Goal: Information Seeking & Learning: Learn about a topic

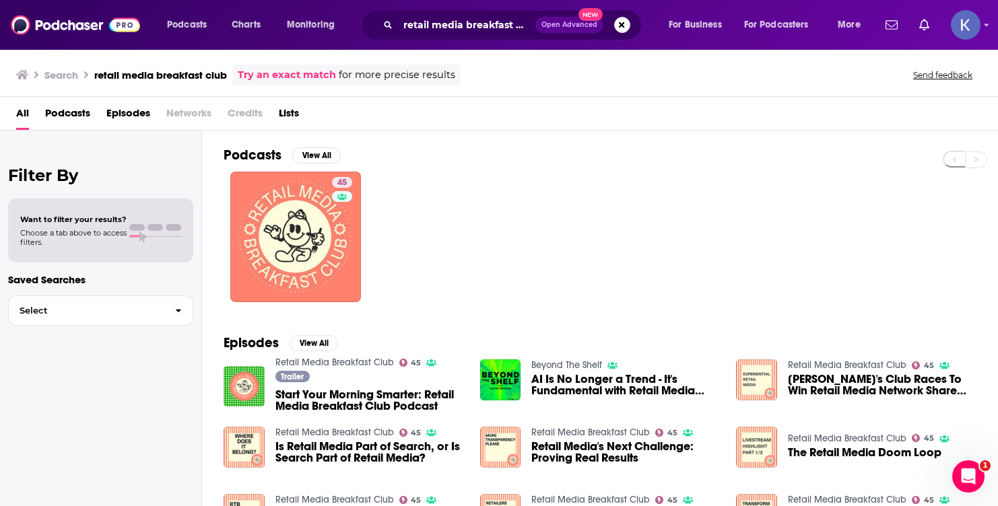
click at [73, 112] on span "Podcasts" at bounding box center [67, 116] width 45 height 28
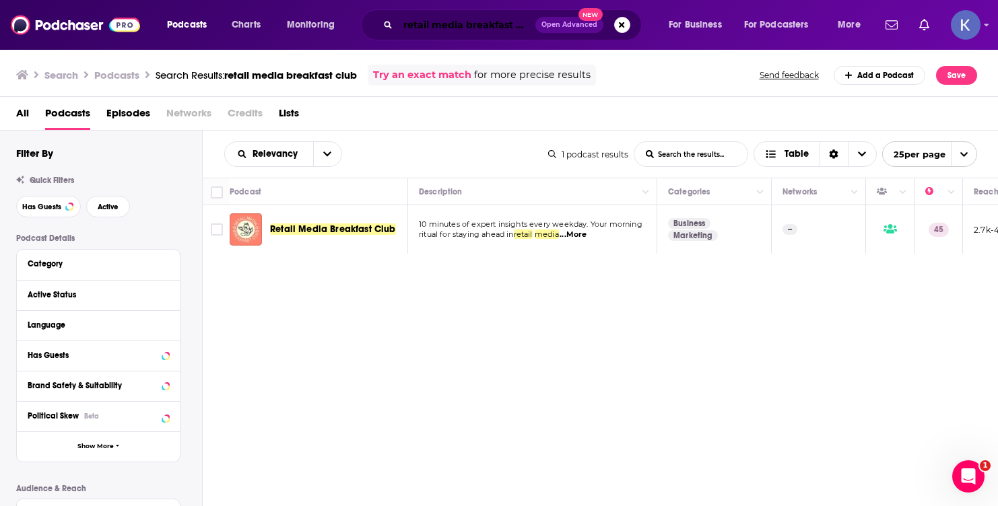
click at [441, 28] on input "retail media breakfast club" at bounding box center [466, 25] width 137 height 22
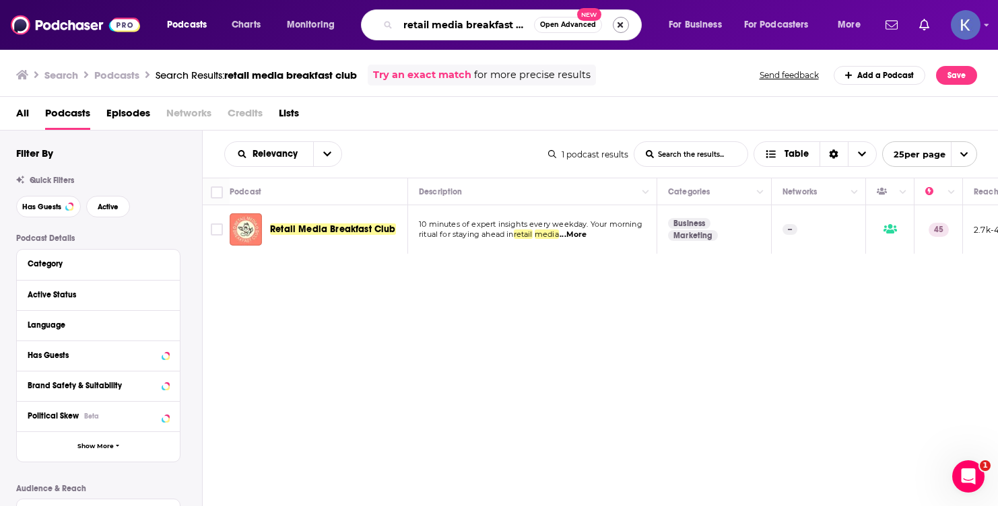
scroll to position [0, 9]
drag, startPoint x: 405, startPoint y: 24, endPoint x: 618, endPoint y: 27, distance: 213.4
click at [618, 27] on div "retail media breakfast club Open Advanced New" at bounding box center [501, 24] width 281 height 31
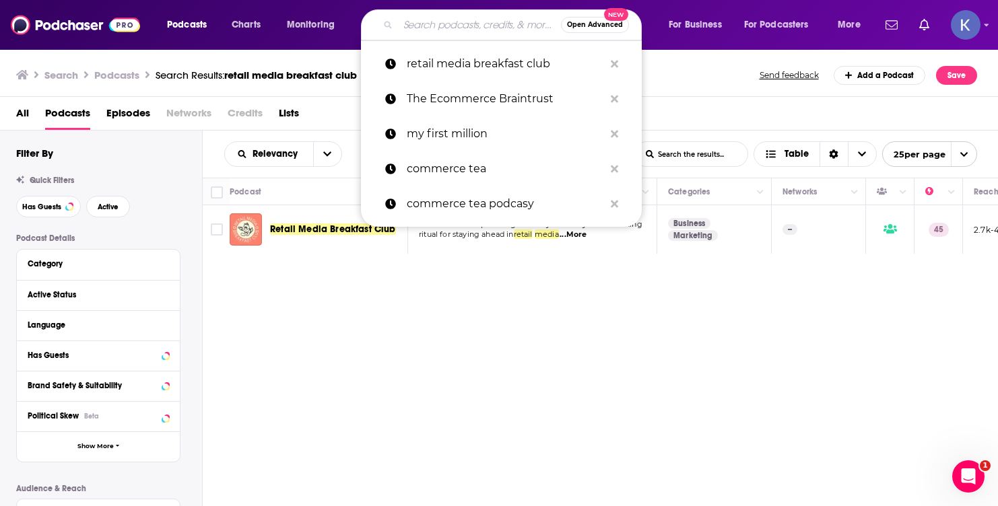
scroll to position [0, 0]
click at [97, 250] on div "Category" at bounding box center [98, 265] width 163 height 30
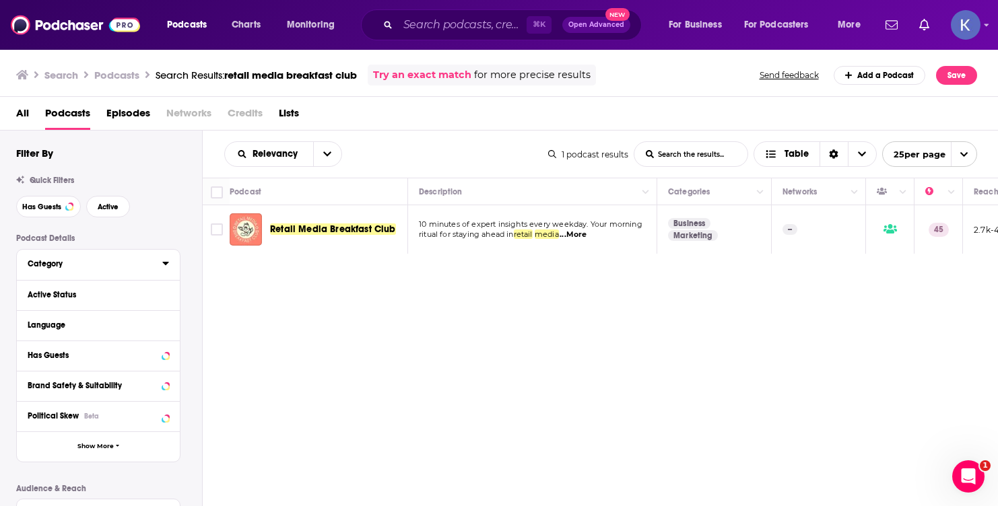
click at [85, 261] on div "Category" at bounding box center [91, 263] width 126 height 9
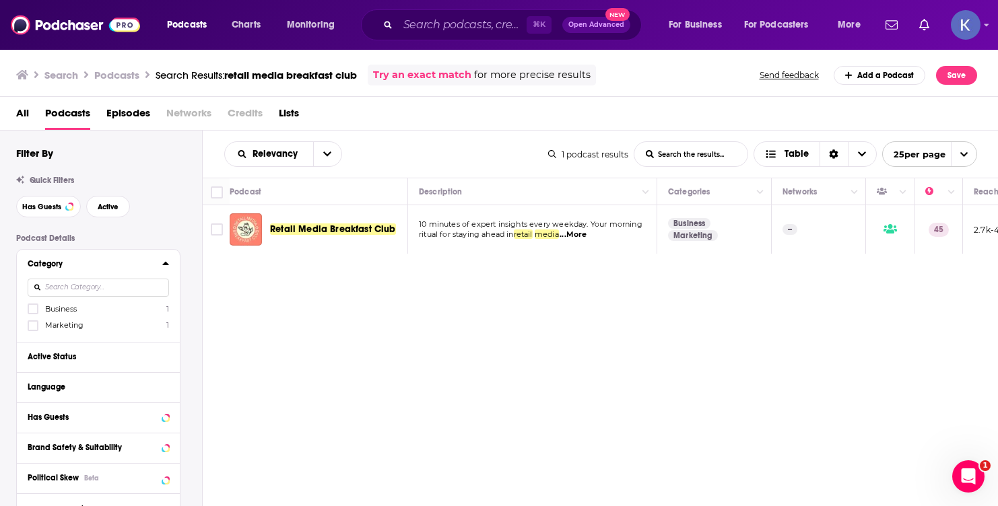
click at [34, 149] on h2 "Filter By" at bounding box center [34, 153] width 37 height 13
click at [21, 110] on span "All" at bounding box center [22, 116] width 13 height 28
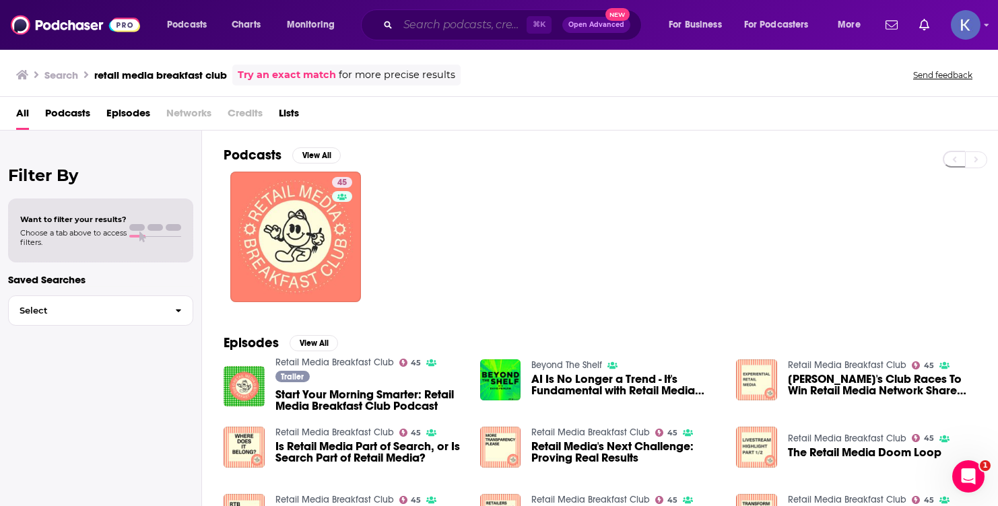
click at [458, 22] on input "Search podcasts, credits, & more..." at bounding box center [462, 25] width 129 height 22
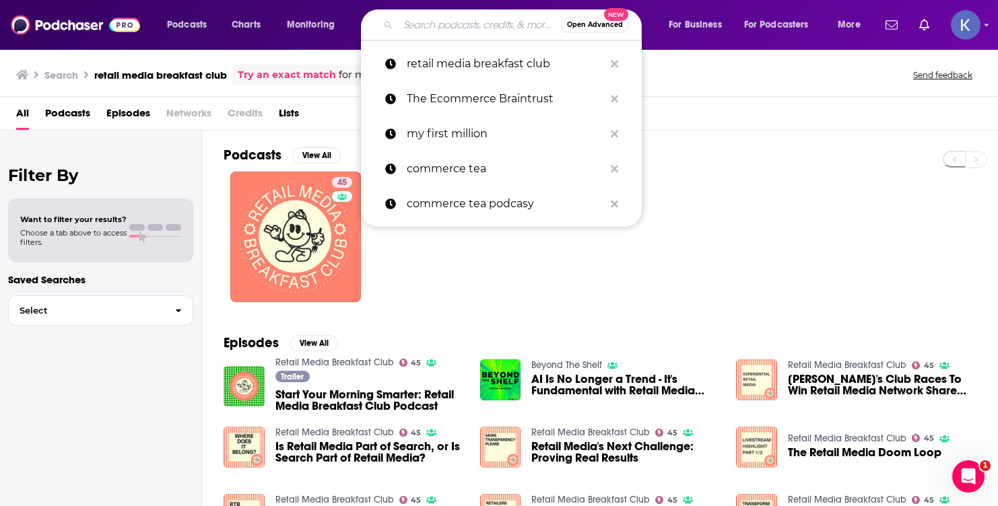
click at [584, 28] on span "Open Advanced" at bounding box center [595, 25] width 56 height 7
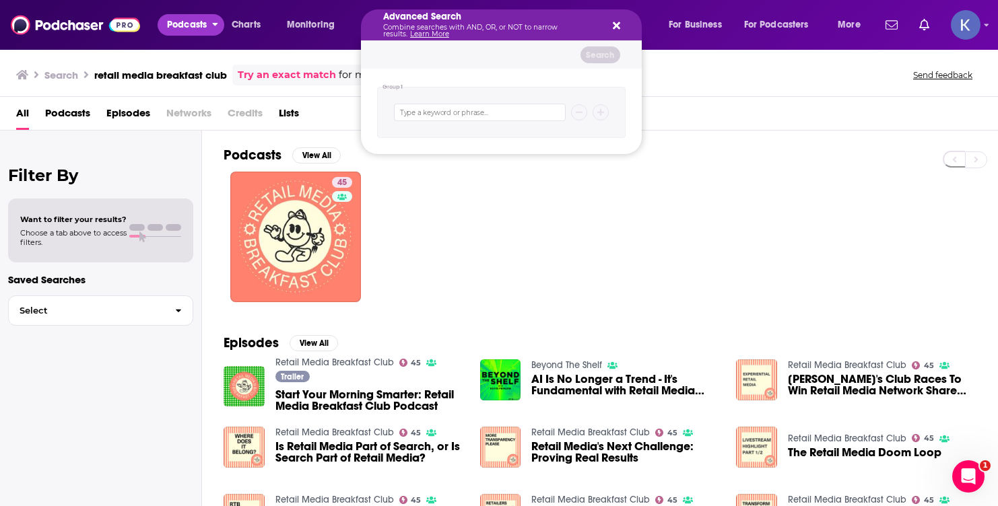
click at [186, 21] on span "Podcasts" at bounding box center [187, 24] width 40 height 19
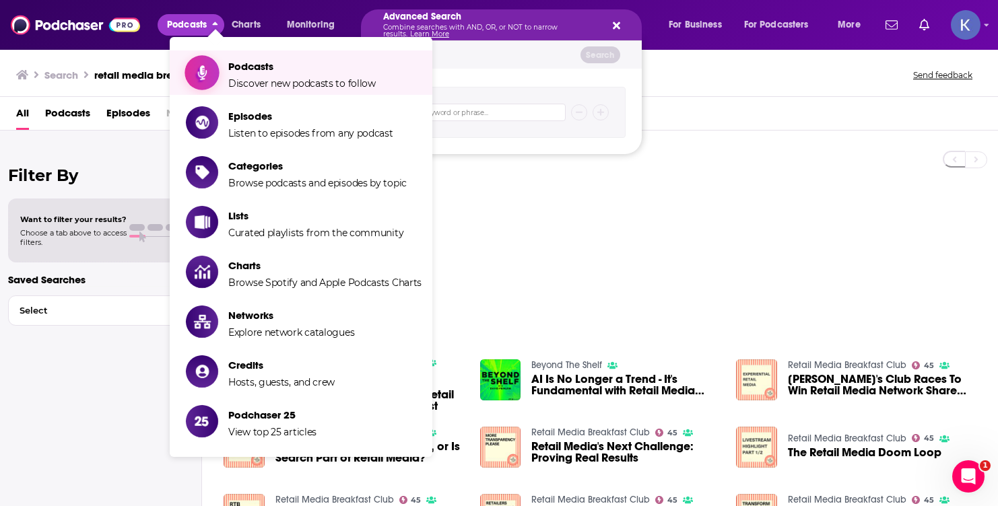
click at [250, 73] on span "Podcasts" at bounding box center [301, 66] width 147 height 13
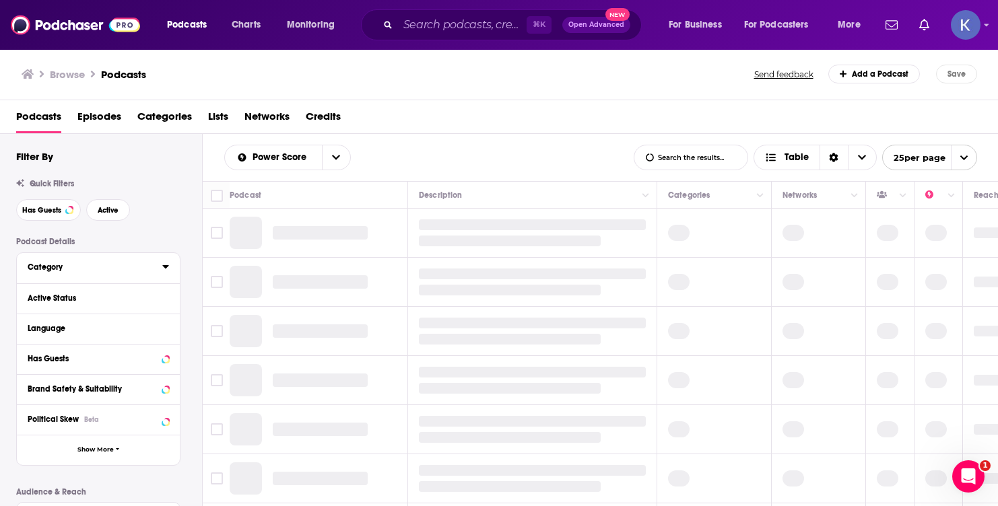
click at [43, 270] on div "Category" at bounding box center [91, 267] width 126 height 9
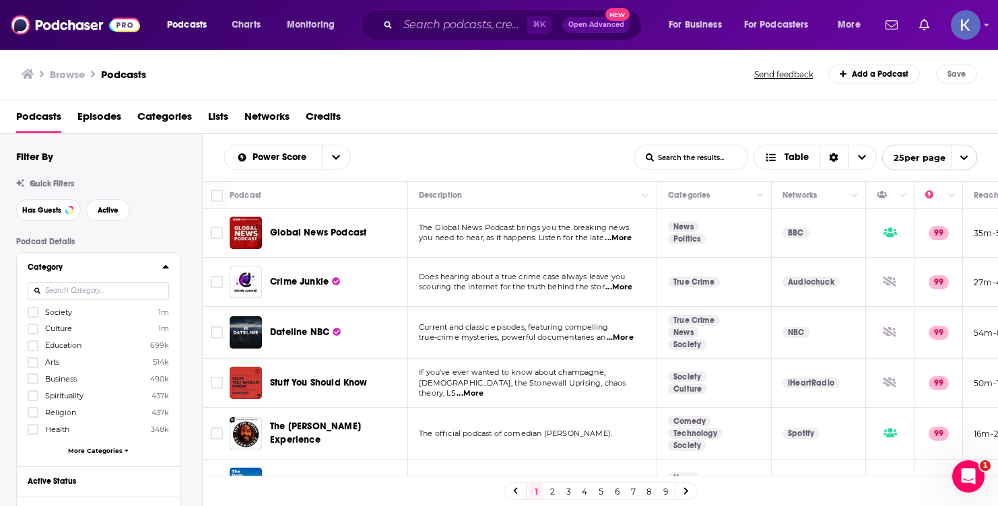
click at [66, 297] on input at bounding box center [98, 291] width 141 height 18
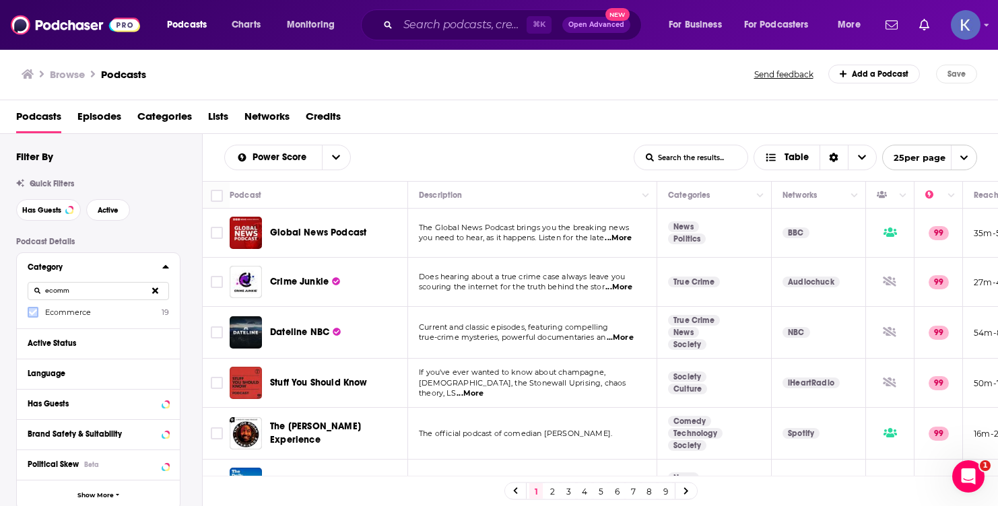
click at [33, 312] on icon at bounding box center [33, 312] width 8 height 8
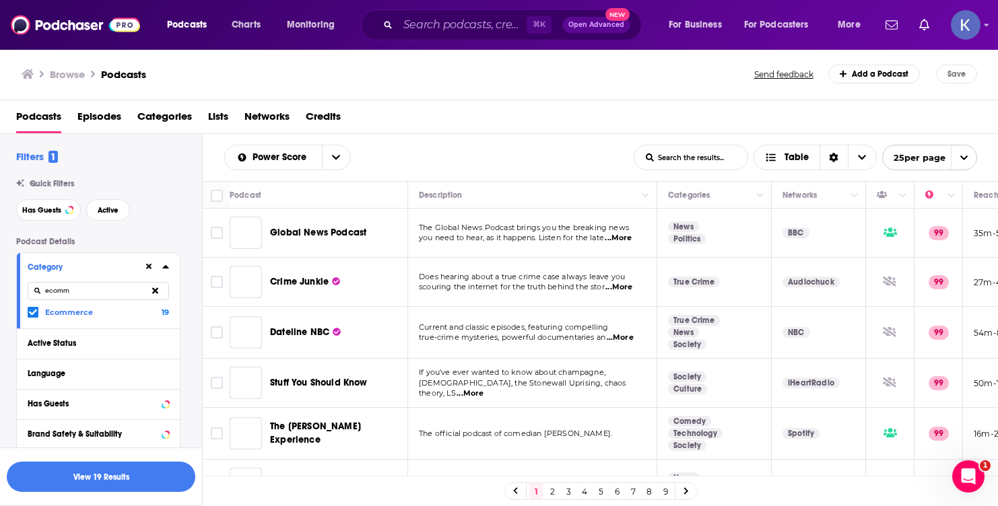
click at [95, 294] on input "ecomm" at bounding box center [98, 291] width 141 height 18
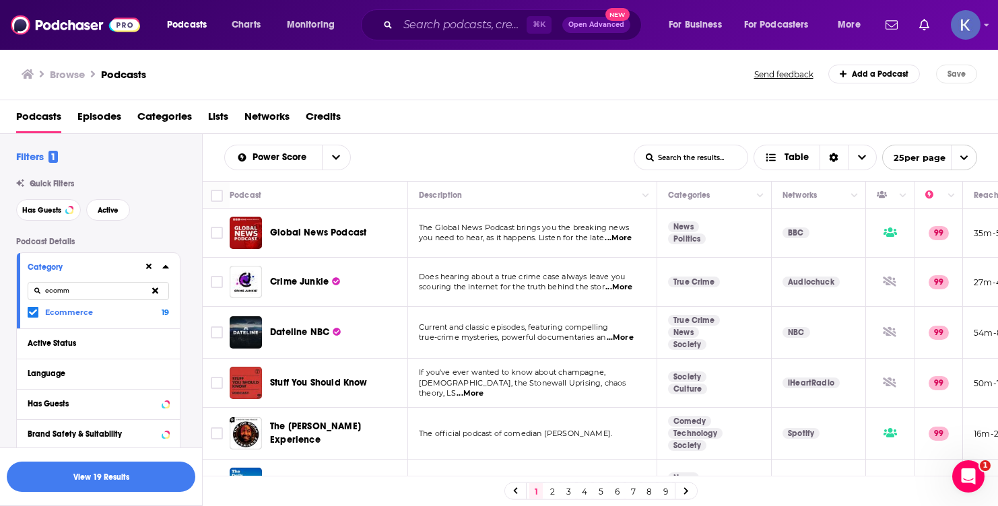
drag, startPoint x: 95, startPoint y: 294, endPoint x: 29, endPoint y: 296, distance: 66.0
click at [28, 296] on input "ecomm" at bounding box center [98, 291] width 141 height 18
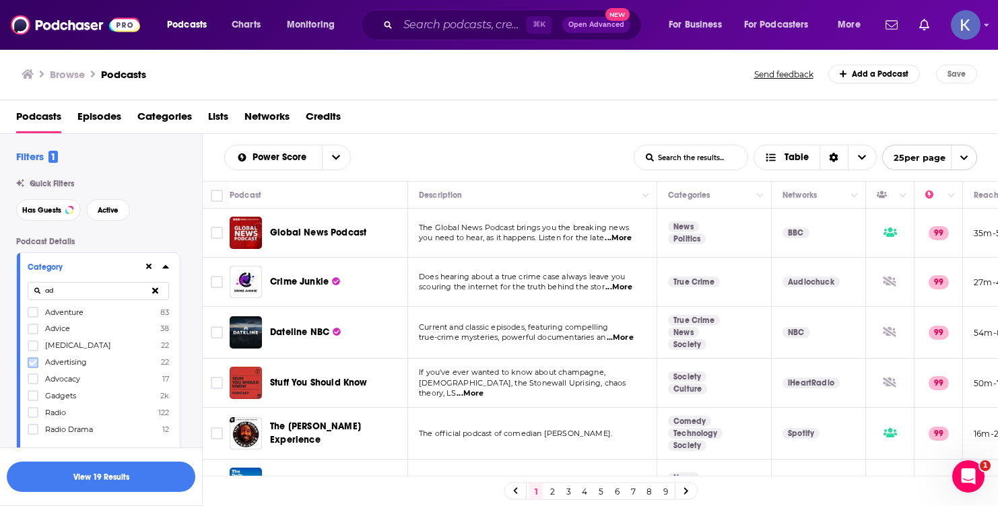
click at [32, 365] on icon at bounding box center [33, 362] width 8 height 6
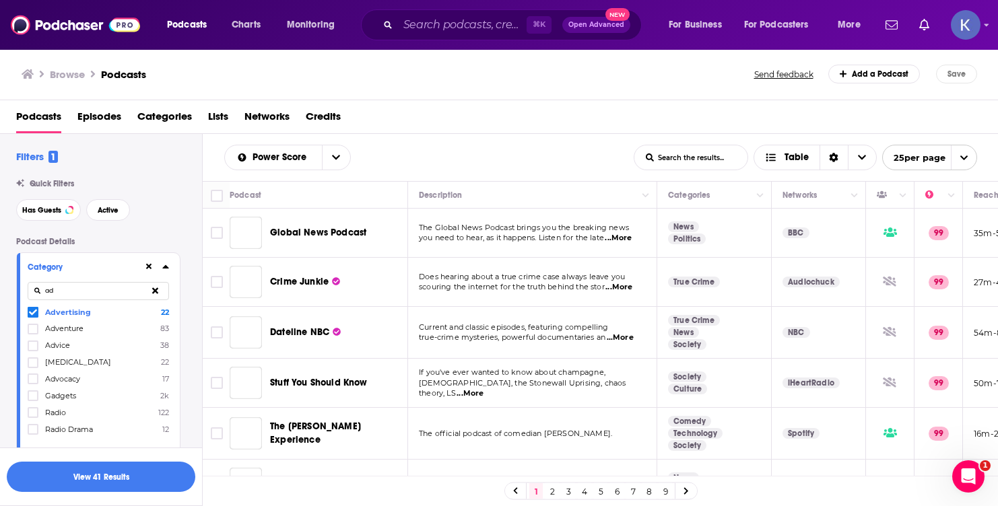
click at [91, 289] on input "ad" at bounding box center [98, 291] width 141 height 18
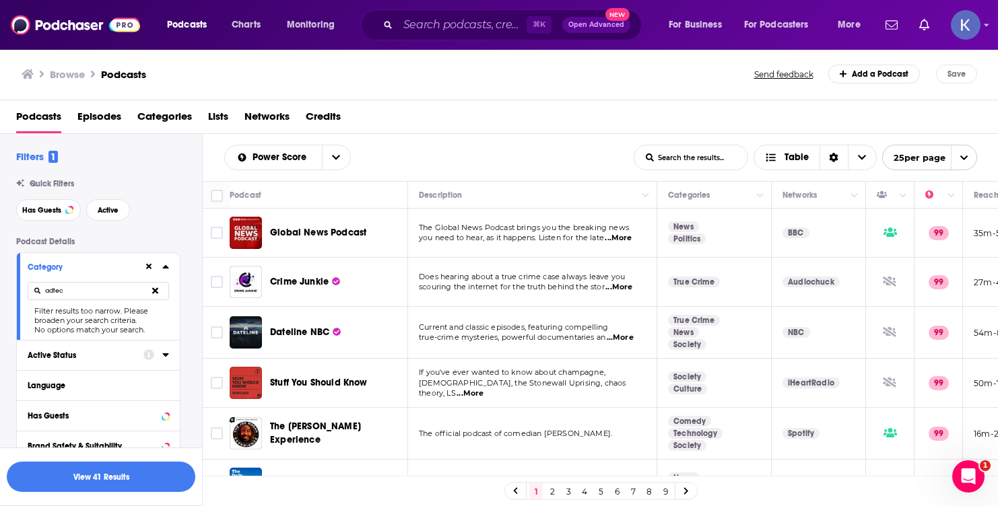
type input "adtec"
click at [65, 353] on div "Active Status" at bounding box center [81, 355] width 107 height 9
drag, startPoint x: 68, startPoint y: 294, endPoint x: 13, endPoint y: 293, distance: 54.5
click at [13, 294] on div "Filters 1 Quick Filters Has Guests Active Podcast Details Category adtec Filter…" at bounding box center [101, 485] width 202 height 670
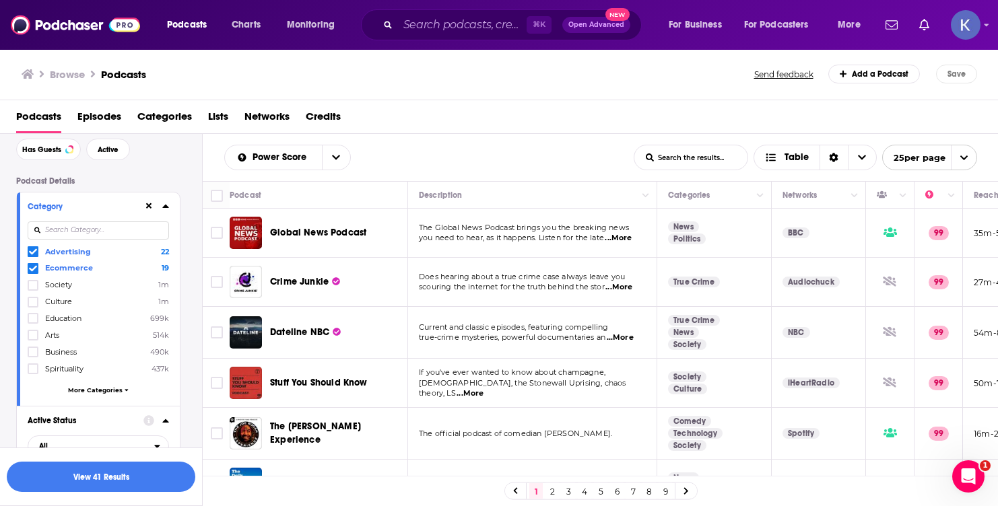
scroll to position [62, 0]
click at [81, 388] on span "More Categories" at bounding box center [95, 388] width 55 height 7
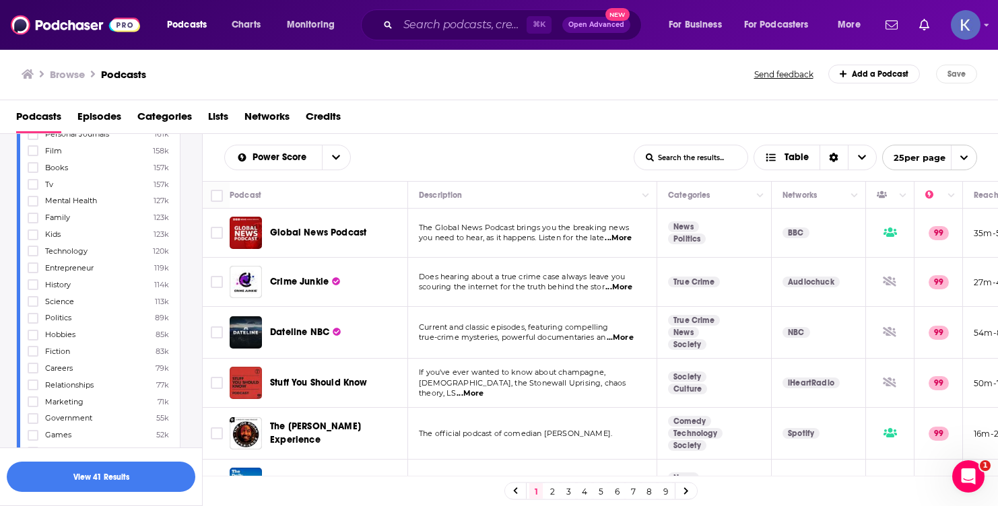
scroll to position [453, 0]
click at [31, 259] on label at bounding box center [33, 260] width 11 height 11
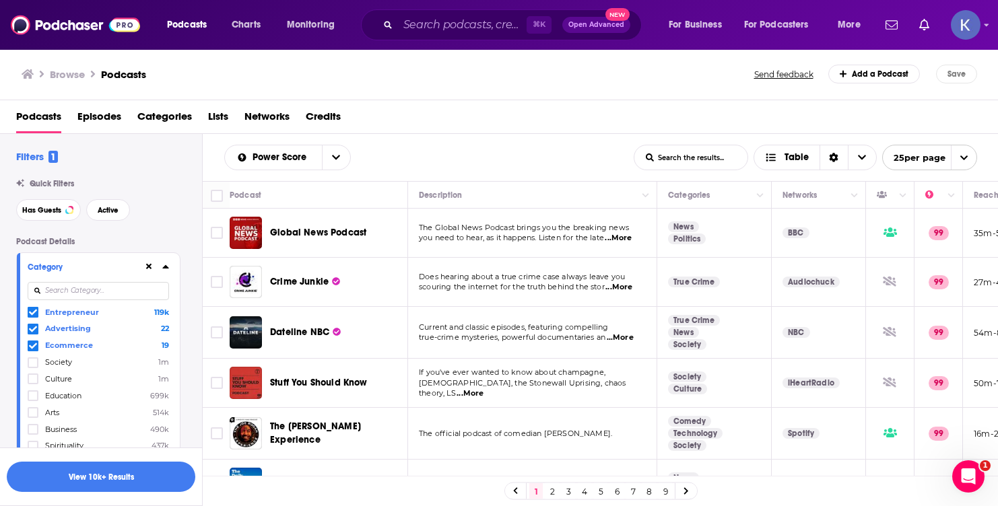
click at [164, 269] on icon at bounding box center [165, 266] width 6 height 3
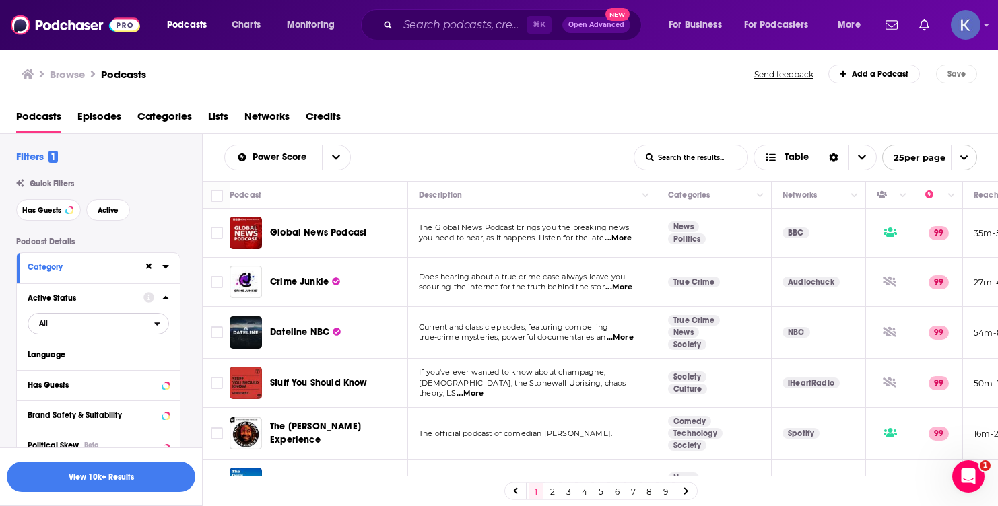
click at [106, 322] on span "All" at bounding box center [91, 323] width 126 height 18
click at [81, 369] on span "Active" at bounding box center [68, 367] width 69 height 7
click at [85, 359] on div "Language" at bounding box center [91, 354] width 126 height 9
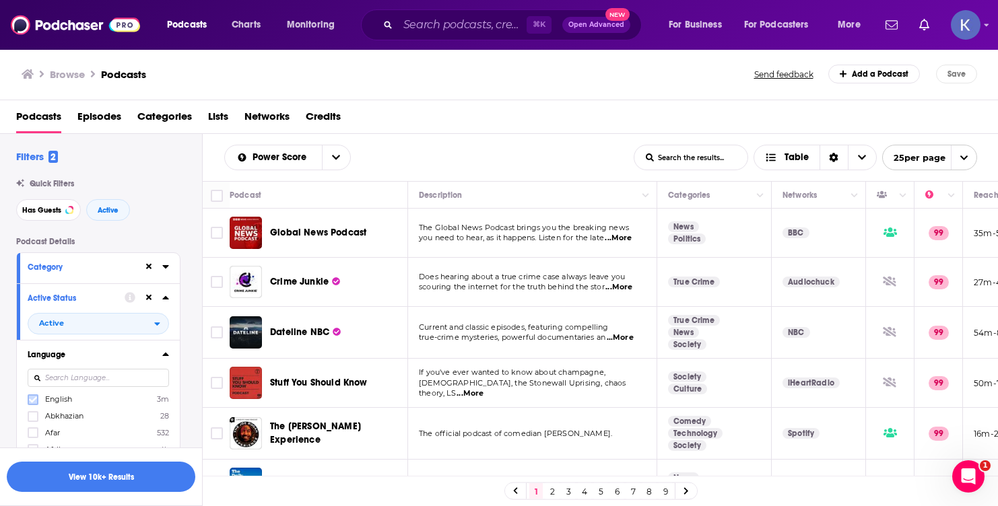
click at [29, 403] on icon at bounding box center [33, 400] width 8 height 8
click at [165, 356] on icon at bounding box center [165, 354] width 6 height 3
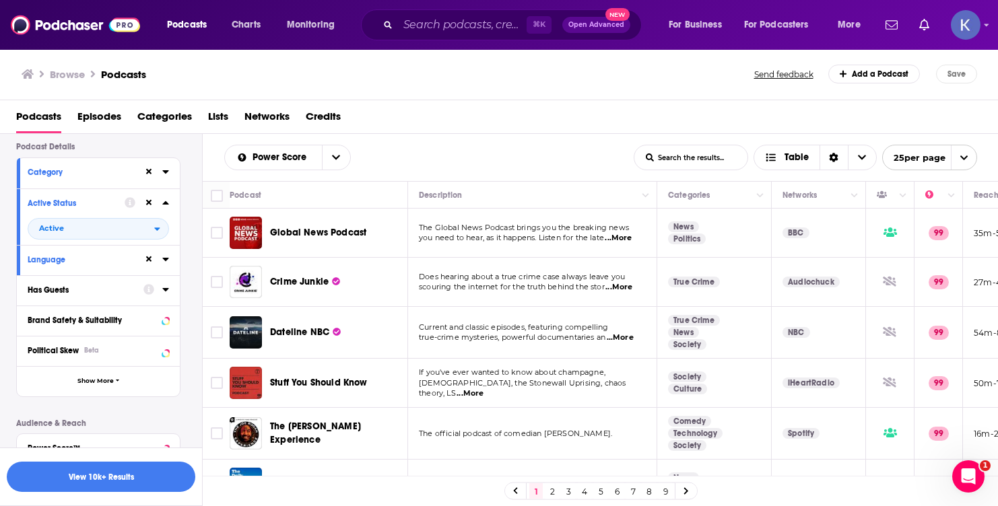
click at [104, 294] on div "Has Guests" at bounding box center [81, 289] width 107 height 9
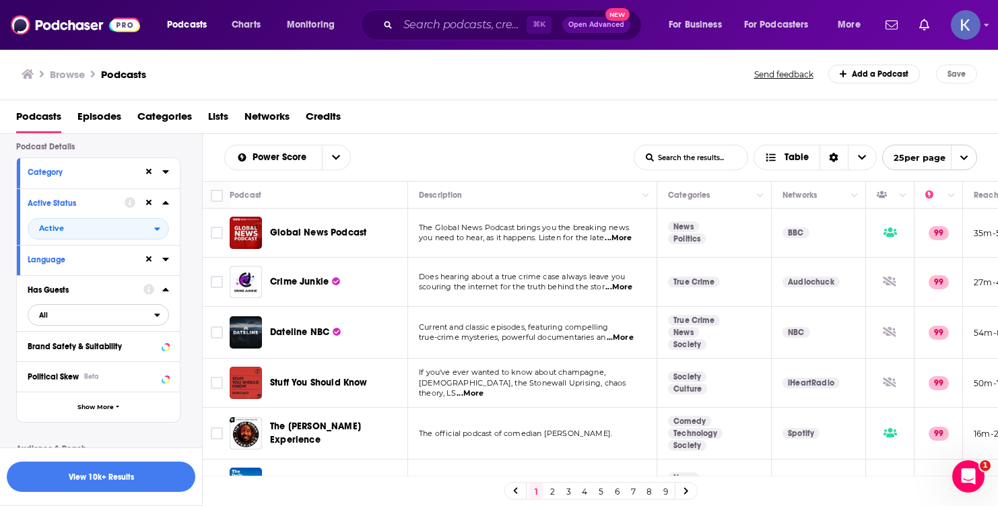
click at [59, 318] on span "All" at bounding box center [91, 315] width 126 height 18
click at [53, 363] on span "Has guests" at bounding box center [71, 358] width 75 height 7
click at [104, 410] on span "Show More" at bounding box center [95, 406] width 36 height 7
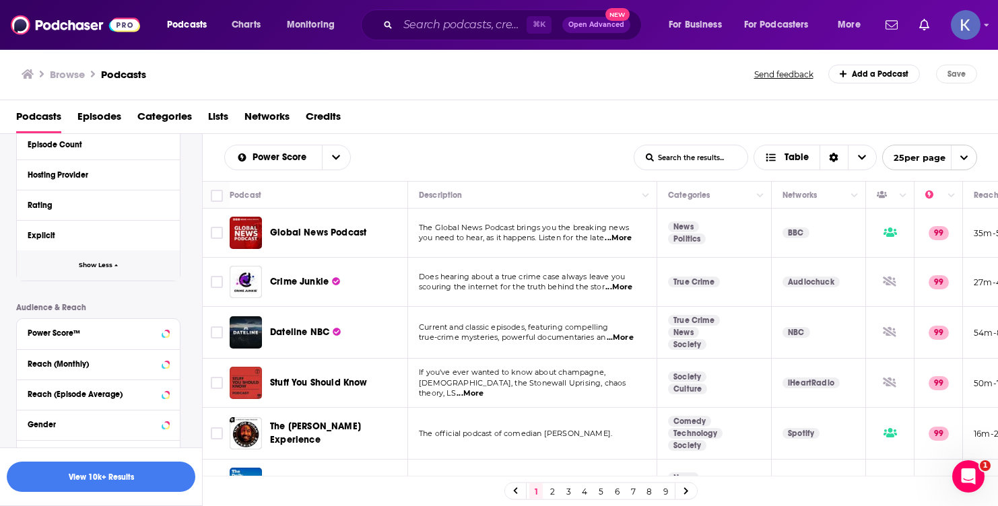
scroll to position [635, 0]
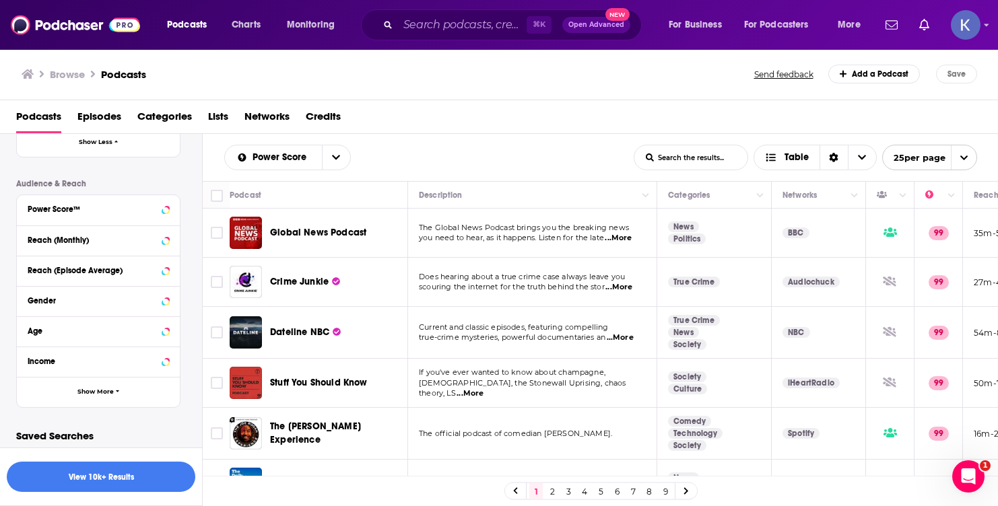
click at [63, 252] on div "Reach (Monthly)" at bounding box center [98, 241] width 163 height 30
click at [49, 238] on div "Reach (Monthly)" at bounding box center [81, 240] width 107 height 9
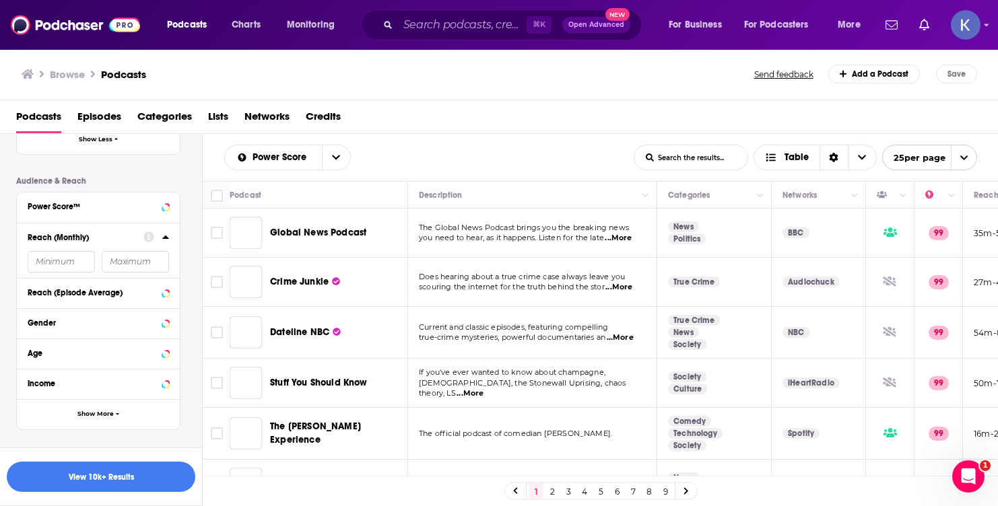
click at [49, 238] on div "Reach (Monthly)" at bounding box center [81, 237] width 107 height 9
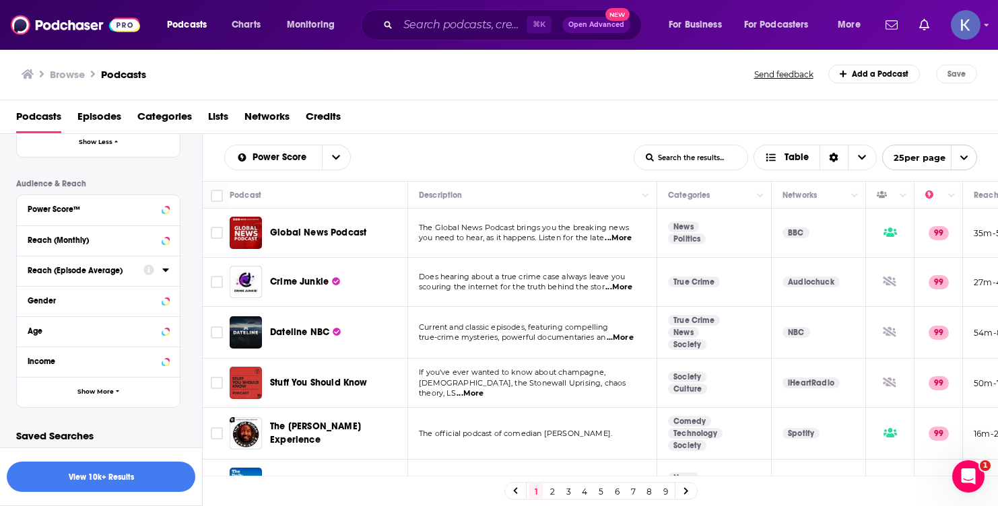
click at [50, 268] on div "Reach (Episode Average)" at bounding box center [81, 270] width 107 height 9
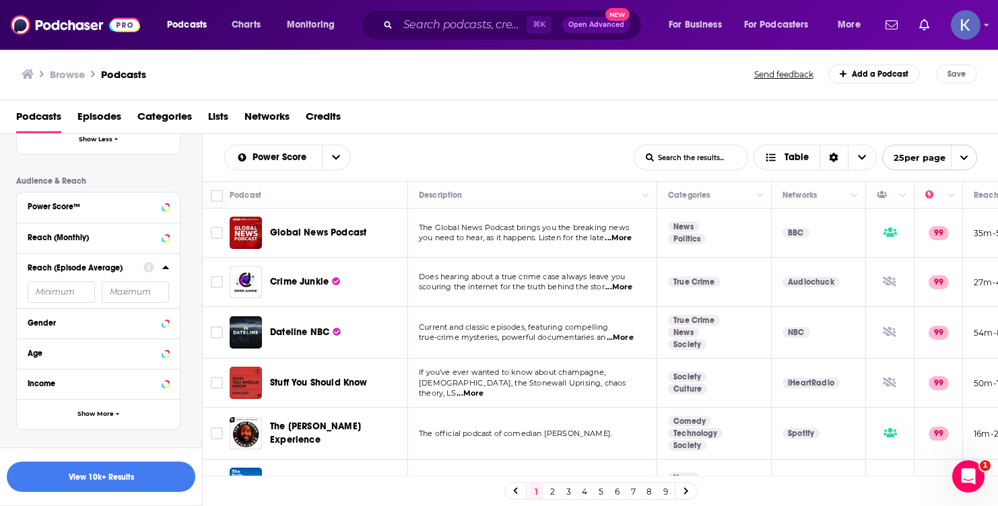
click at [48, 298] on input "number" at bounding box center [61, 292] width 67 height 22
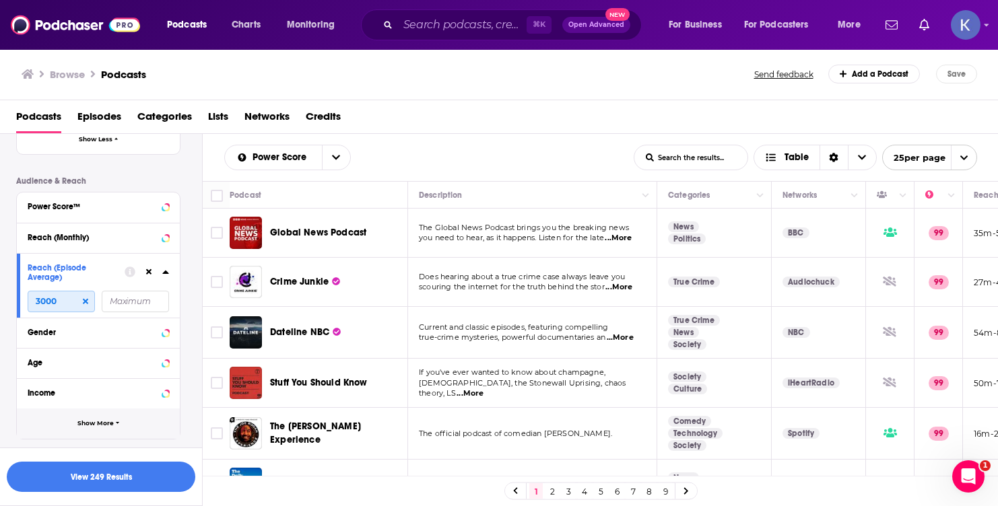
type input "3000"
click at [90, 424] on span "Show More" at bounding box center [95, 423] width 36 height 7
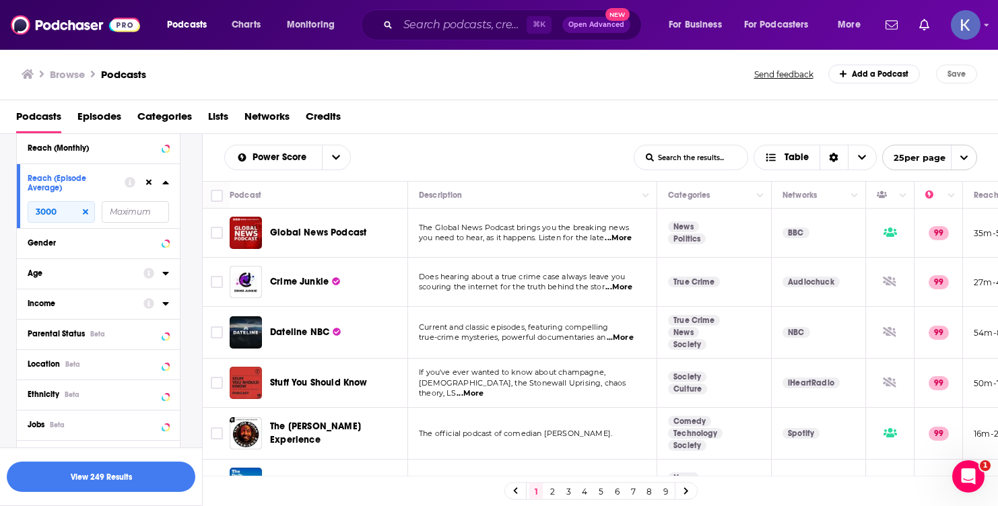
scroll to position [755, 0]
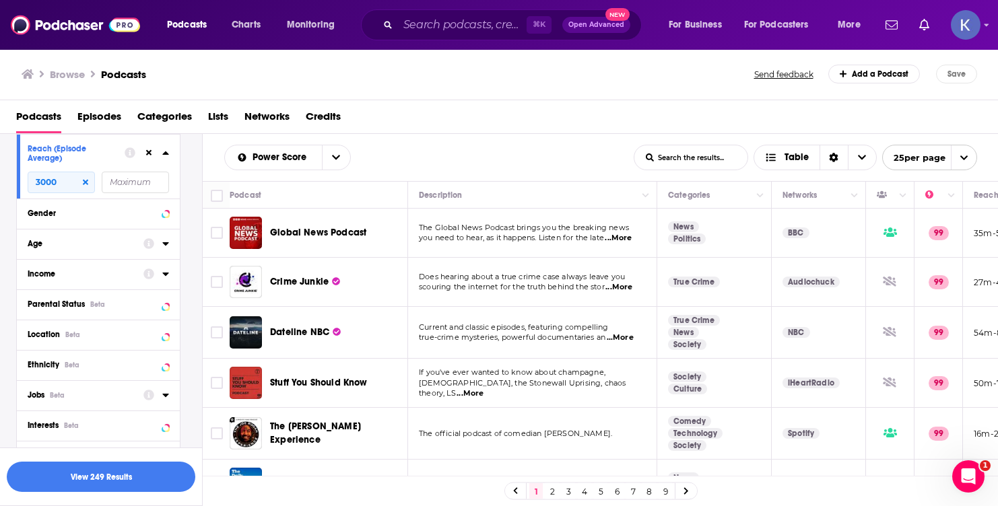
click at [36, 400] on span "Jobs" at bounding box center [36, 394] width 17 height 9
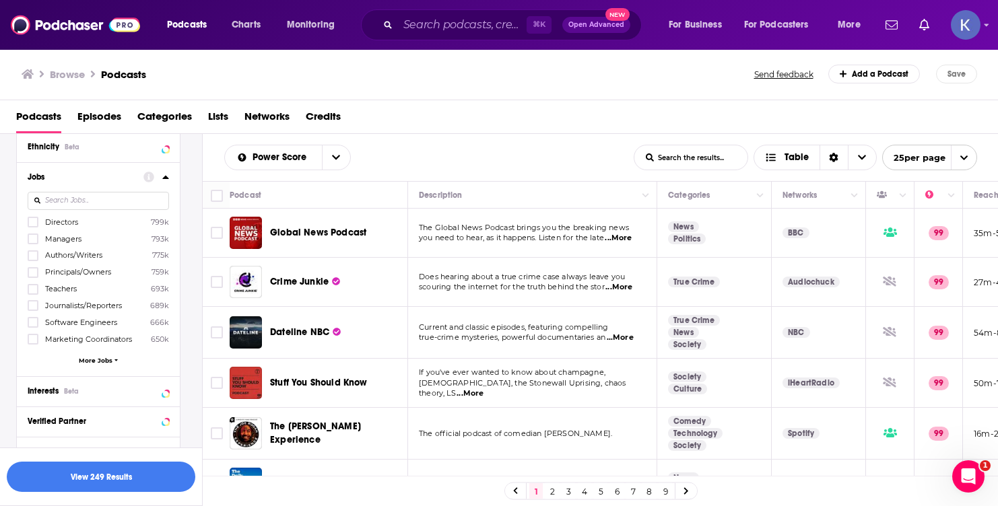
scroll to position [973, 0]
click at [97, 363] on span "More Jobs" at bounding box center [96, 359] width 34 height 7
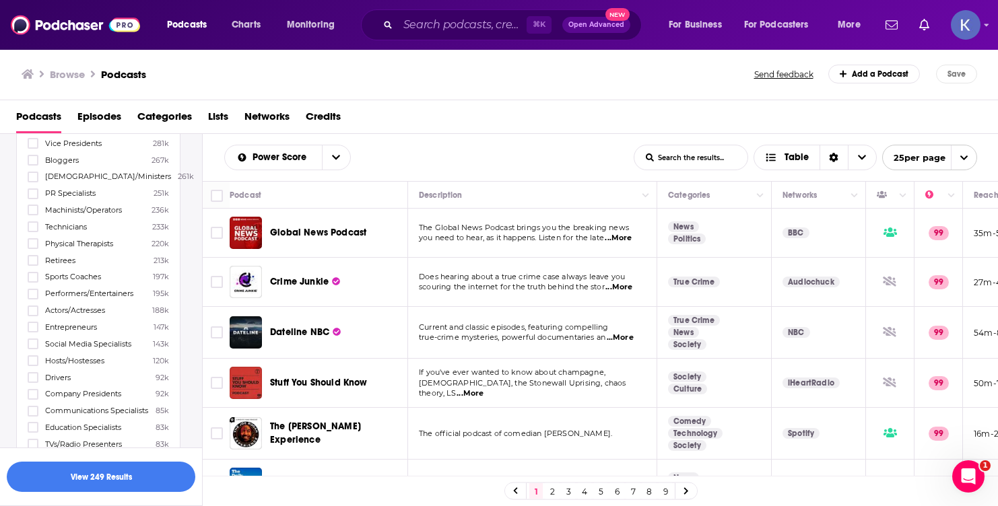
scroll to position [1494, 0]
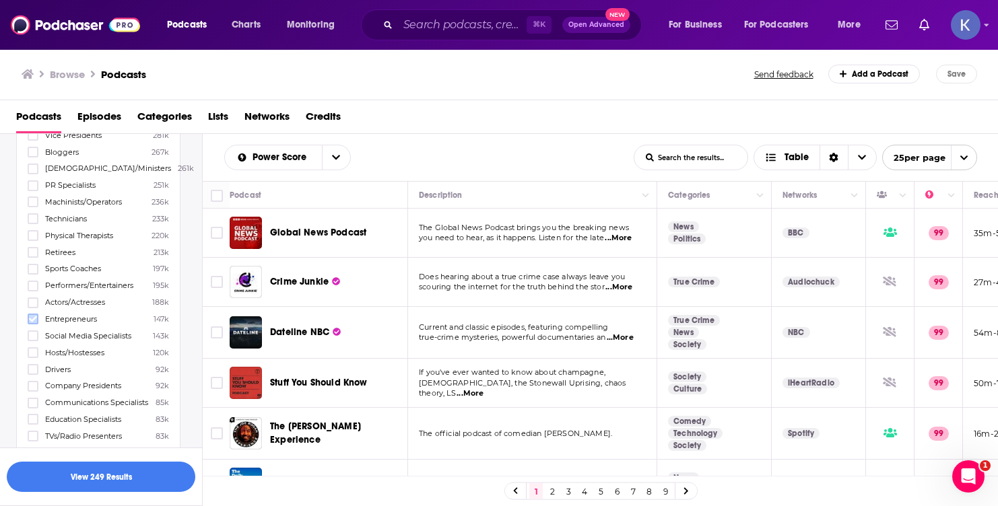
click at [34, 316] on icon at bounding box center [33, 319] width 8 height 6
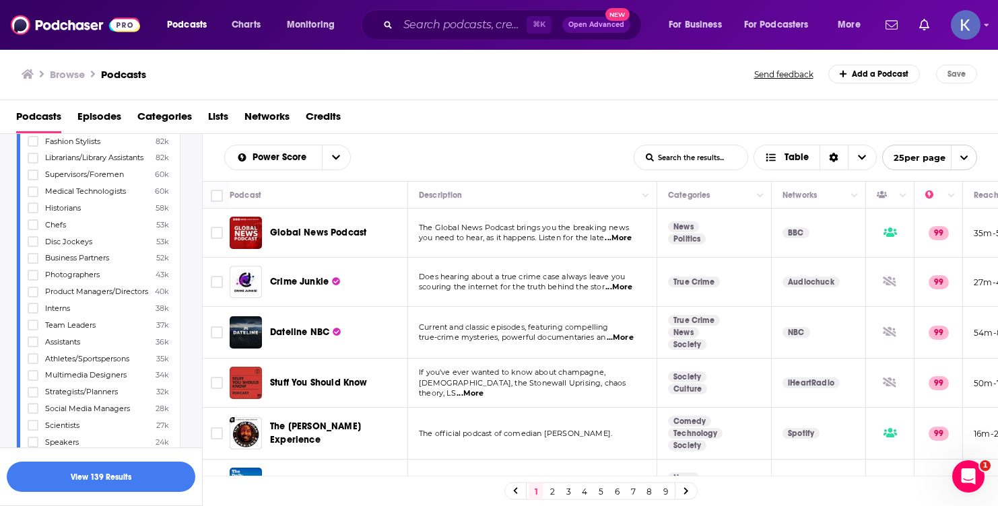
scroll to position [1831, 0]
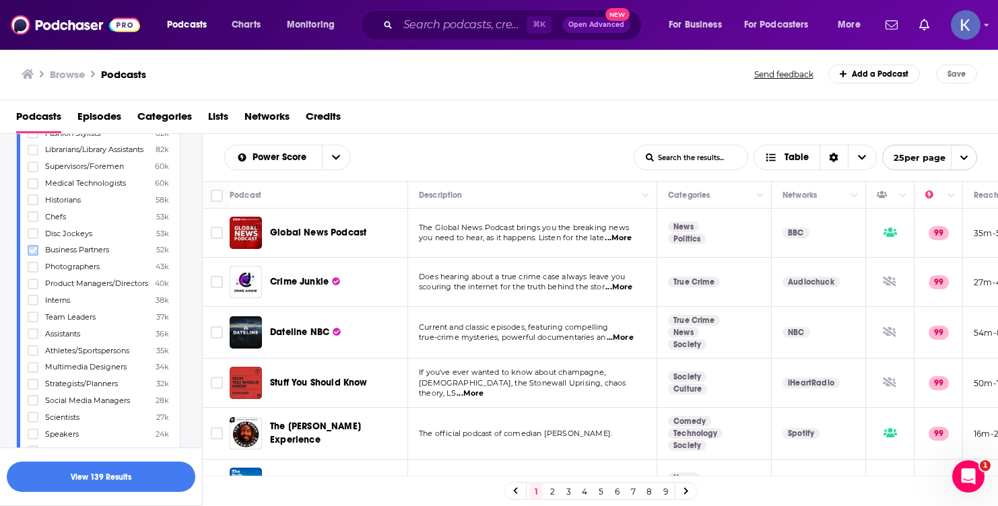
click at [31, 251] on icon at bounding box center [33, 250] width 8 height 6
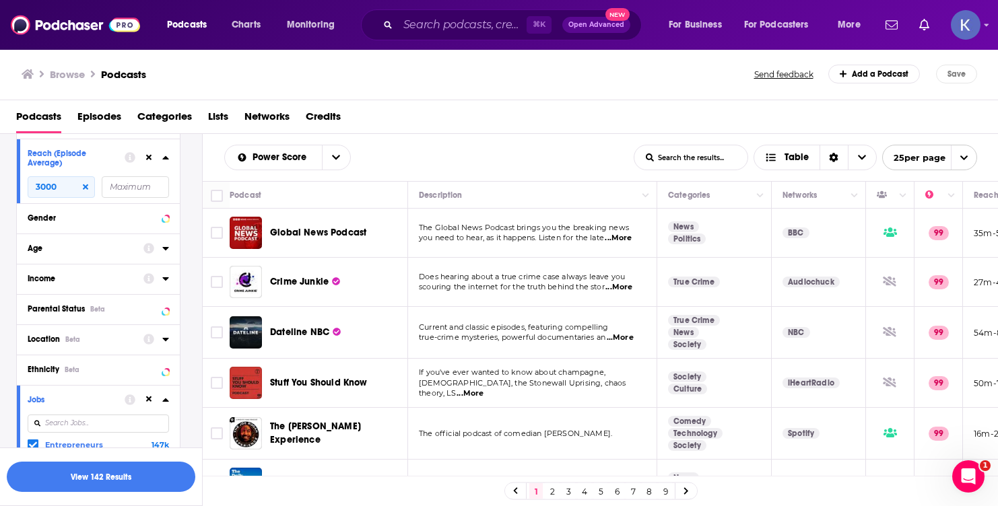
scroll to position [749, 0]
click at [63, 425] on input at bounding box center [98, 424] width 141 height 18
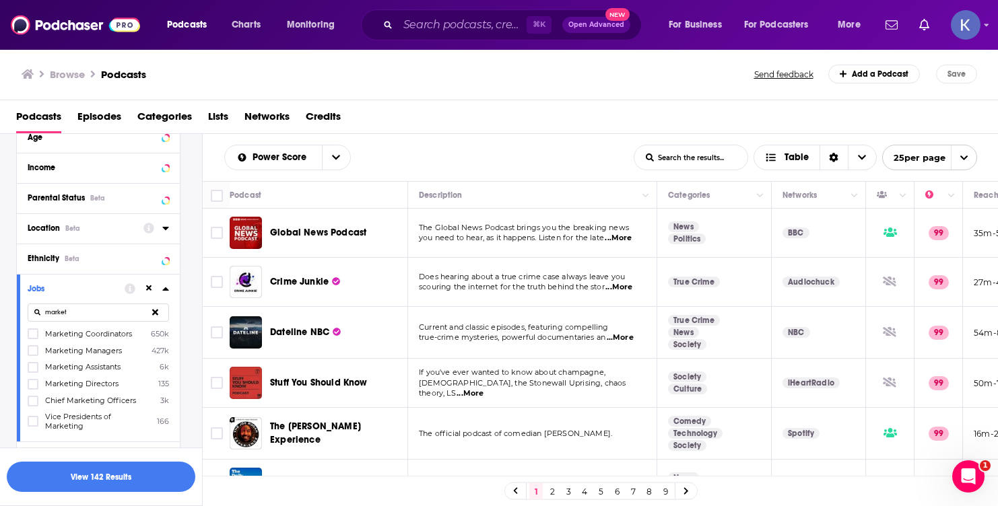
scroll to position [876, 0]
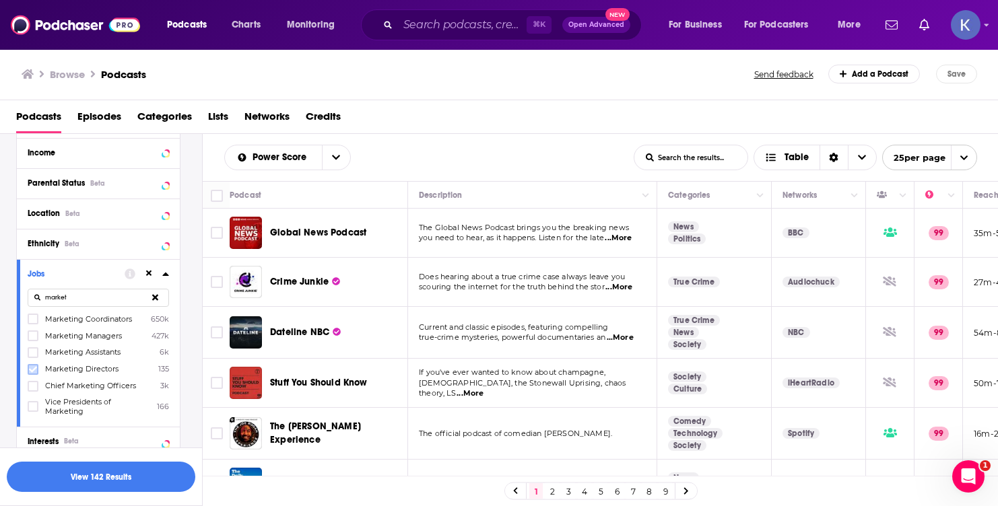
type input "market"
click at [32, 371] on icon at bounding box center [33, 370] width 8 height 8
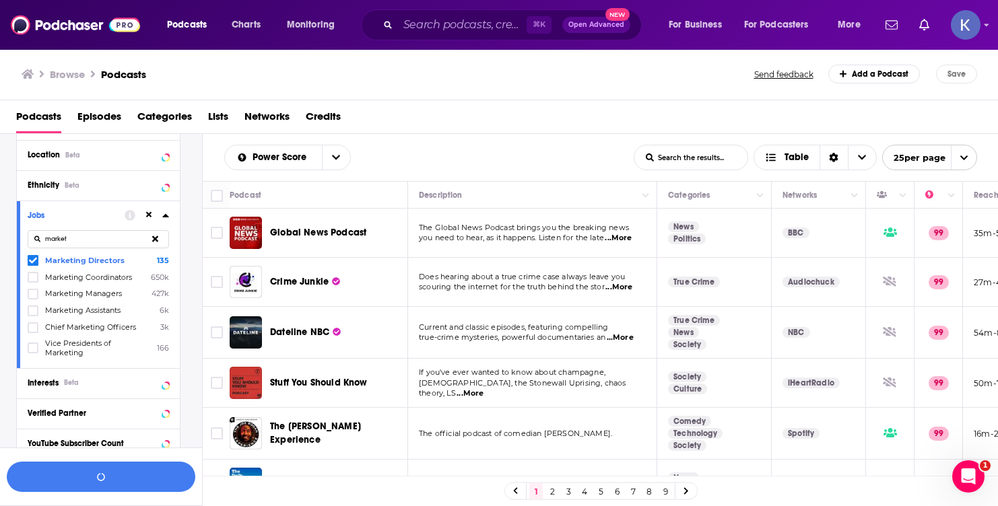
scroll to position [934, 0]
click at [168, 219] on icon at bounding box center [165, 216] width 7 height 11
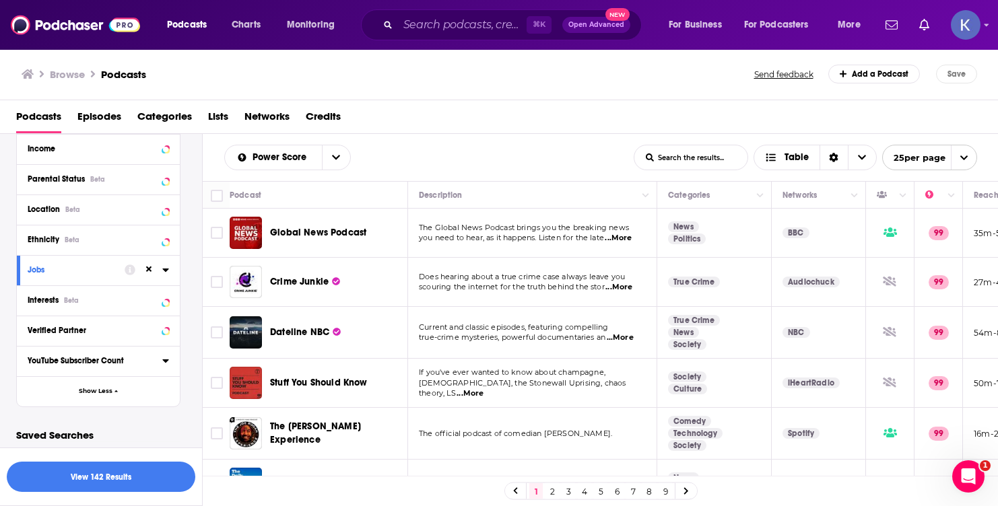
scroll to position [883, 0]
click at [102, 481] on button "View 142 Results" at bounding box center [101, 477] width 188 height 30
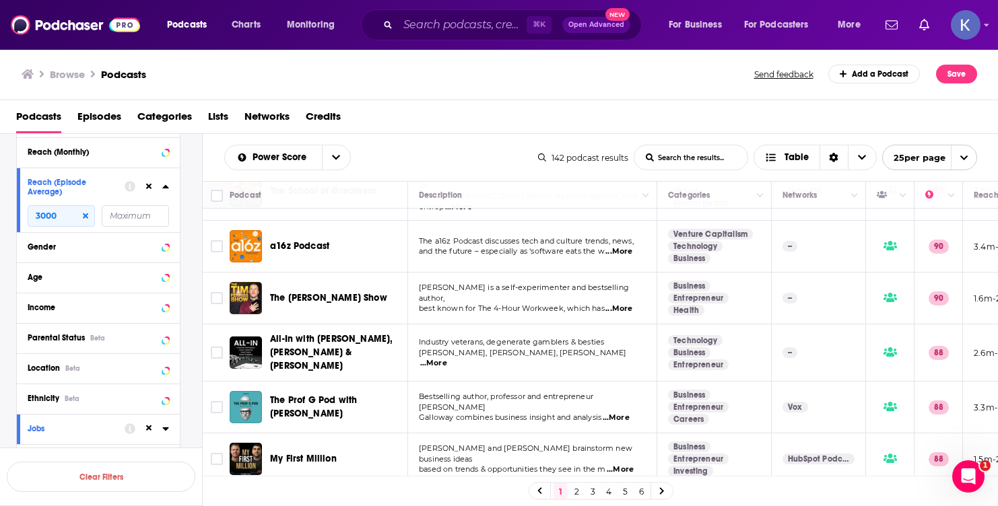
scroll to position [700, 0]
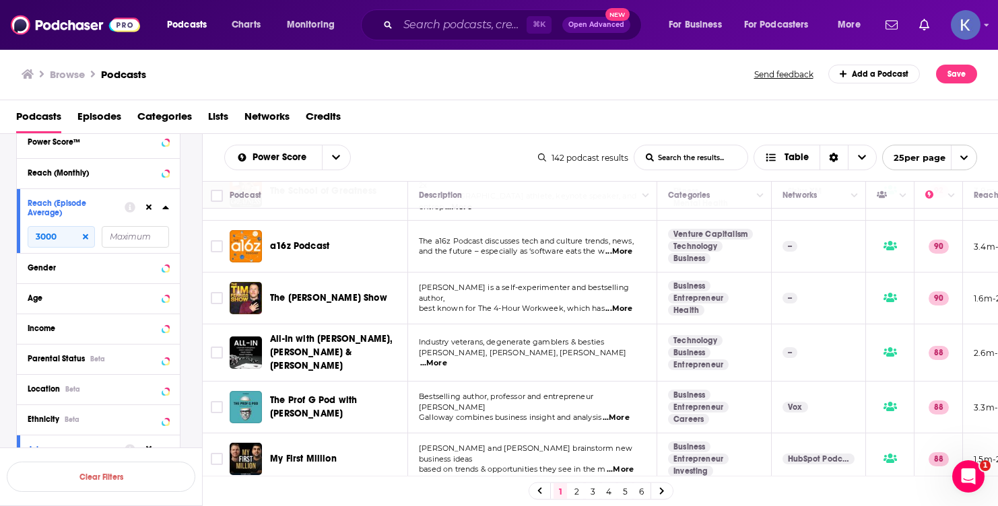
click at [141, 239] on input "number" at bounding box center [135, 237] width 67 height 22
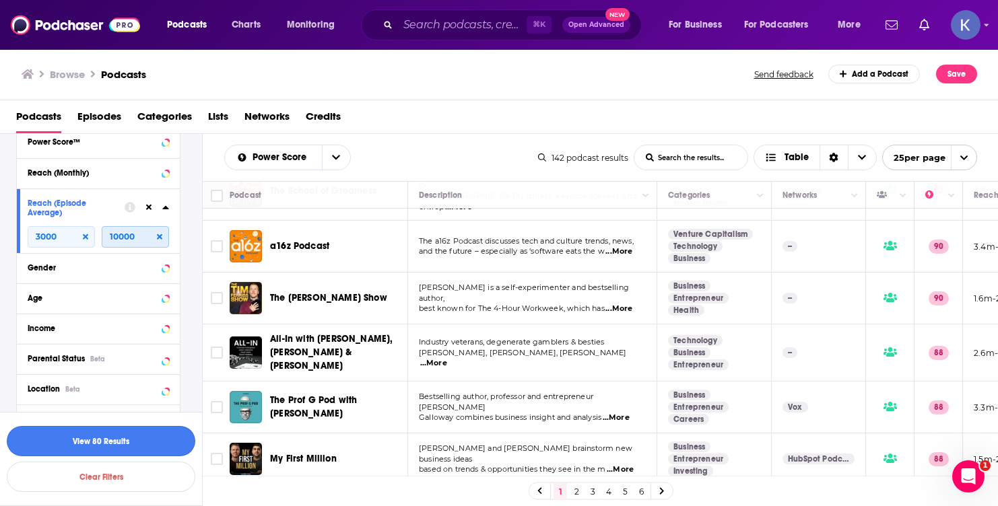
type input "10000"
click at [119, 444] on button "View 80 Results" at bounding box center [101, 441] width 188 height 30
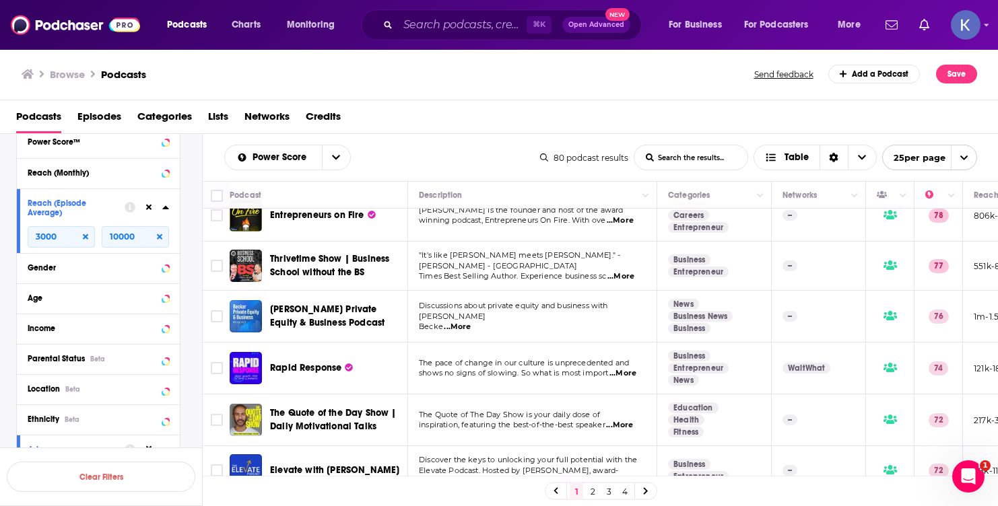
scroll to position [67, 0]
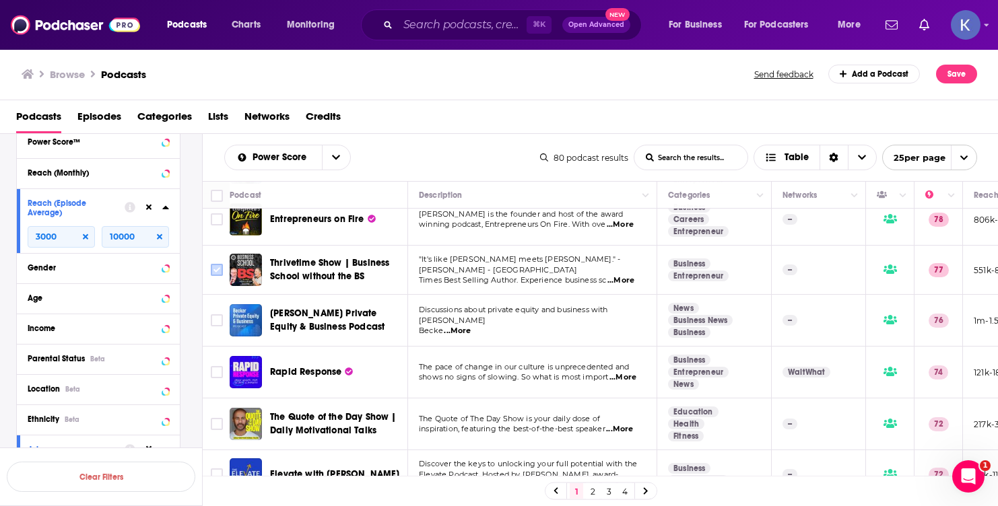
click at [215, 271] on input "Toggle select row" at bounding box center [217, 270] width 12 height 12
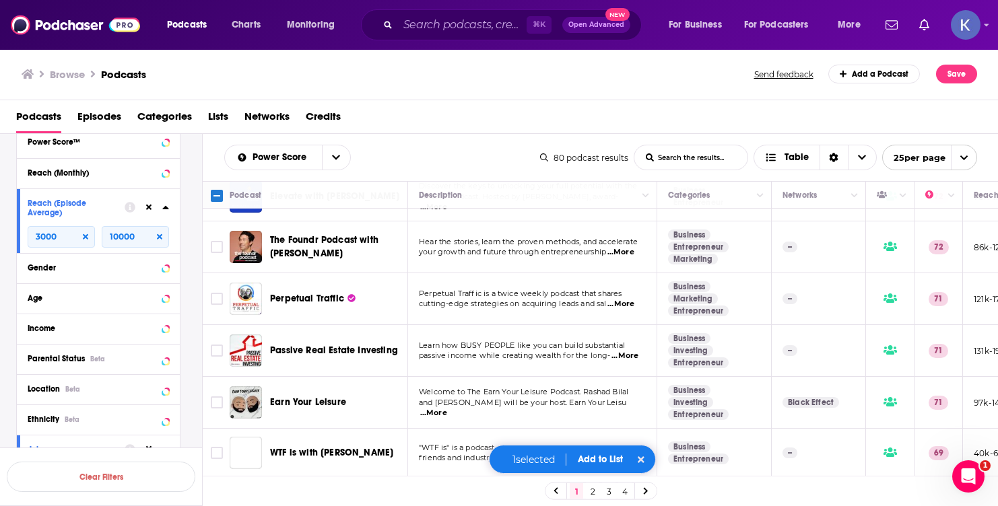
scroll to position [351, 0]
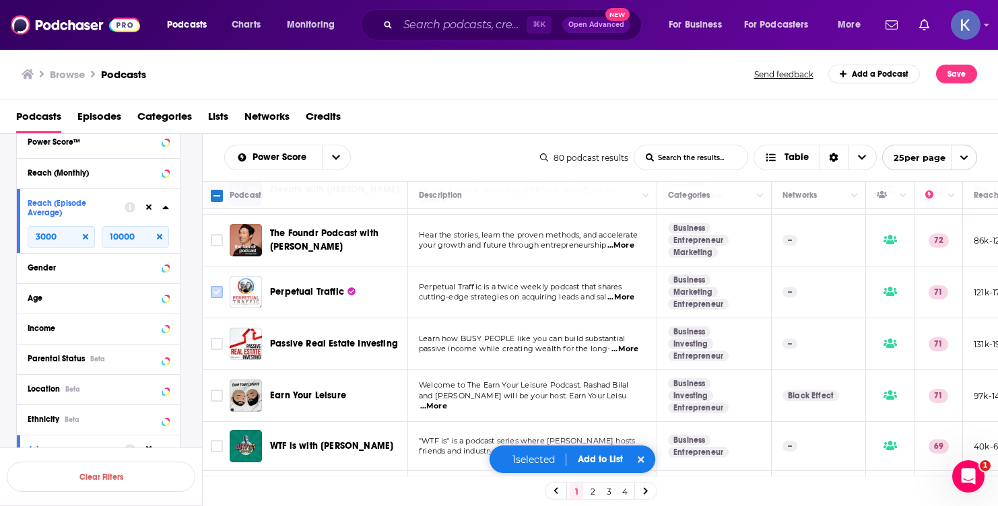
click at [221, 291] on input "Toggle select row" at bounding box center [217, 292] width 12 height 12
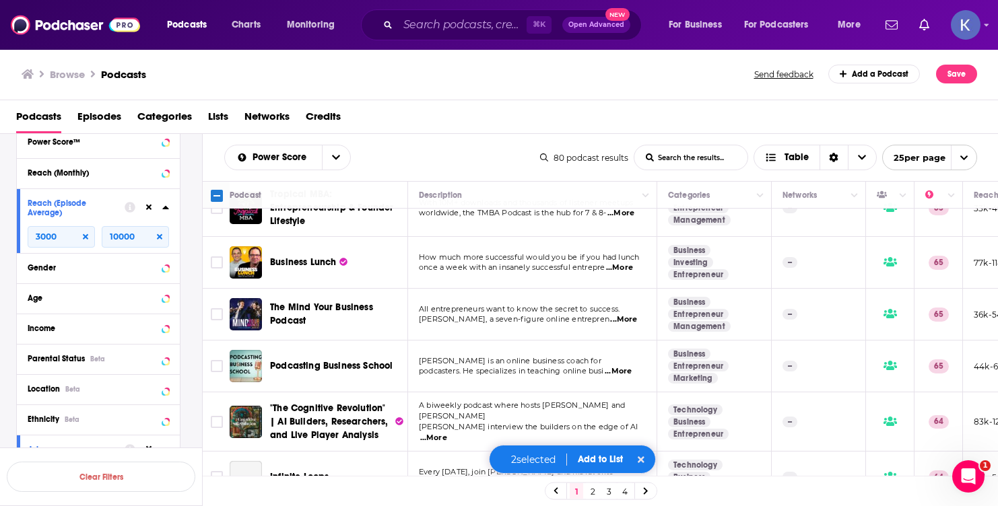
scroll to position [1014, 0]
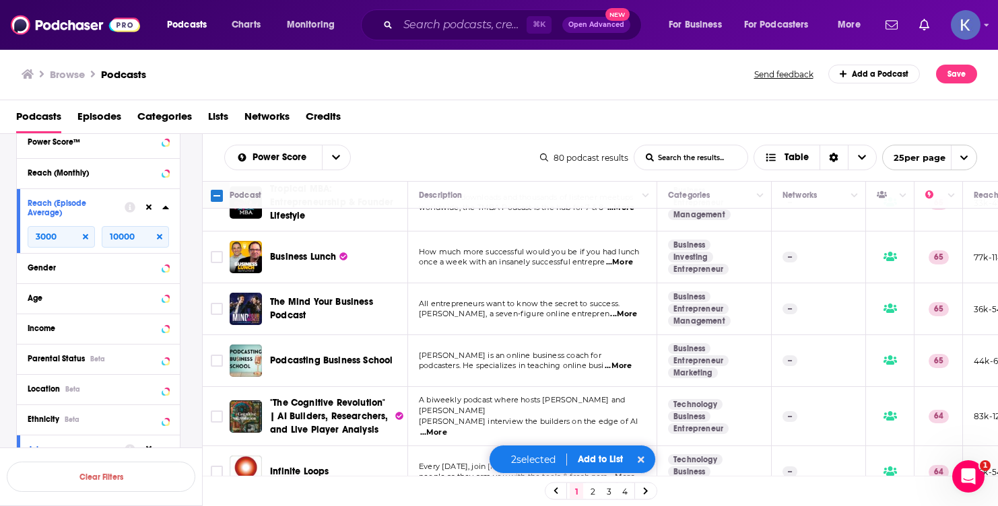
click at [623, 316] on span "...More" at bounding box center [623, 314] width 27 height 11
click at [623, 263] on span "...More" at bounding box center [619, 262] width 27 height 11
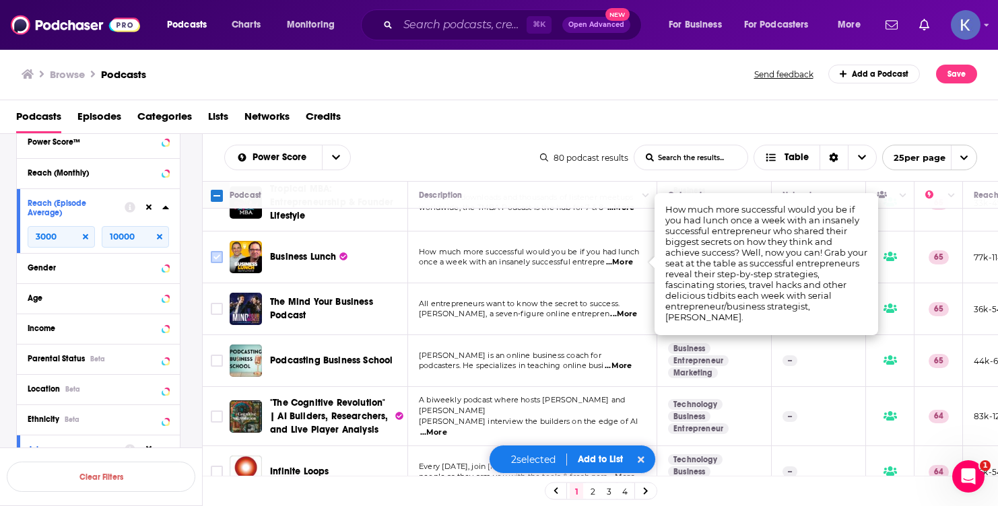
click at [215, 260] on input "Toggle select row" at bounding box center [217, 257] width 12 height 12
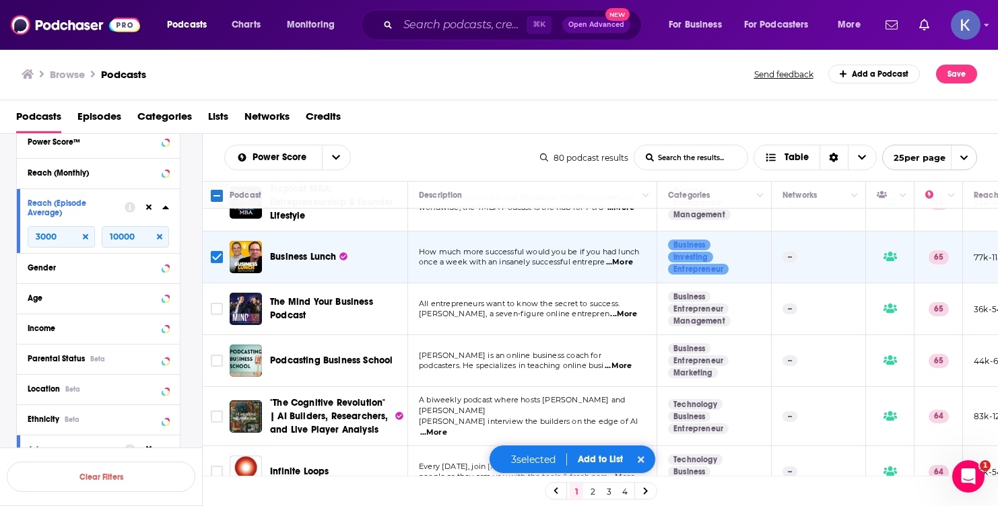
scroll to position [1031, 0]
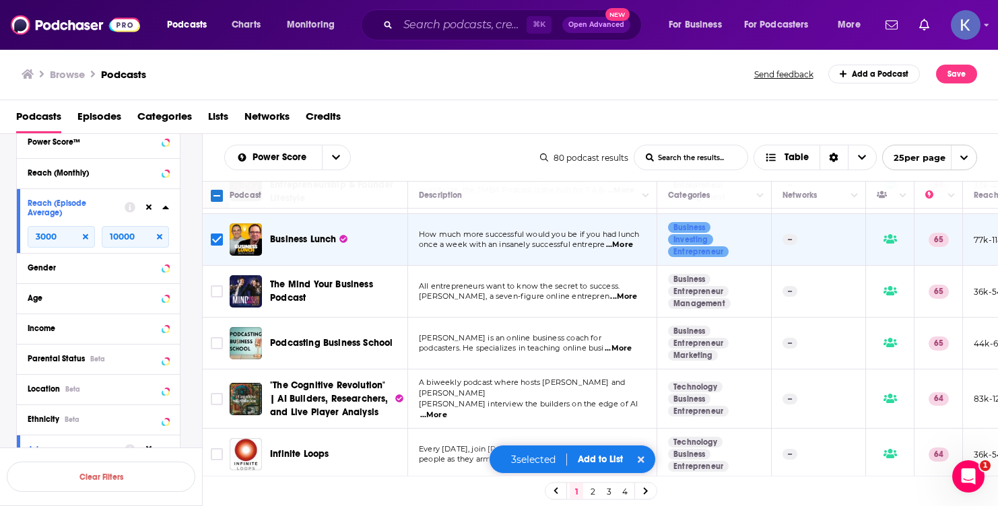
click at [590, 491] on link "2" at bounding box center [592, 491] width 13 height 16
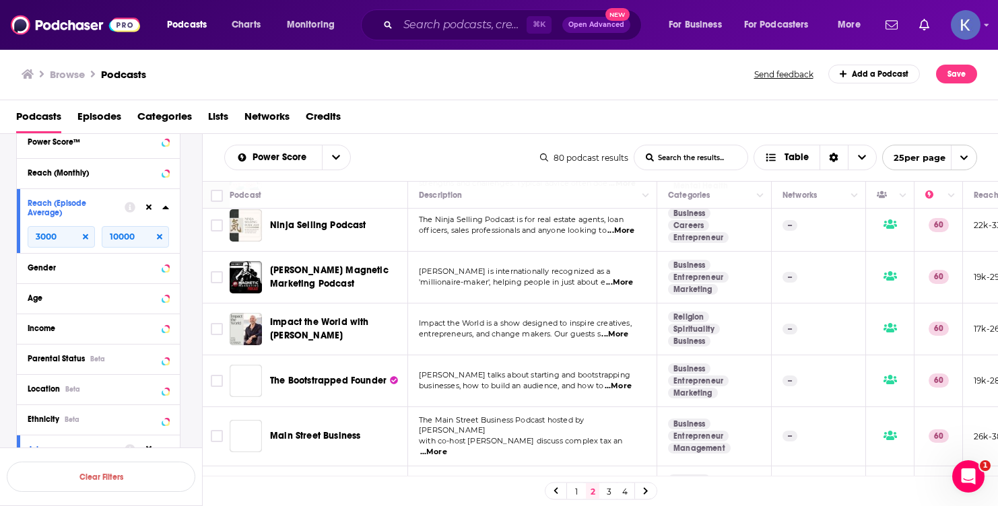
scroll to position [1042, 0]
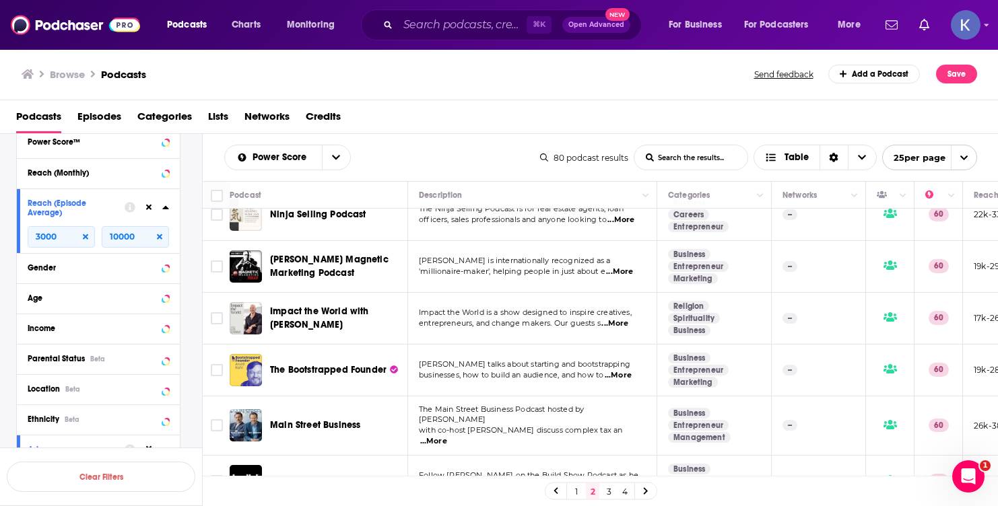
click at [609, 493] on link "3" at bounding box center [608, 491] width 13 height 16
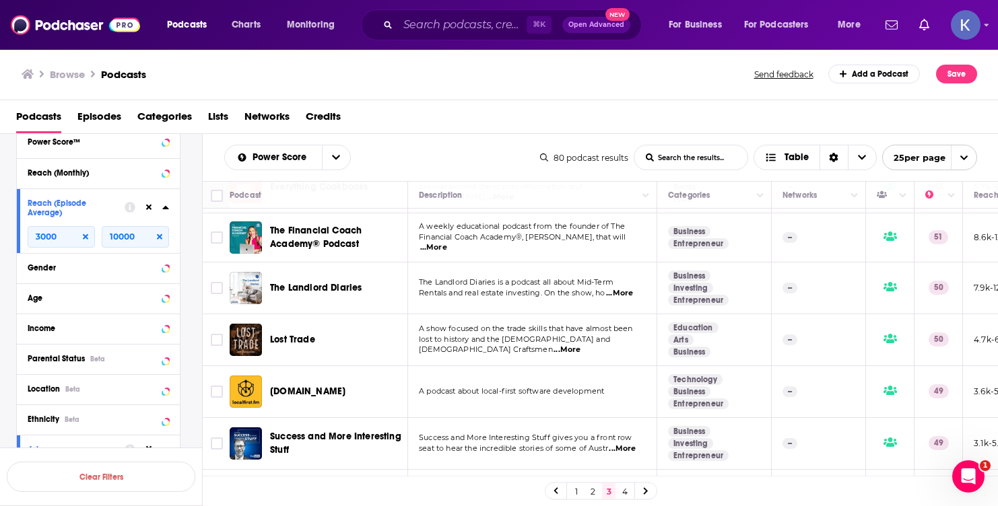
scroll to position [1085, 0]
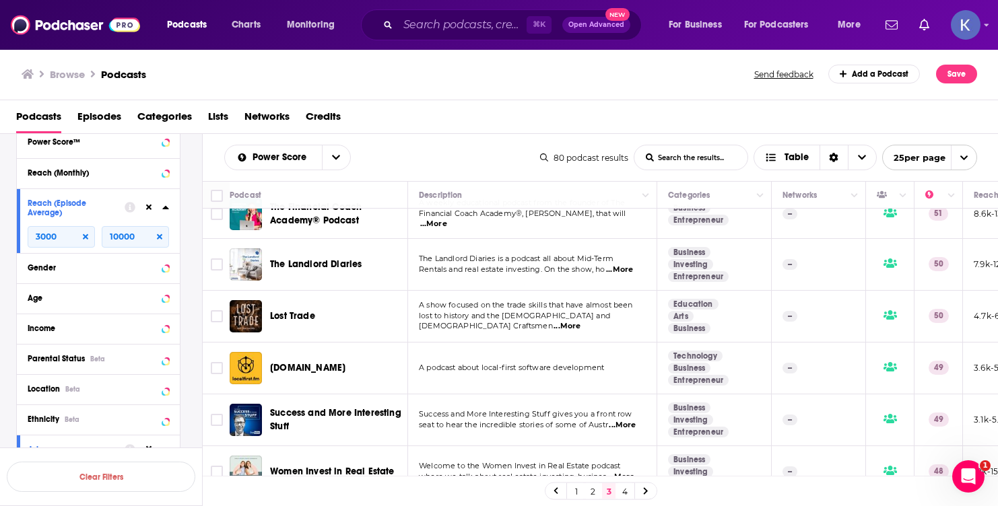
click at [623, 489] on link "4" at bounding box center [624, 491] width 13 height 16
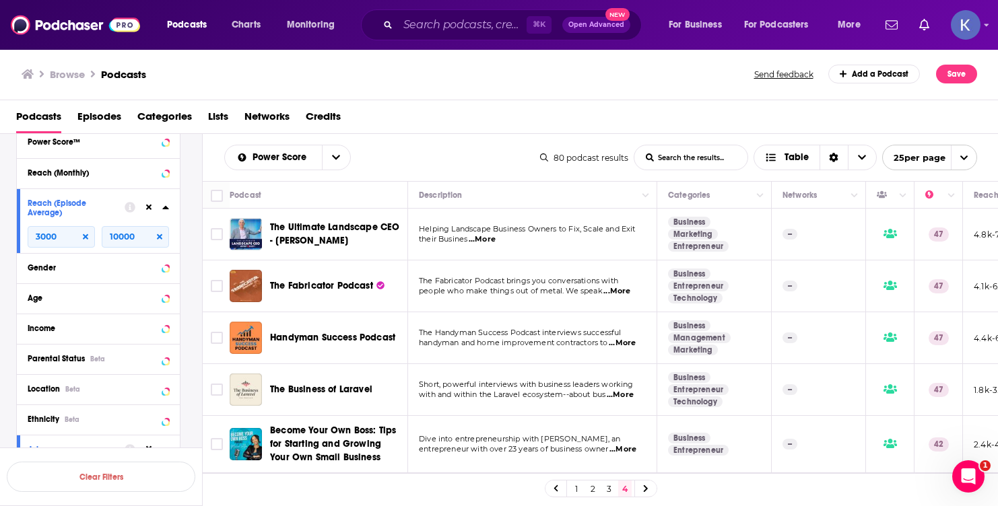
click at [574, 492] on link "1" at bounding box center [576, 489] width 13 height 16
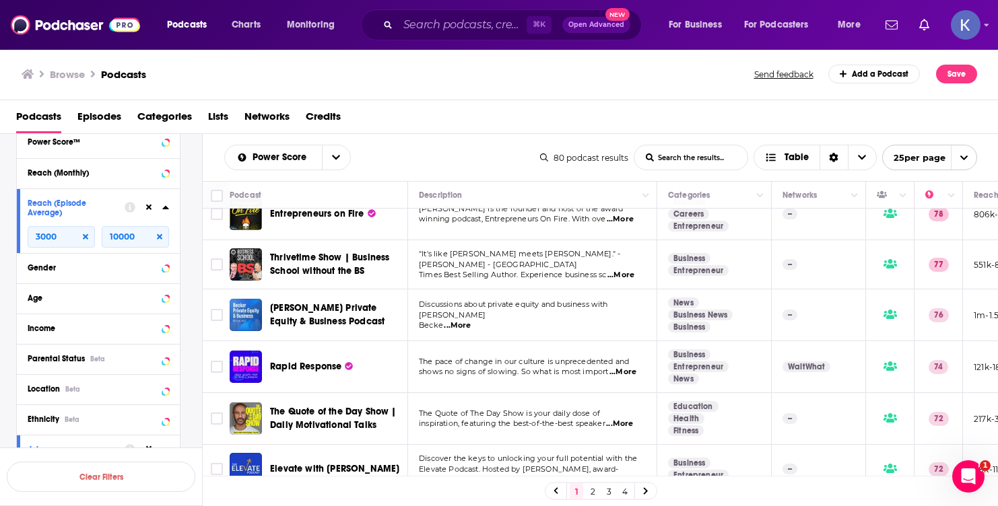
scroll to position [73, 0]
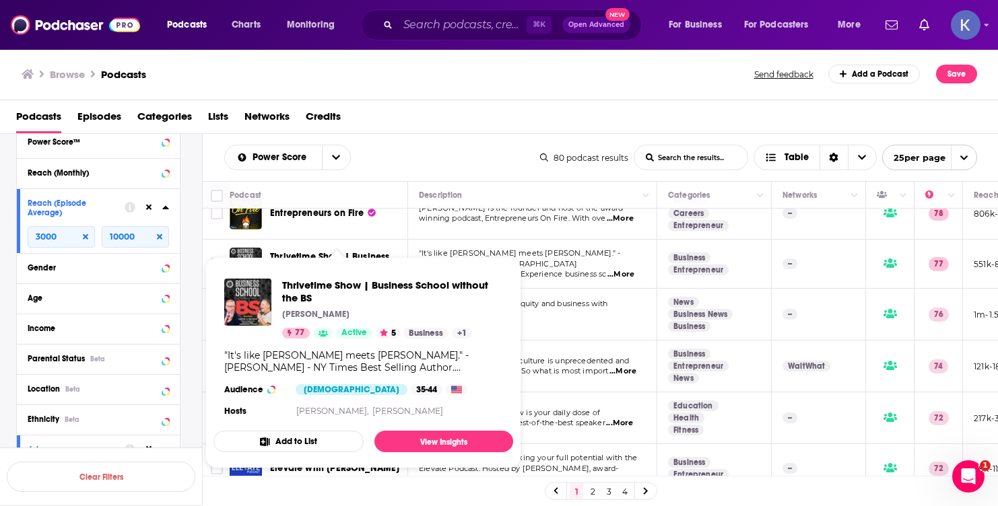
click at [558, 255] on span ""It's like Steve Martin meets Steve Forbes." - Jim Stovall - NY" at bounding box center [519, 258] width 201 height 20
click at [422, 442] on link "View Insights" at bounding box center [443, 442] width 139 height 22
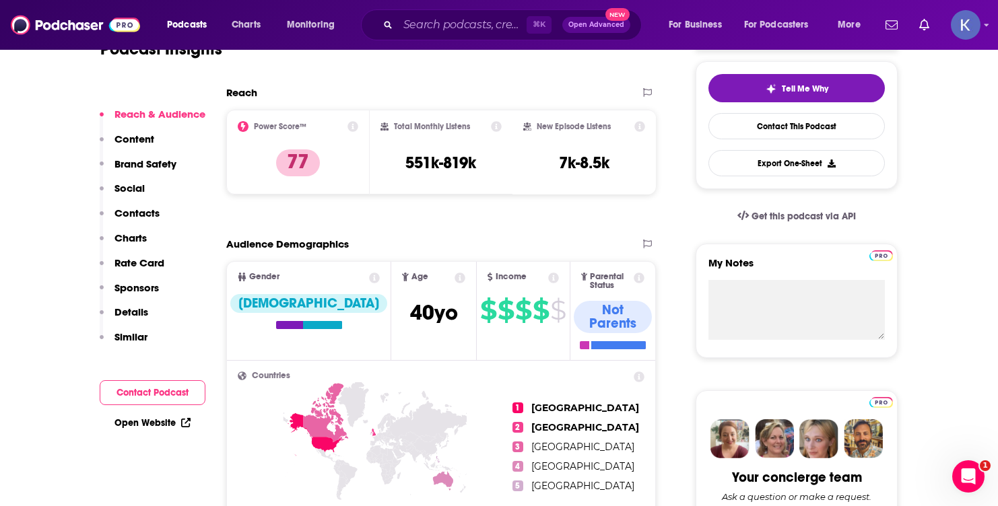
scroll to position [282, 0]
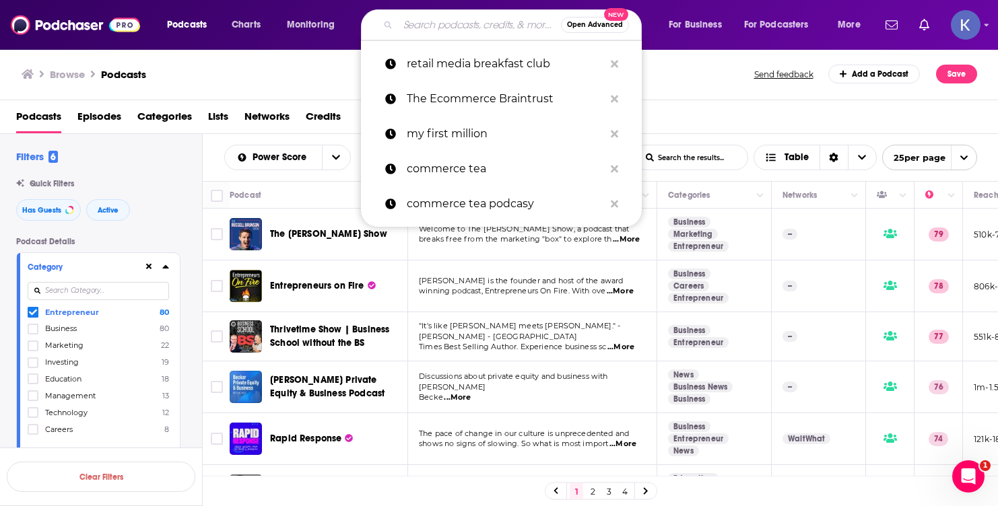
click at [427, 26] on input "Search podcasts, credits, & more..." at bounding box center [479, 25] width 163 height 22
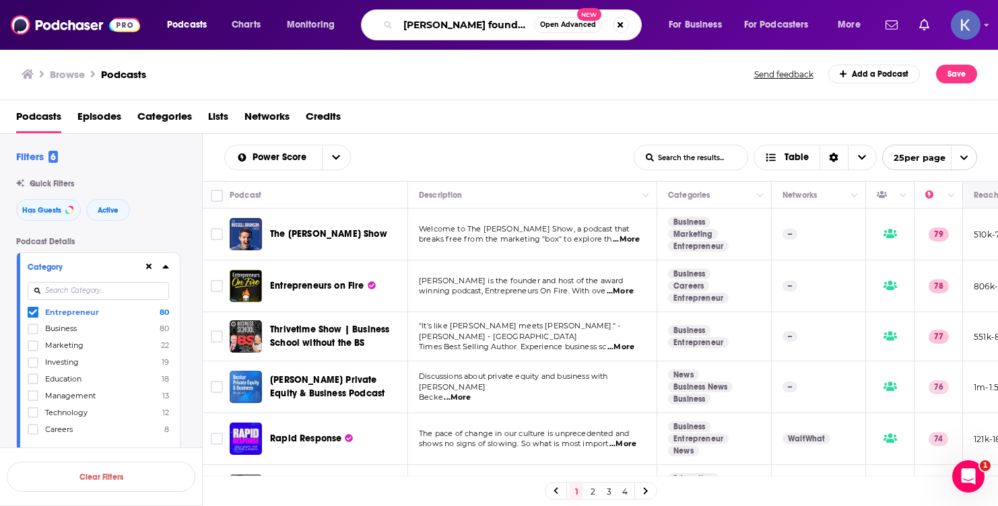
type input "Foxwell founders"
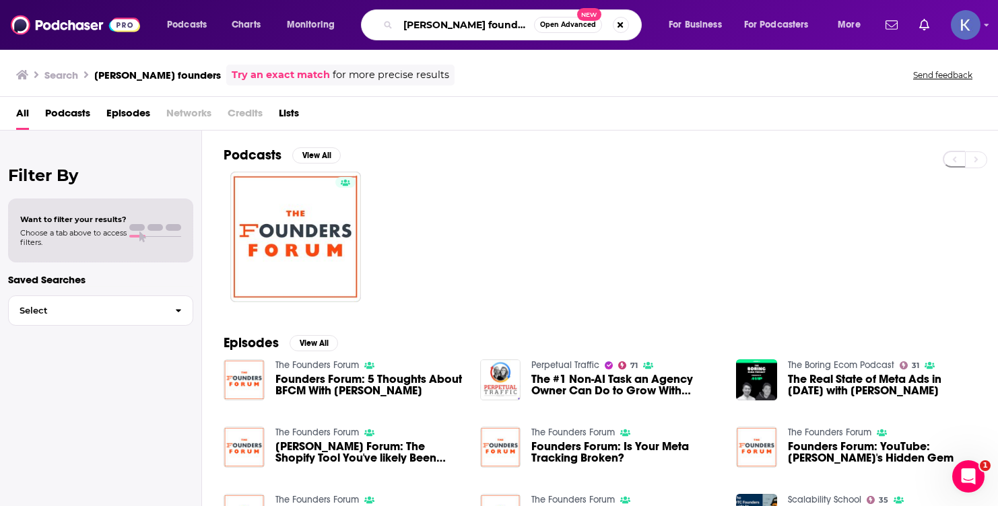
drag, startPoint x: 487, startPoint y: 24, endPoint x: 397, endPoint y: 24, distance: 90.9
click at [397, 24] on div "Foxwell founders Open Advanced New" at bounding box center [501, 24] width 281 height 31
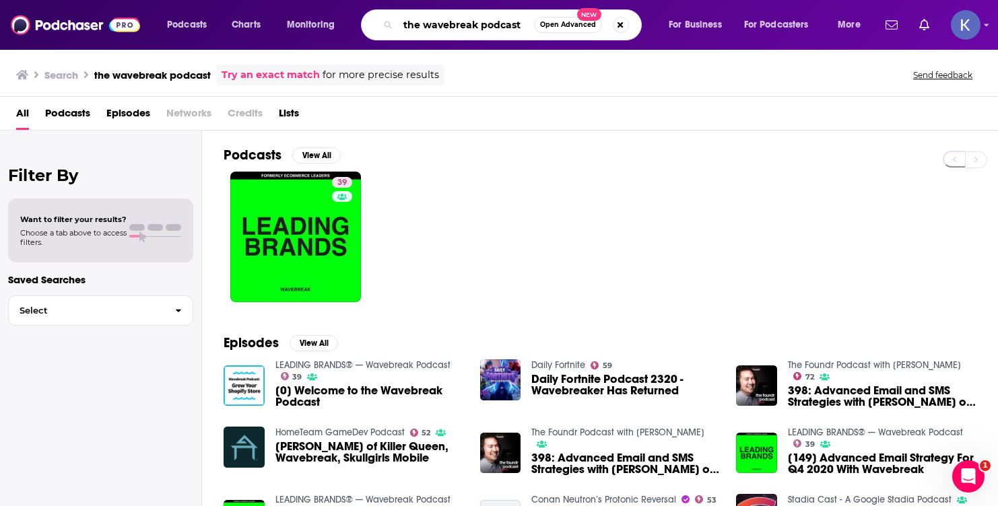
click at [448, 24] on input "the wavebreak podcast" at bounding box center [466, 25] width 136 height 22
drag, startPoint x: 402, startPoint y: 26, endPoint x: 563, endPoint y: 26, distance: 161.6
click at [563, 26] on div "the wavebreak podcast Open Advanced New" at bounding box center [501, 24] width 281 height 31
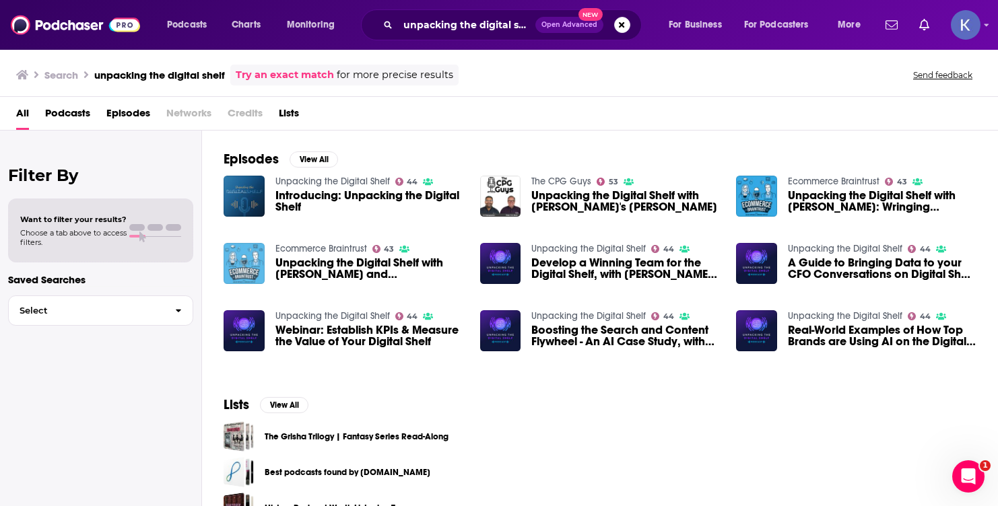
scroll to position [178, 0]
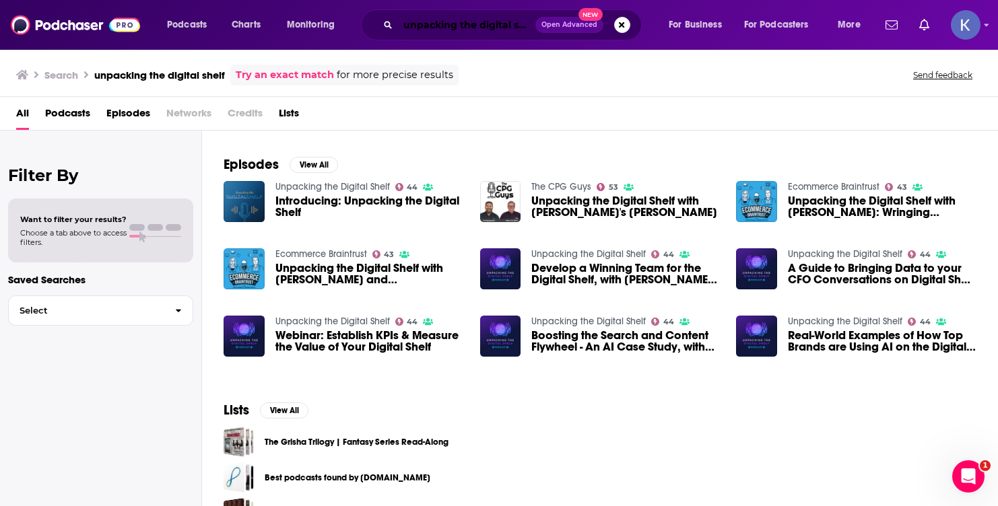
click at [417, 28] on input "unpacking the digital shelf" at bounding box center [466, 25] width 137 height 22
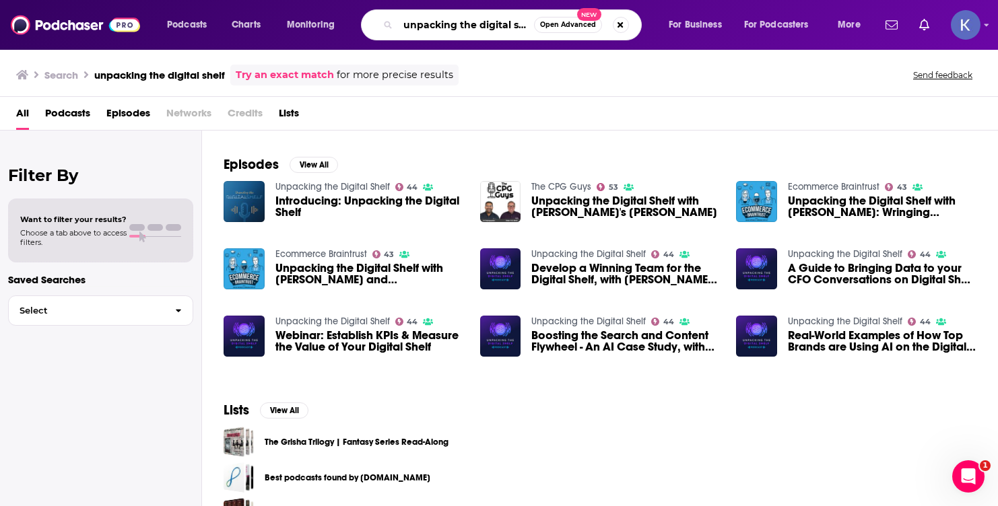
scroll to position [0, 9]
drag, startPoint x: 401, startPoint y: 25, endPoint x: 587, endPoint y: 28, distance: 186.5
click at [587, 28] on div "unpacking the digital shelf Open Advanced New" at bounding box center [501, 24] width 281 height 31
type input "omnitalk retail"
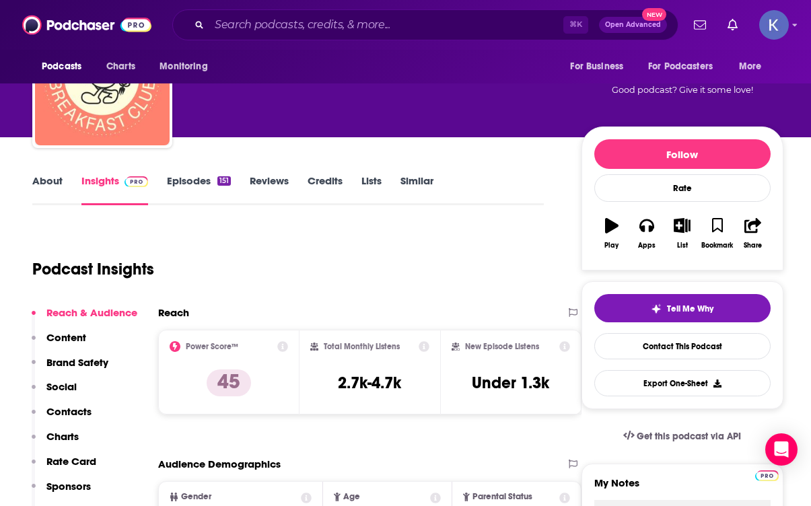
scroll to position [90, 0]
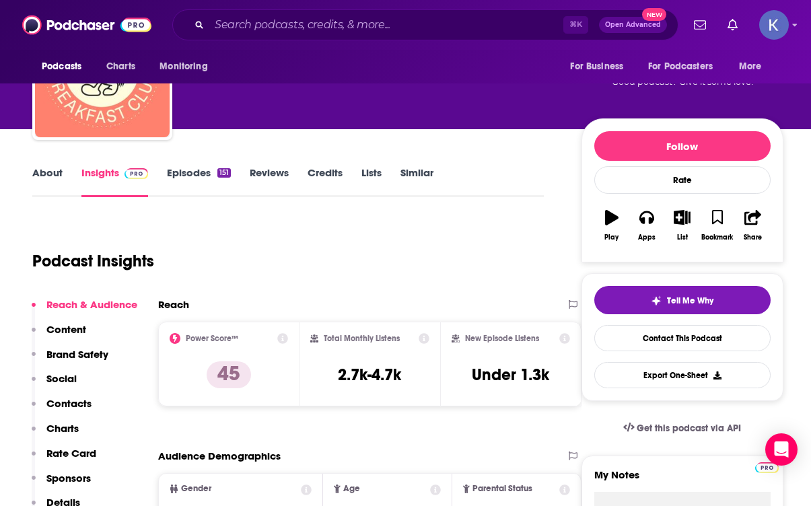
click at [53, 174] on link "About" at bounding box center [47, 181] width 30 height 31
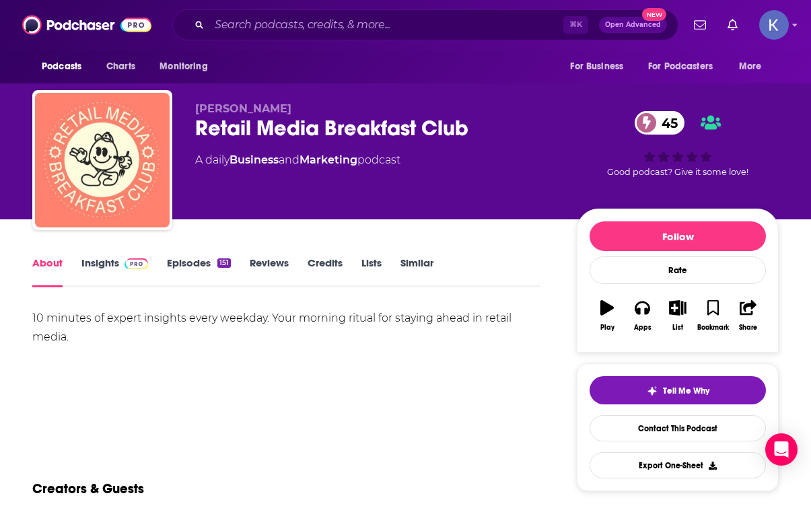
click at [201, 266] on link "Episodes 151" at bounding box center [199, 271] width 64 height 31
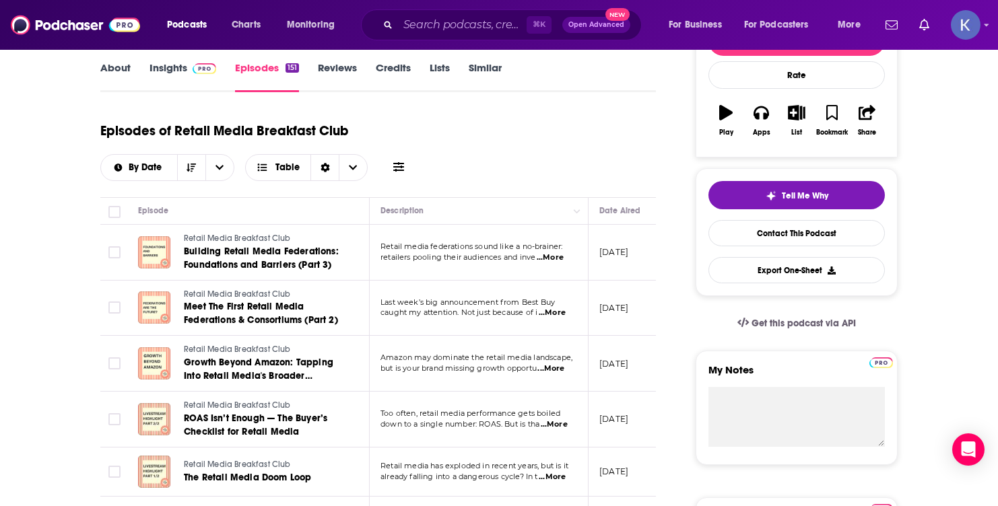
scroll to position [193, 0]
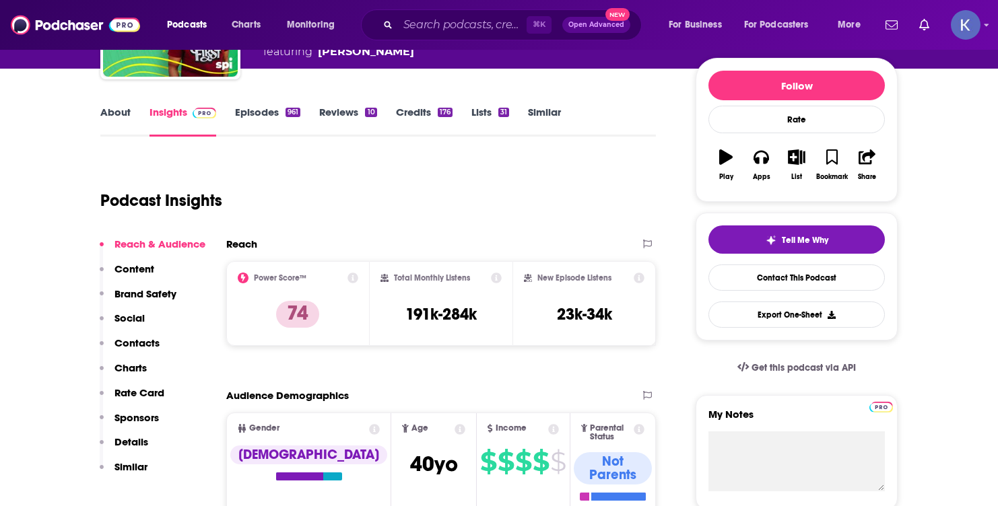
scroll to position [150, 0]
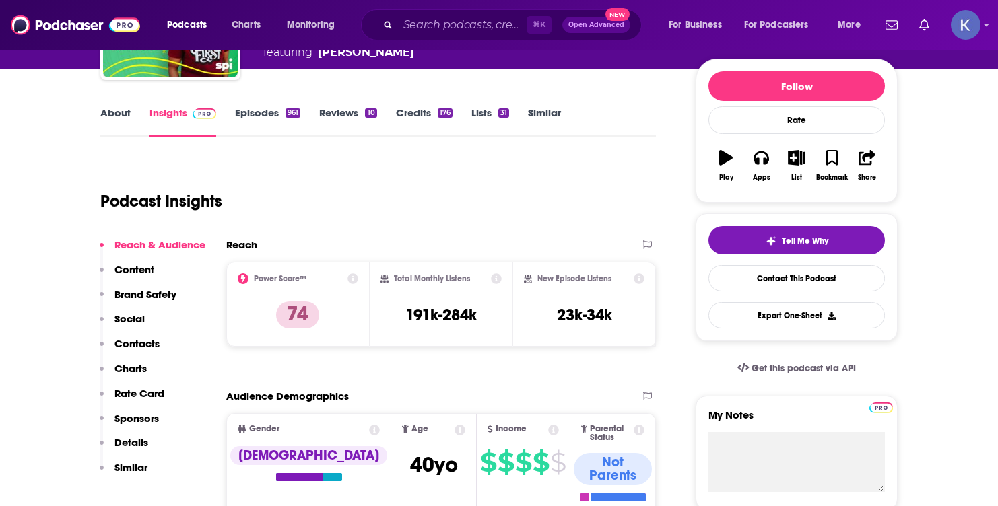
click at [243, 112] on link "Episodes 961" at bounding box center [267, 121] width 65 height 31
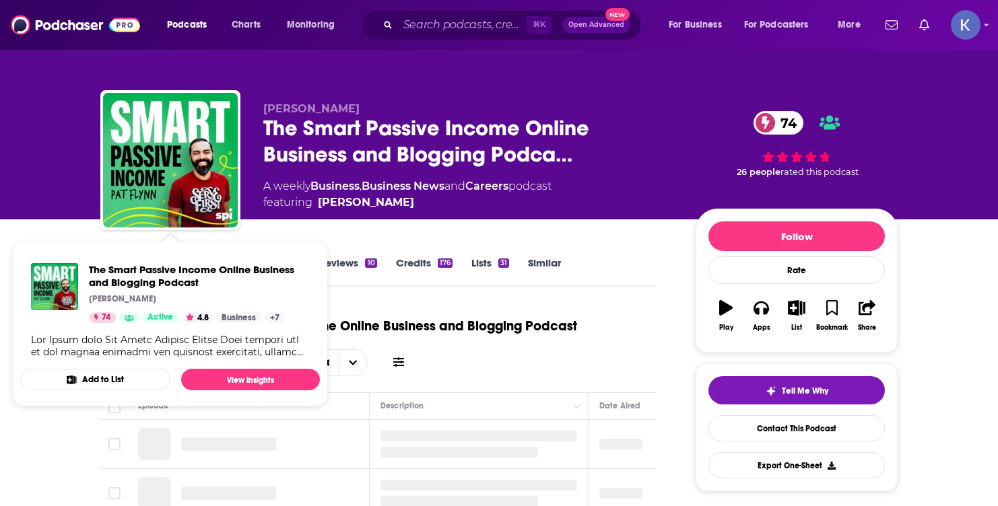
click at [63, 213] on div "Pat Flynn The Smart Passive Income Online Business and Blogging Podca… 74 A wee…" at bounding box center [499, 109] width 998 height 219
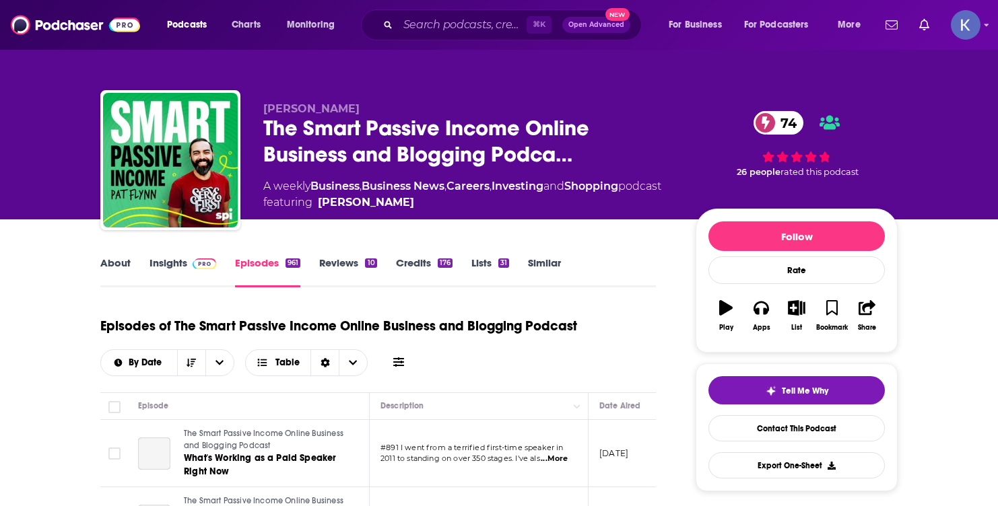
click at [116, 261] on link "About" at bounding box center [115, 271] width 30 height 31
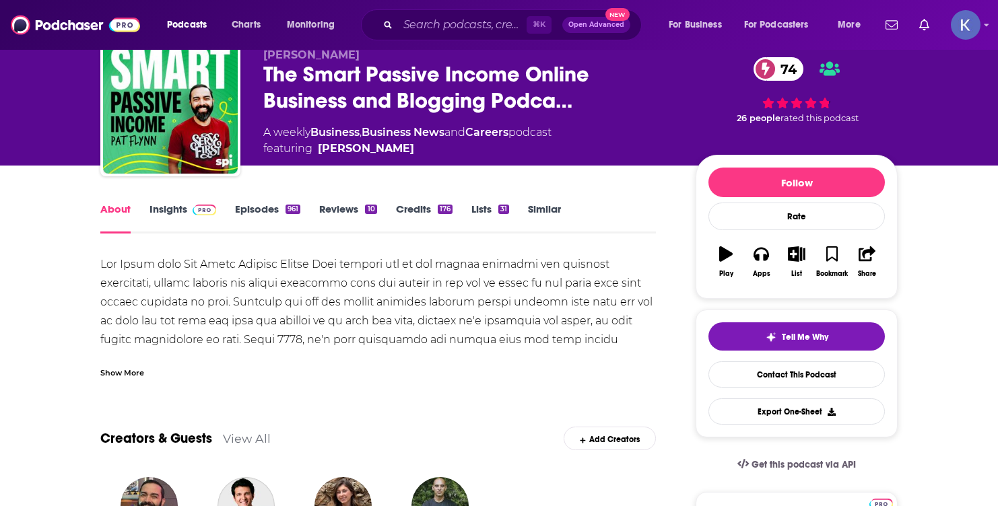
scroll to position [55, 0]
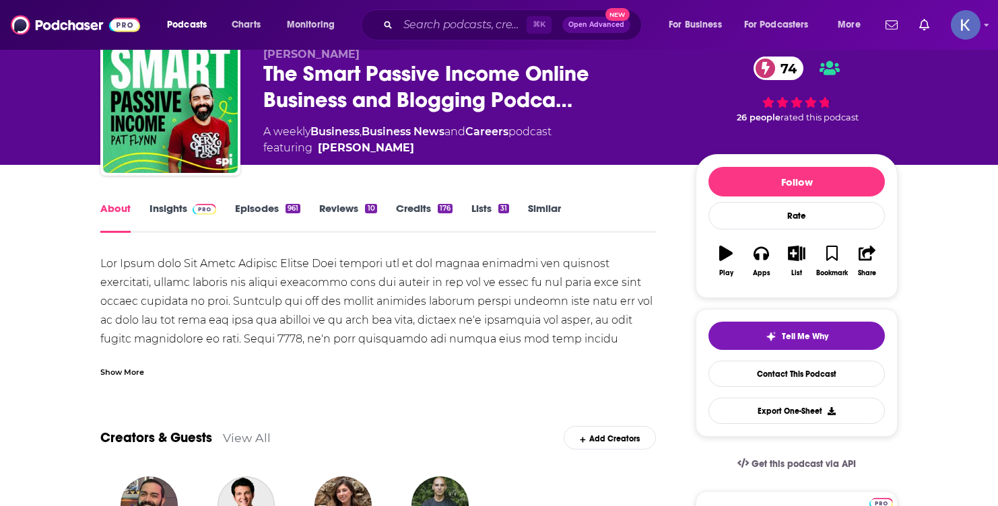
click at [112, 375] on div "Show More" at bounding box center [122, 371] width 44 height 13
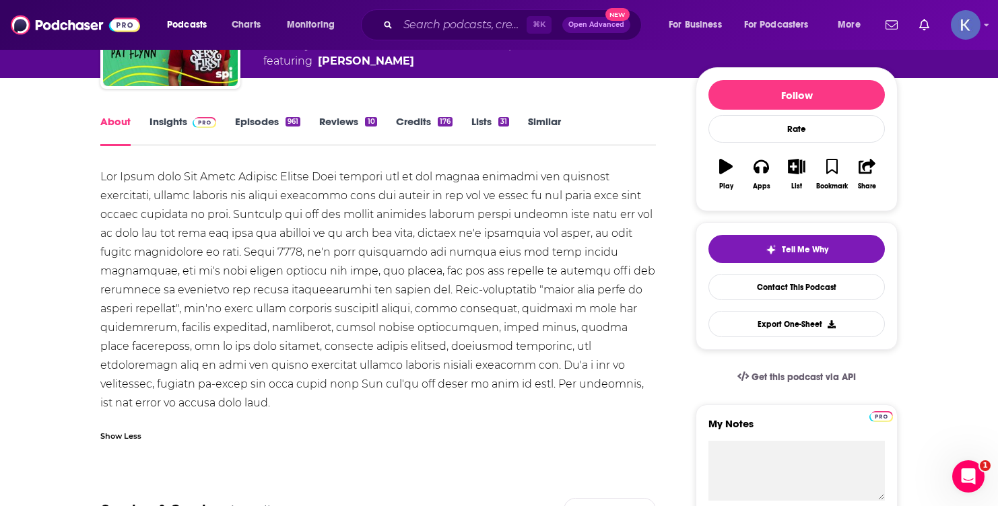
scroll to position [0, 0]
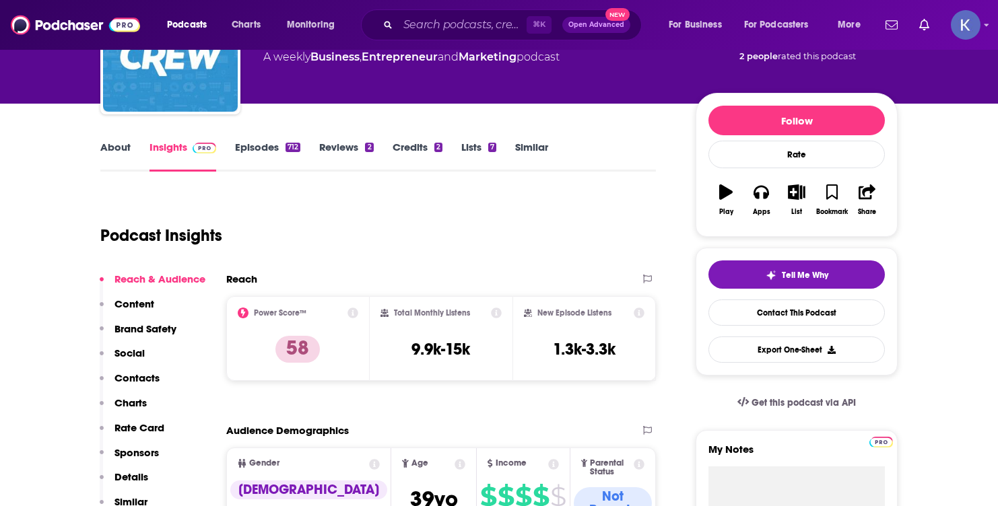
scroll to position [115, 0]
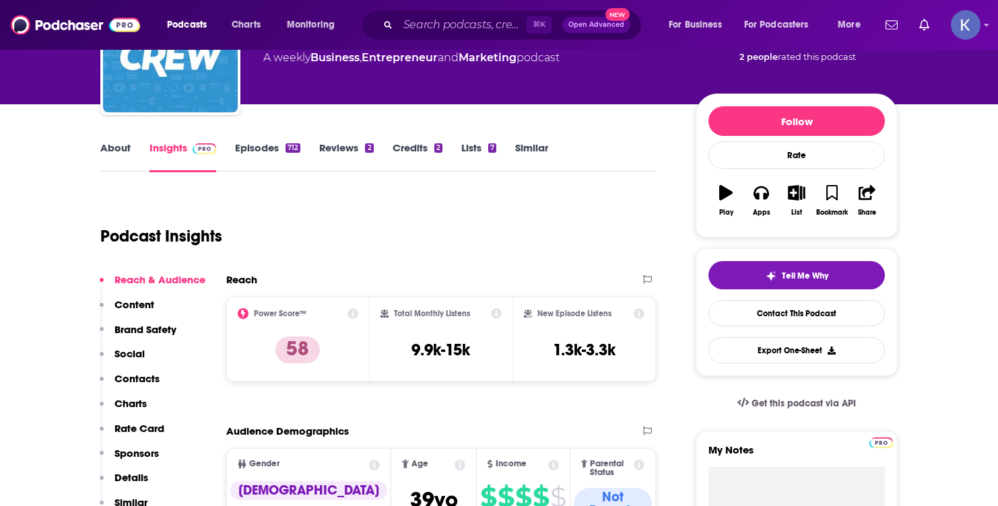
click at [117, 152] on link "About" at bounding box center [115, 156] width 30 height 31
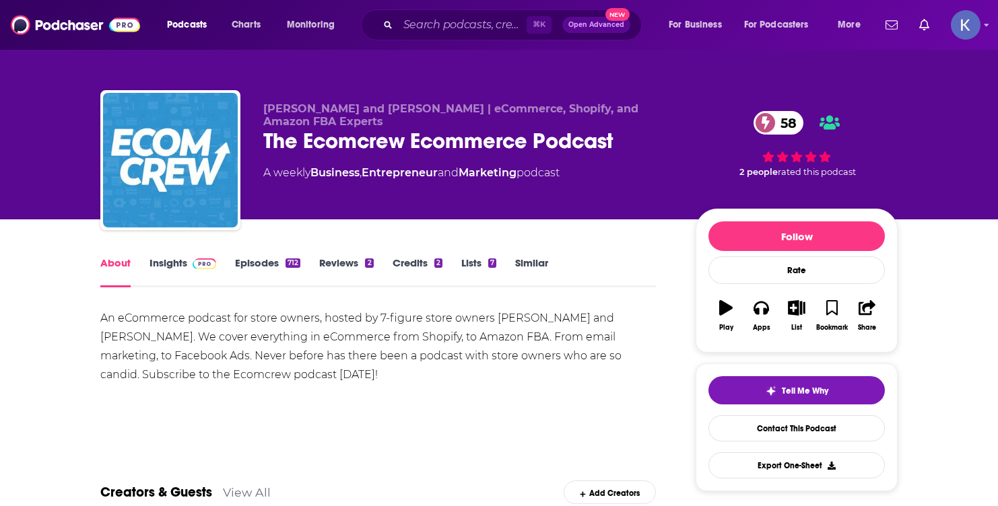
click at [269, 265] on link "Episodes 712" at bounding box center [267, 271] width 65 height 31
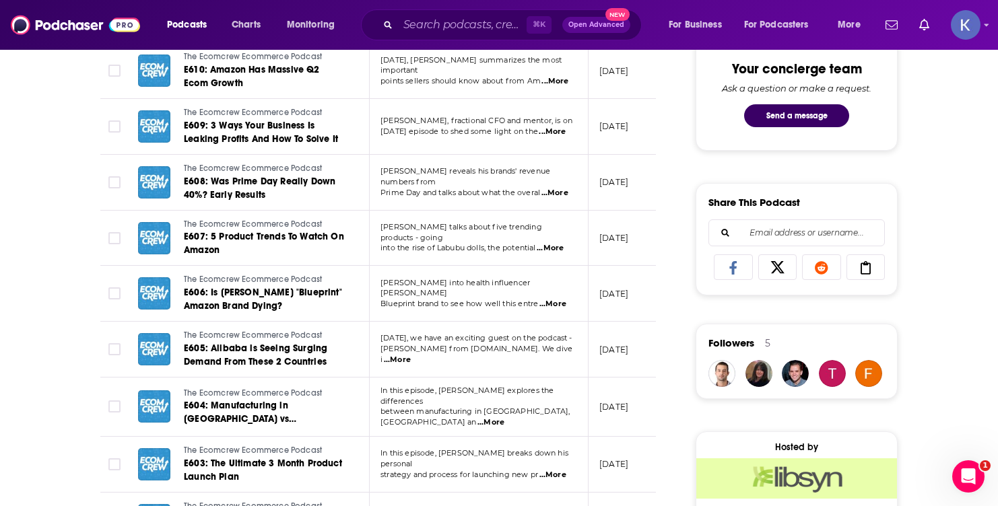
scroll to position [899, 0]
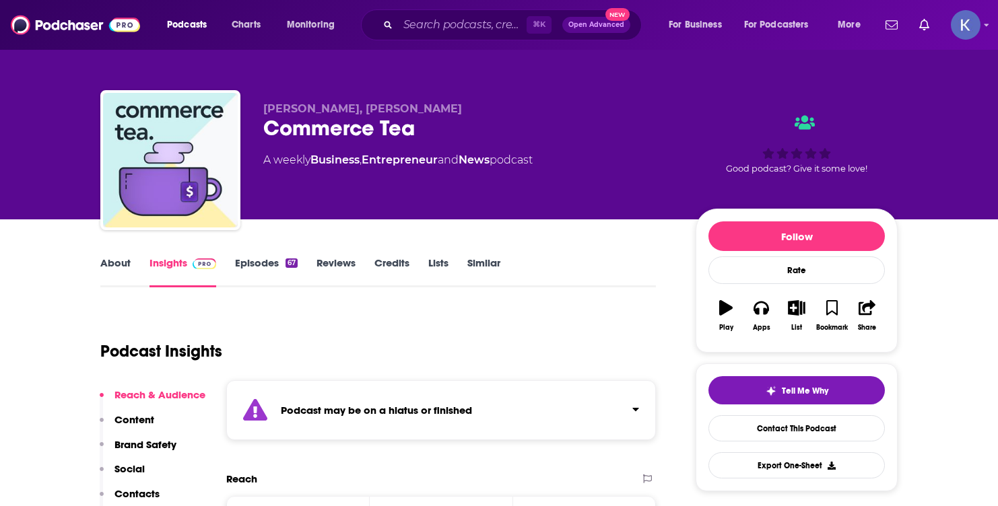
click at [113, 263] on link "About" at bounding box center [115, 271] width 30 height 31
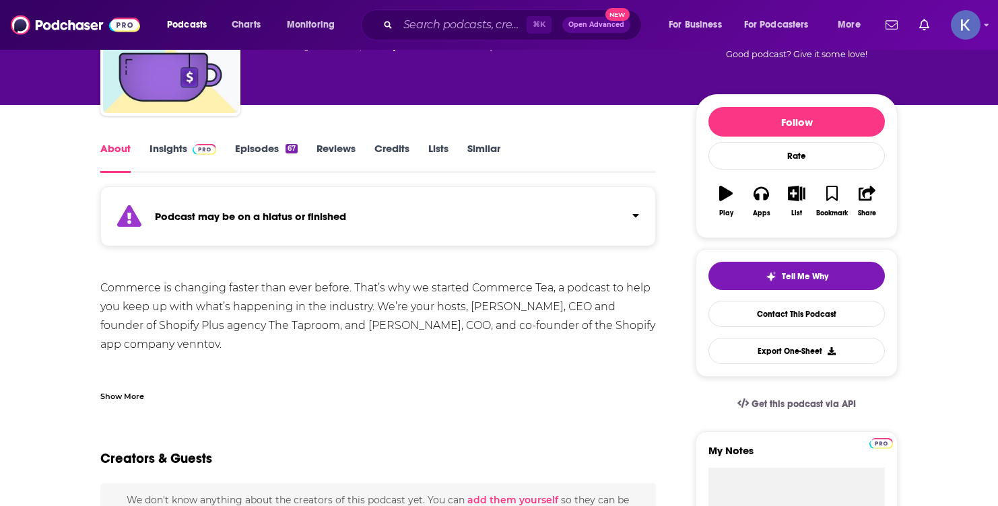
scroll to position [114, 0]
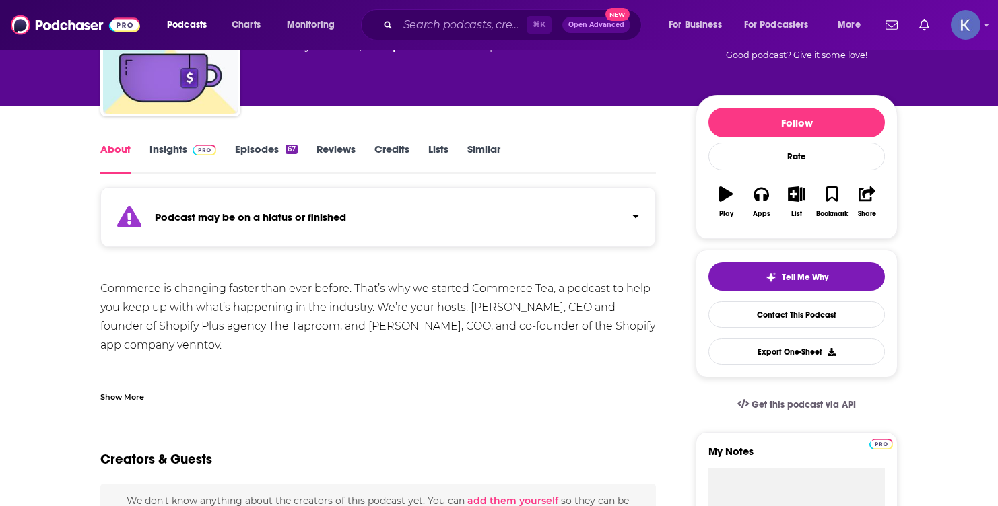
click at [242, 146] on link "Episodes 67" at bounding box center [266, 158] width 63 height 31
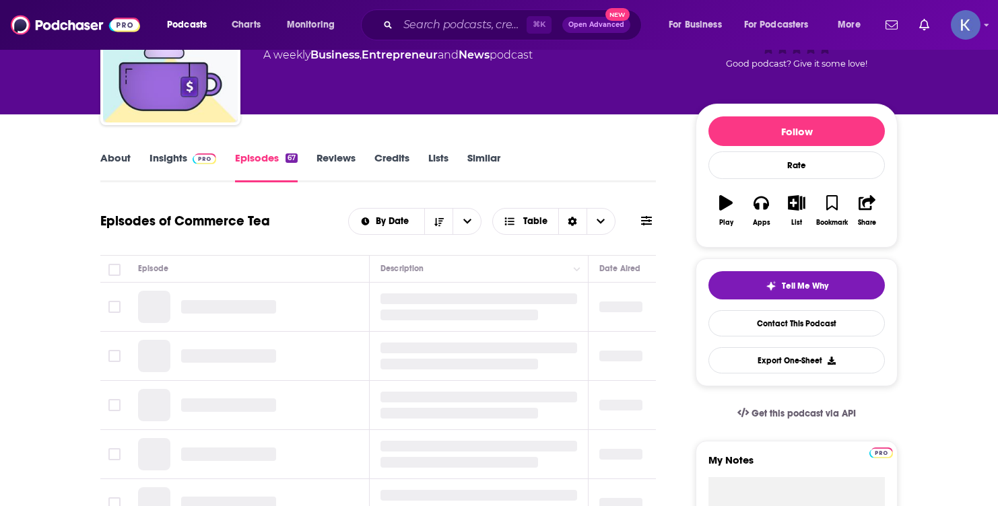
scroll to position [123, 0]
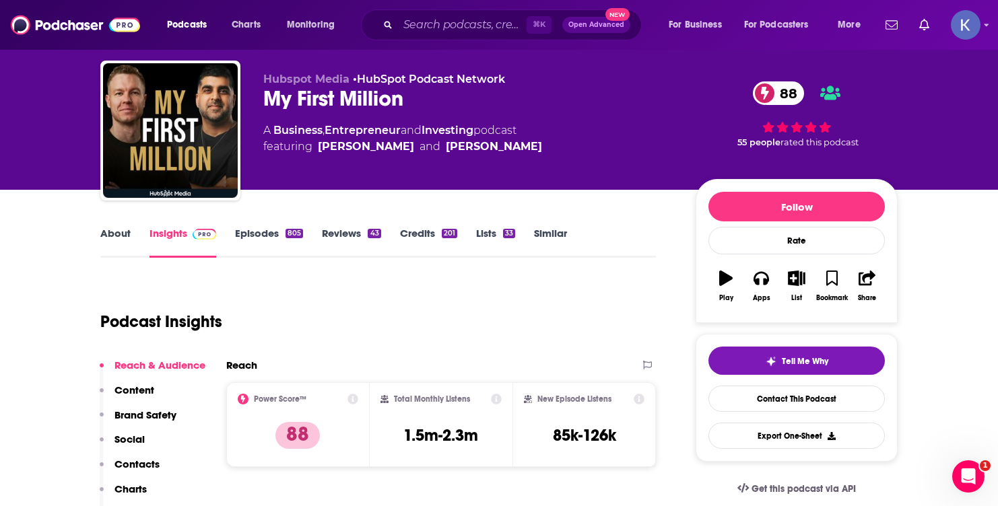
scroll to position [30, 0]
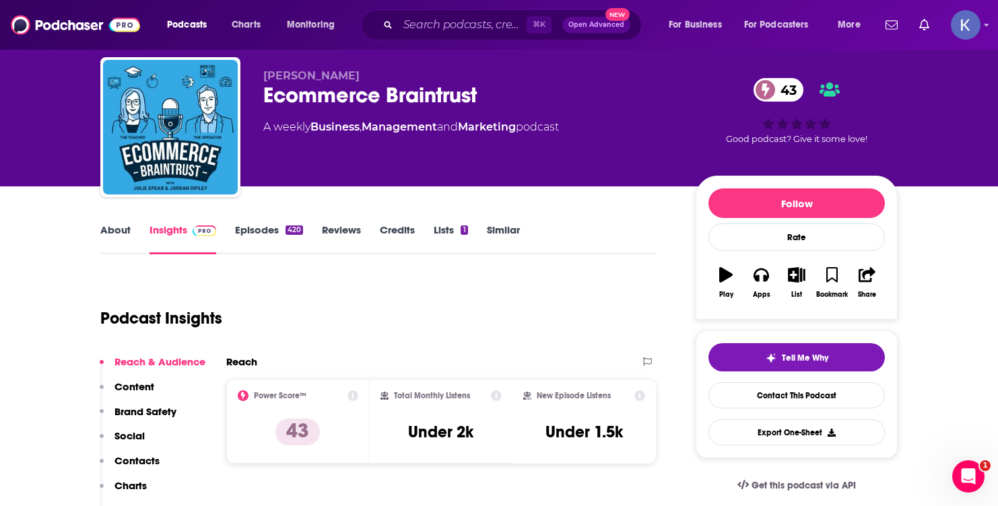
scroll to position [30, 0]
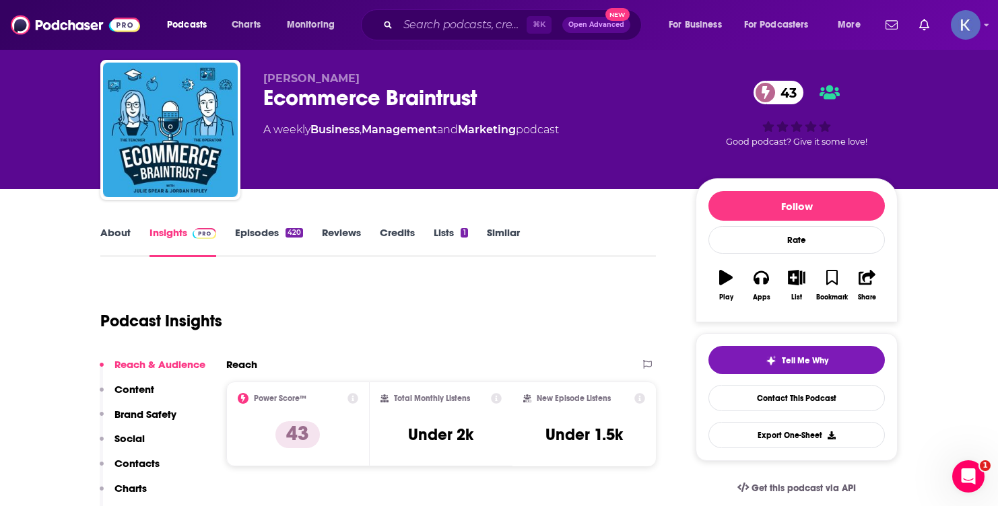
click at [106, 241] on link "About" at bounding box center [115, 241] width 30 height 31
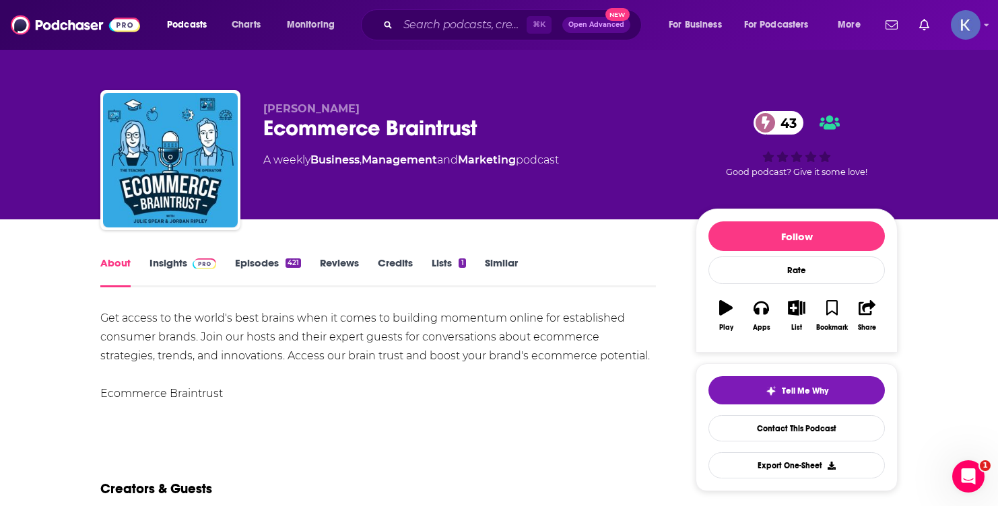
click at [282, 259] on link "Episodes 421" at bounding box center [268, 271] width 66 height 31
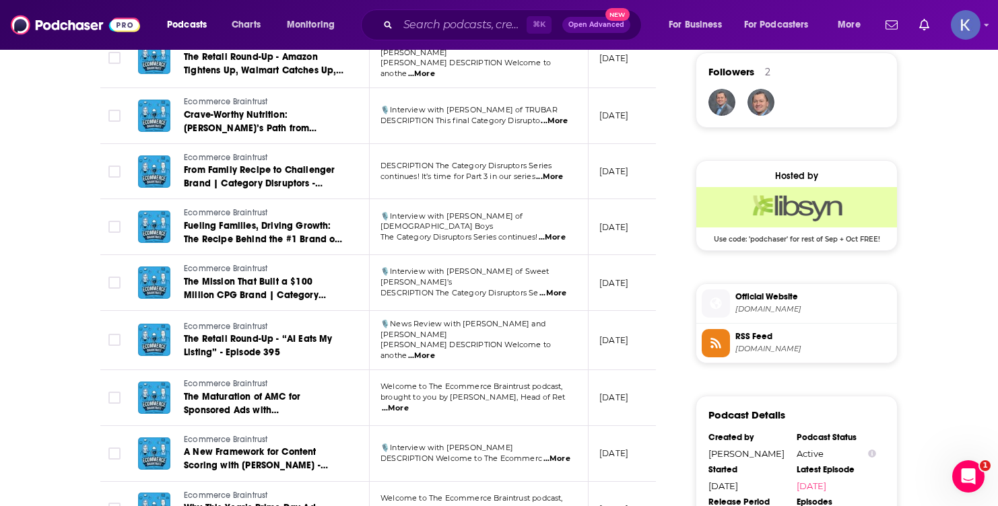
scroll to position [984, 0]
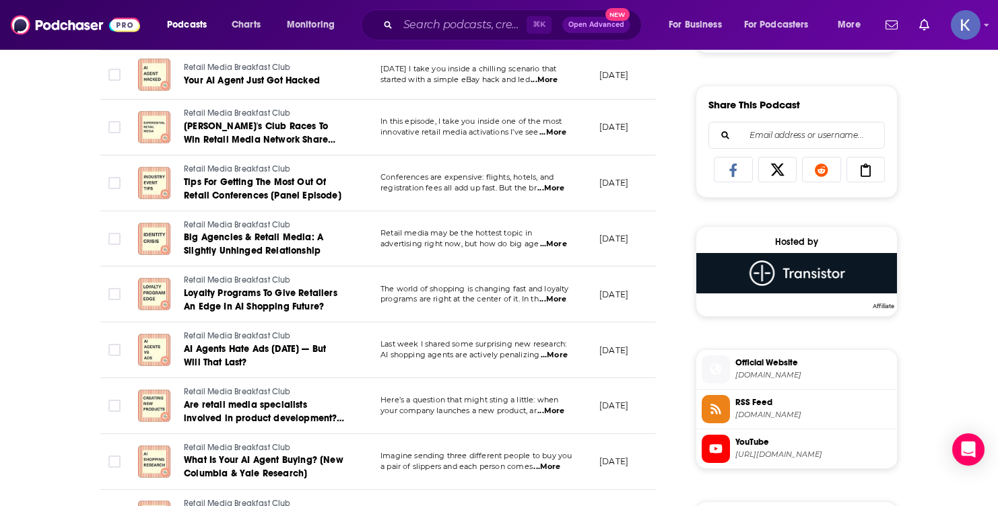
scroll to position [1067, 0]
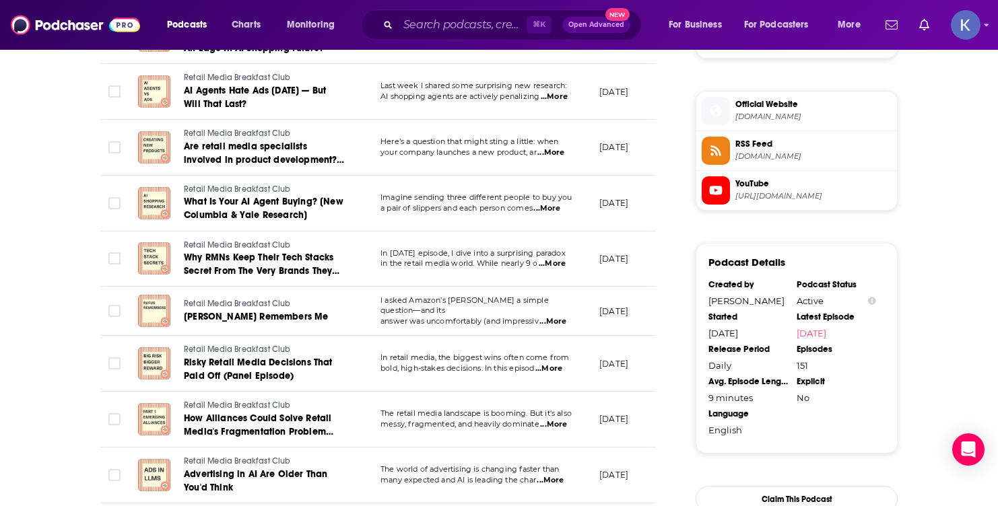
click at [773, 118] on span "retailmediabreakfastclub.com" at bounding box center [813, 117] width 156 height 10
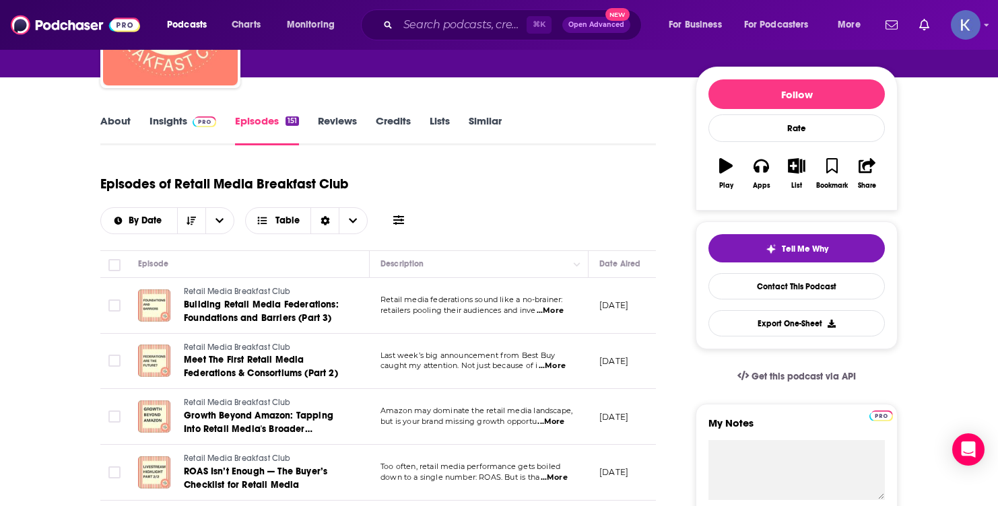
scroll to position [143, 0]
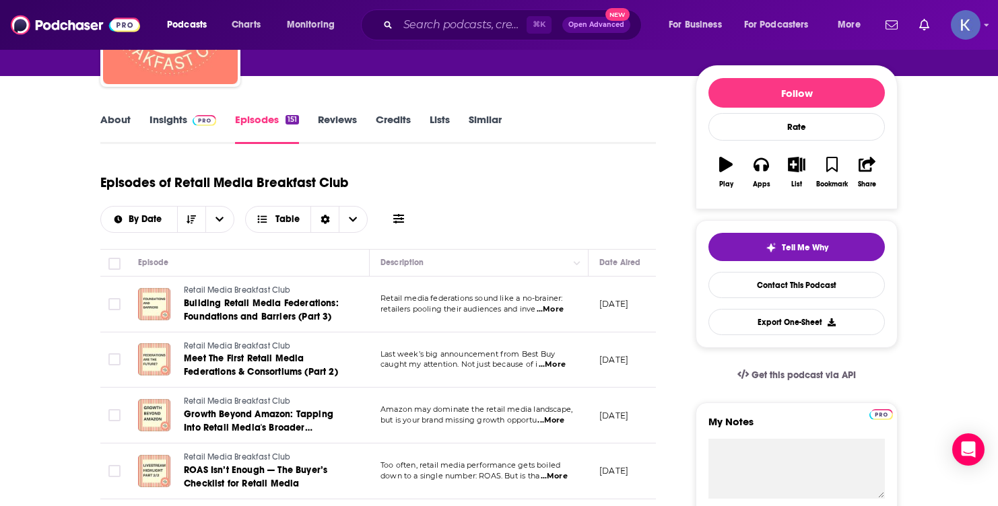
click at [551, 310] on span "...More" at bounding box center [550, 309] width 27 height 11
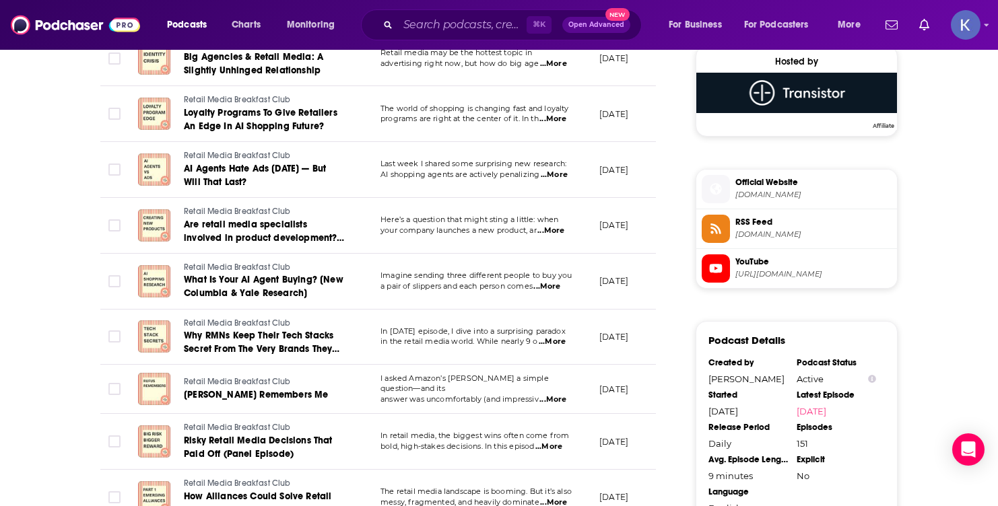
scroll to position [986, 0]
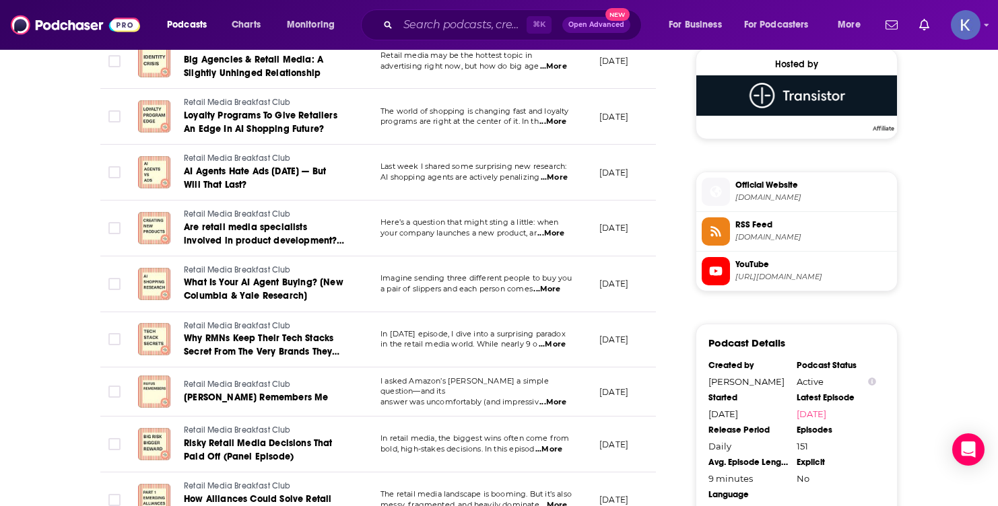
click at [773, 281] on span "https://www.youtube.com/@retailmediabreakfastclub" at bounding box center [813, 277] width 156 height 10
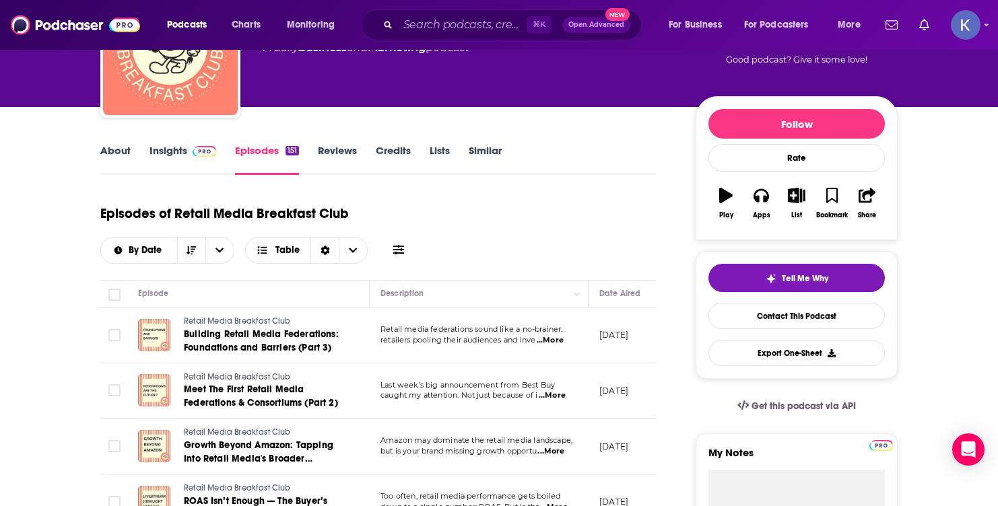
scroll to position [5, 0]
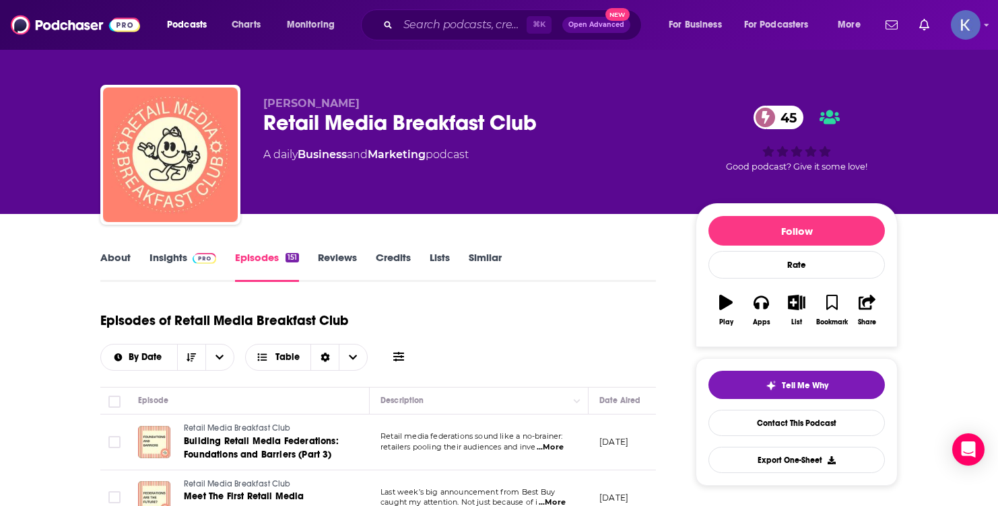
click at [172, 259] on link "Insights" at bounding box center [182, 266] width 67 height 31
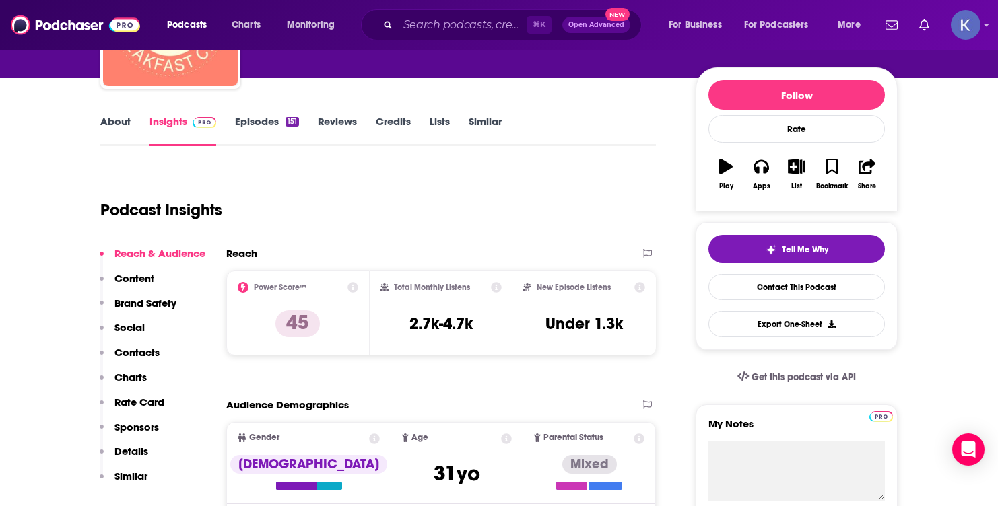
scroll to position [170, 0]
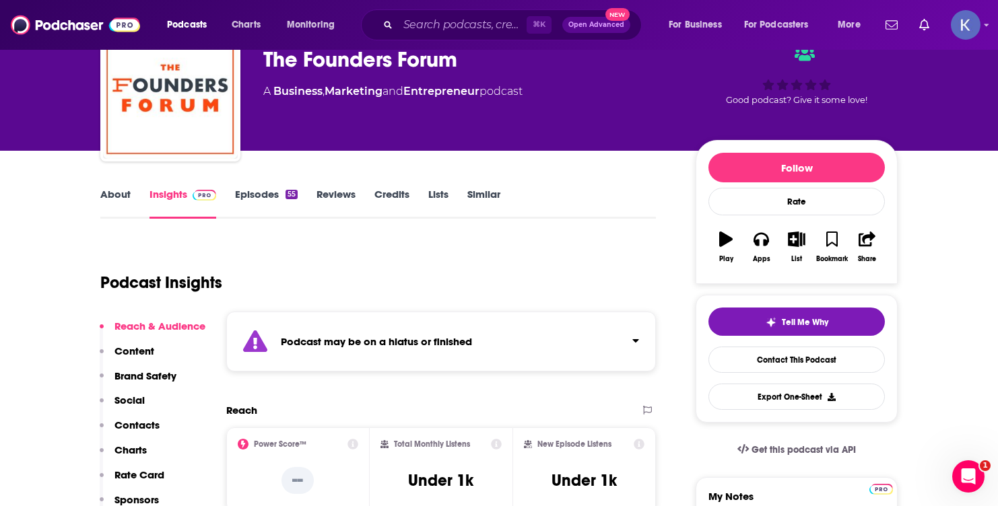
scroll to position [67, 0]
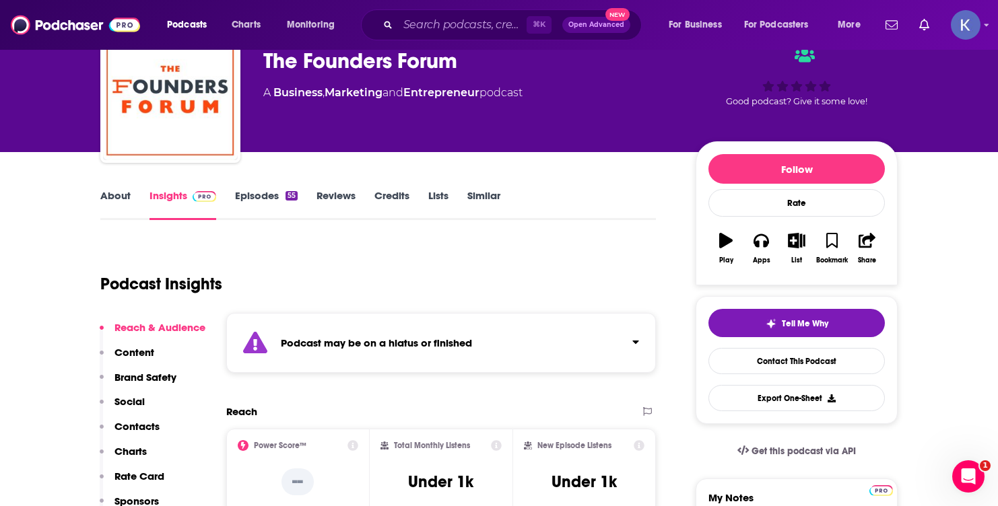
click at [272, 199] on link "Episodes 55" at bounding box center [266, 204] width 63 height 31
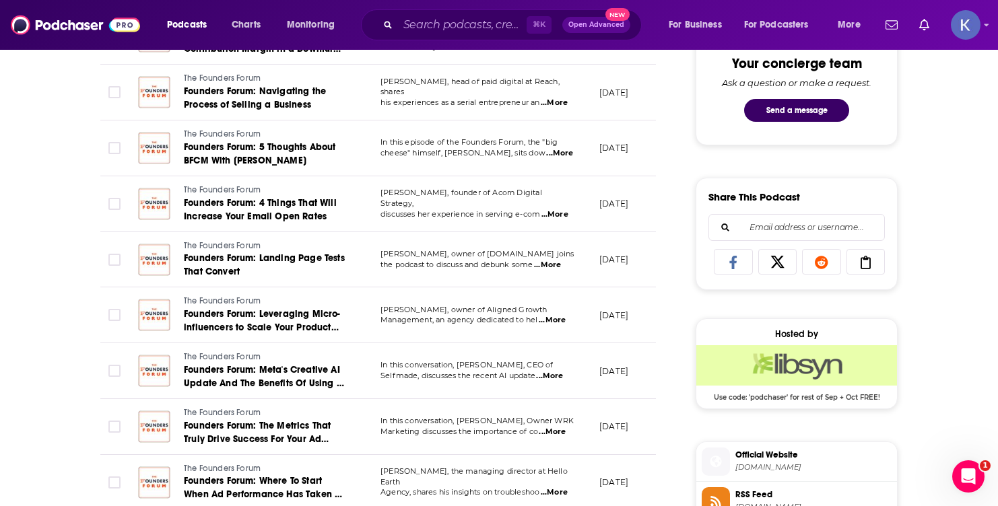
scroll to position [734, 0]
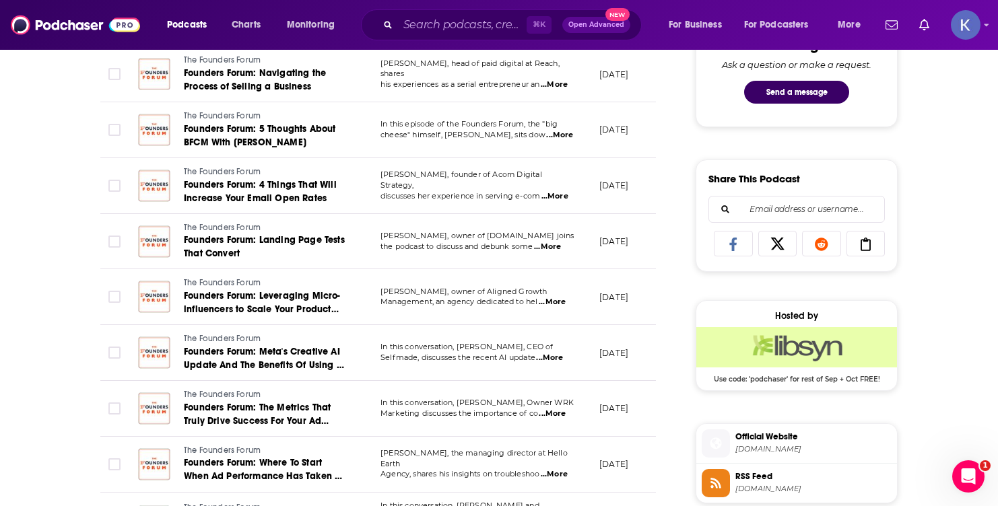
click at [767, 438] on span "Official Website" at bounding box center [813, 437] width 156 height 12
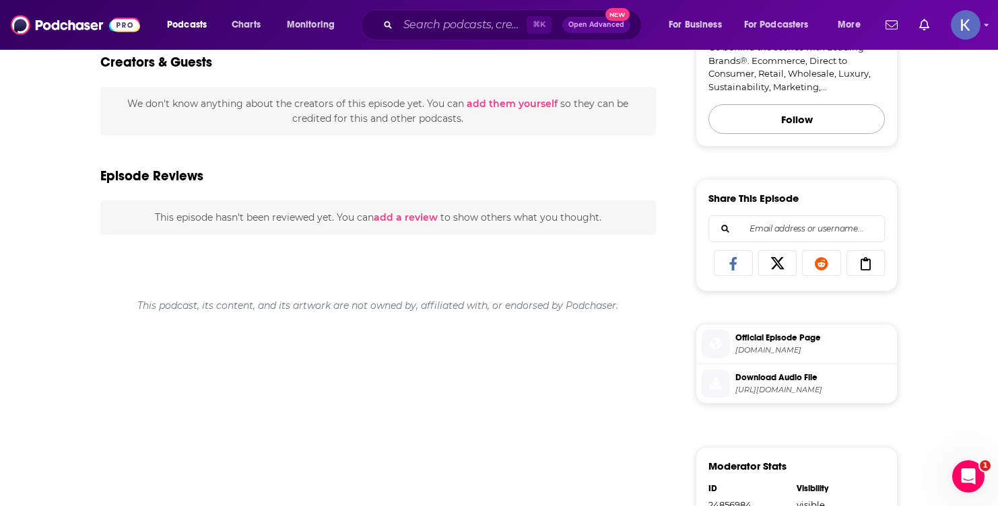
scroll to position [450, 0]
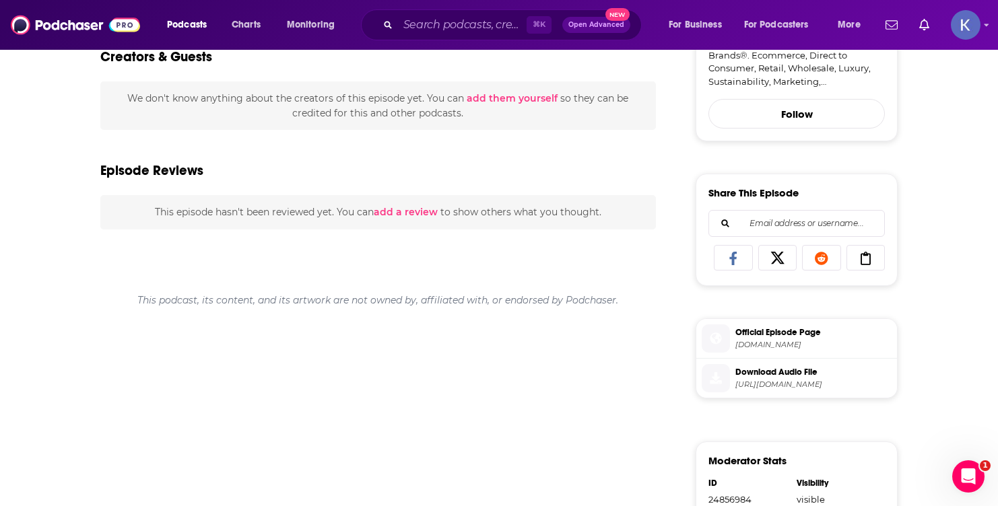
click at [783, 343] on span "[DOMAIN_NAME]" at bounding box center [813, 345] width 156 height 10
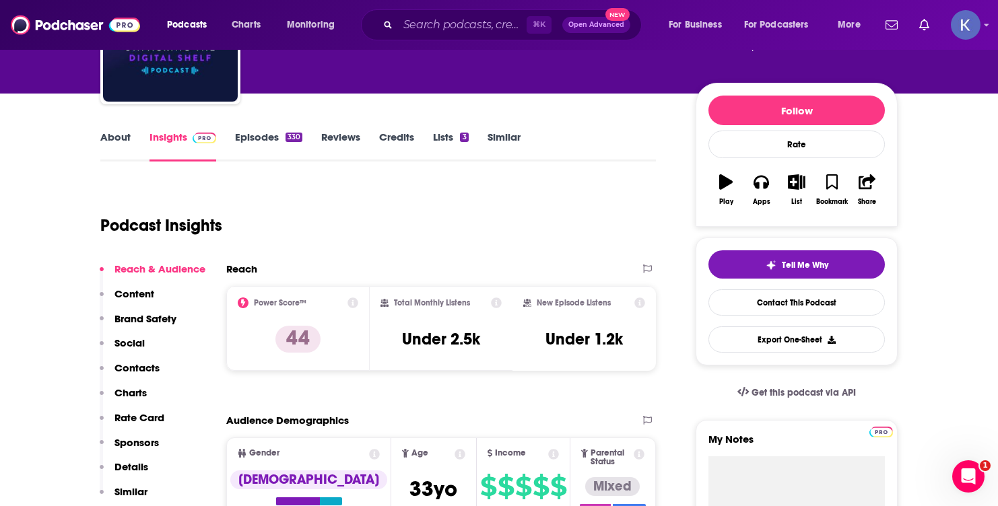
scroll to position [138, 0]
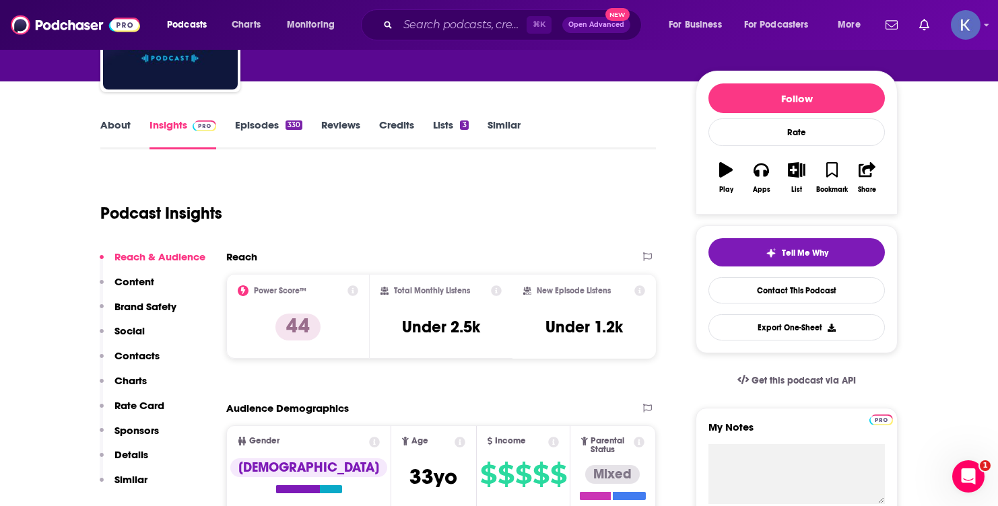
click at [117, 121] on link "About" at bounding box center [115, 133] width 30 height 31
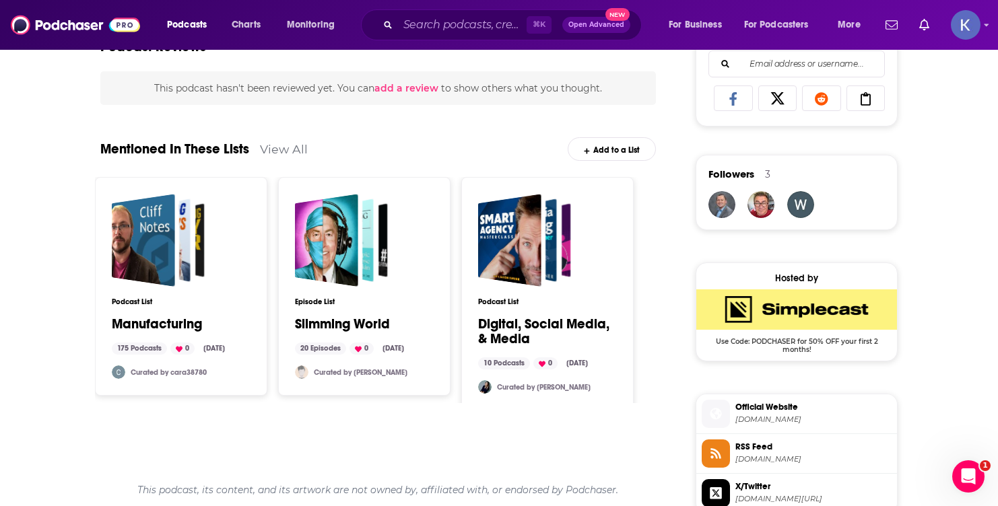
scroll to position [881, 0]
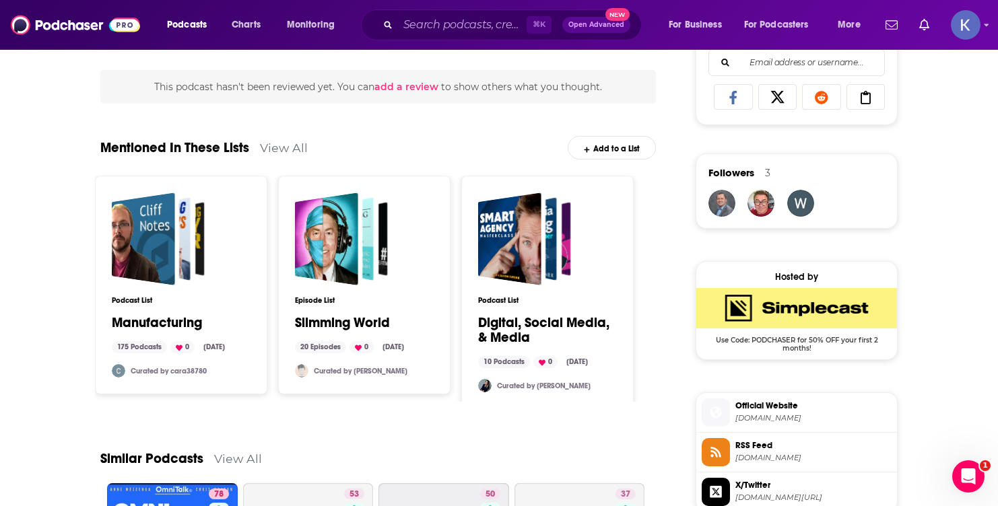
click at [753, 411] on span "Official Website" at bounding box center [813, 406] width 156 height 12
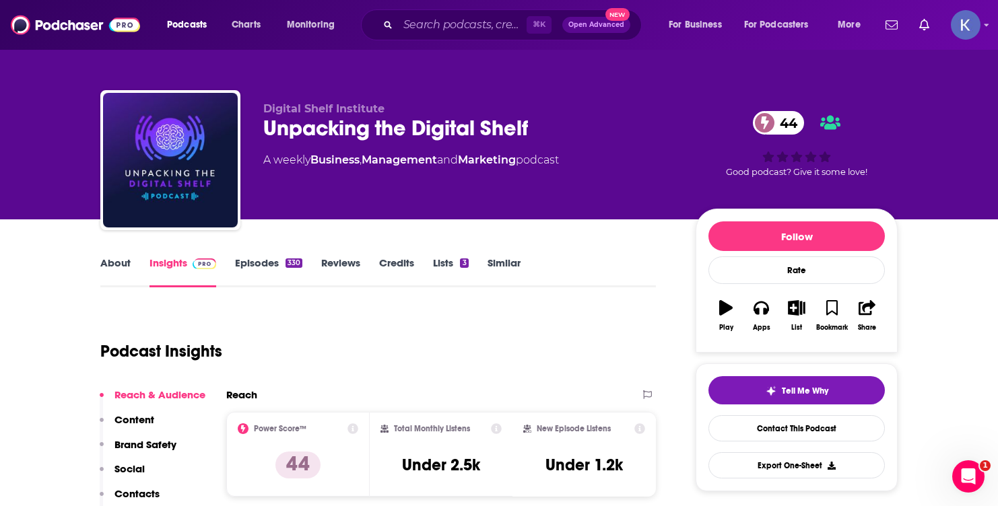
click at [124, 261] on link "About" at bounding box center [115, 271] width 30 height 31
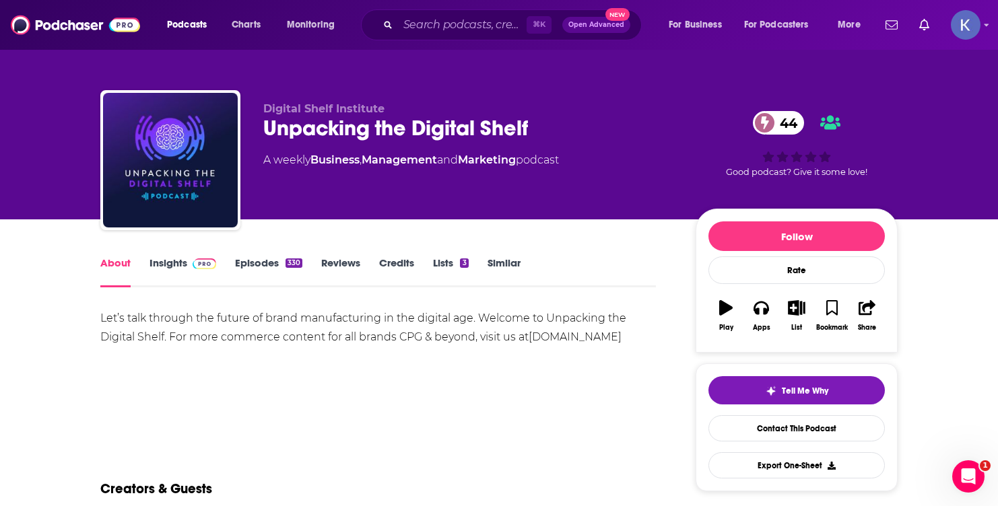
click at [172, 268] on link "Insights" at bounding box center [182, 271] width 67 height 31
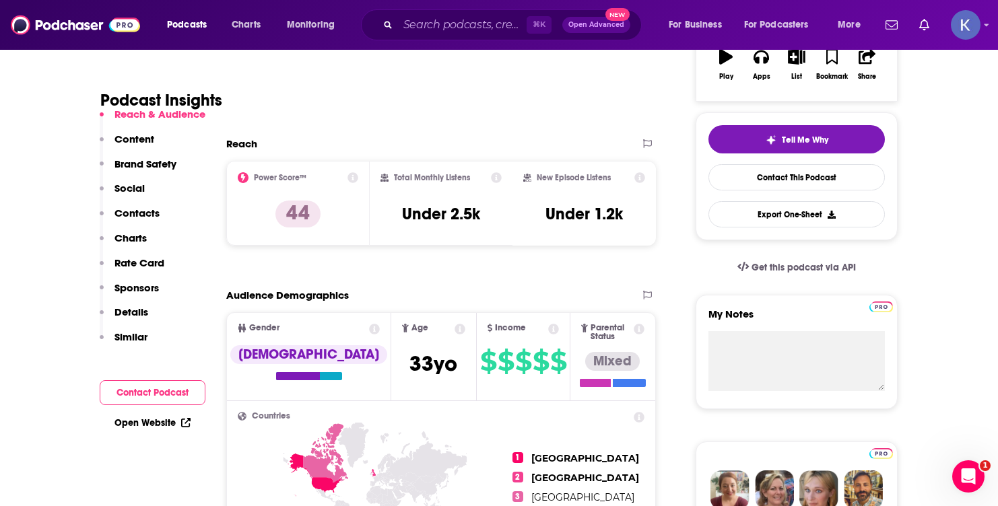
scroll to position [256, 0]
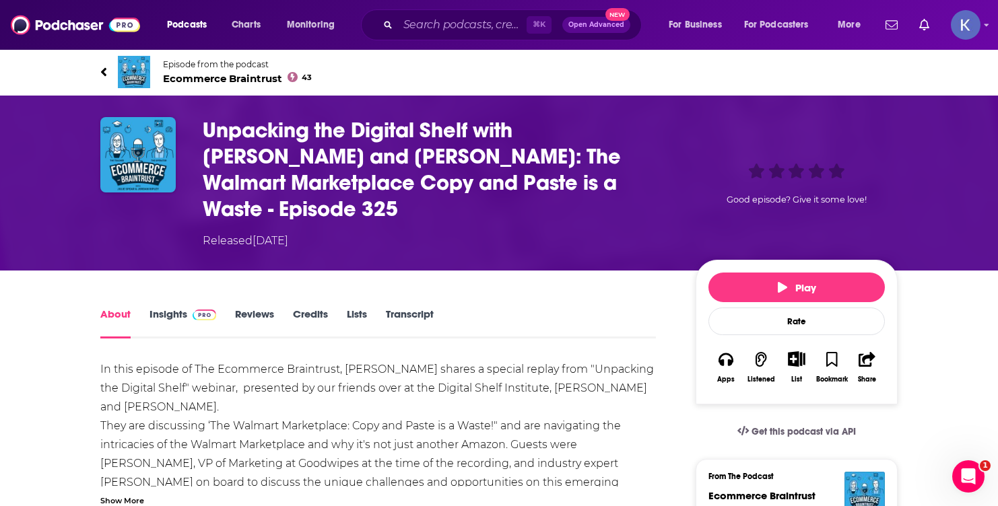
click at [178, 76] on span "Ecommerce Braintrust 43" at bounding box center [237, 78] width 149 height 13
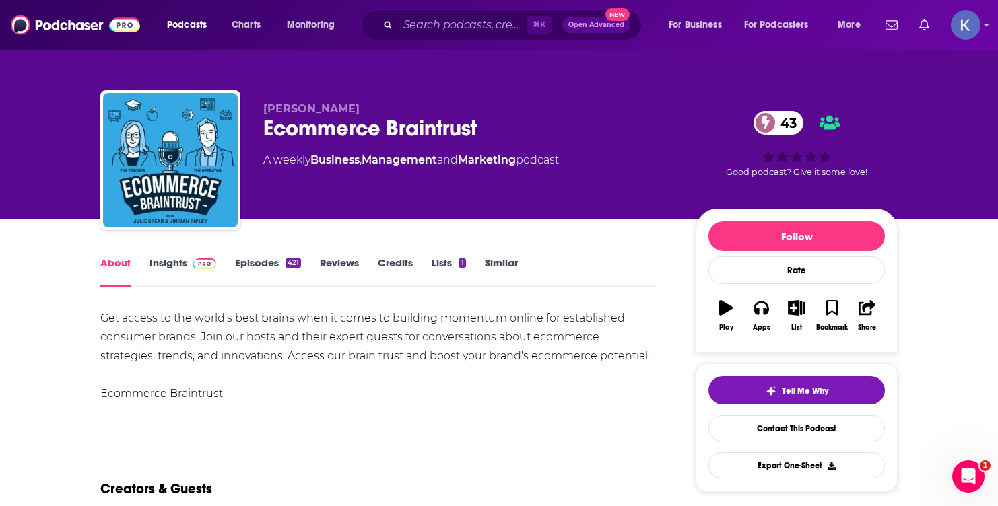
click at [256, 270] on link "Episodes 421" at bounding box center [268, 271] width 66 height 31
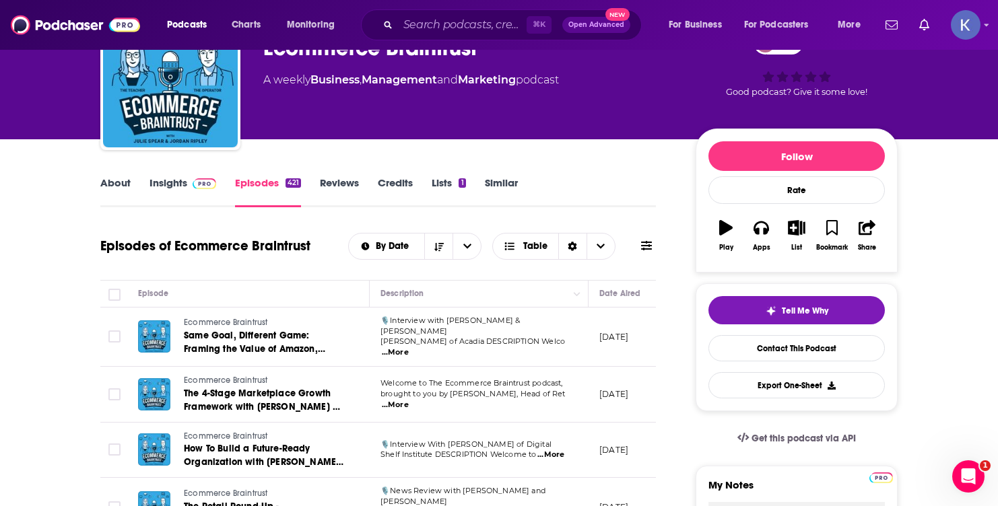
scroll to position [105, 0]
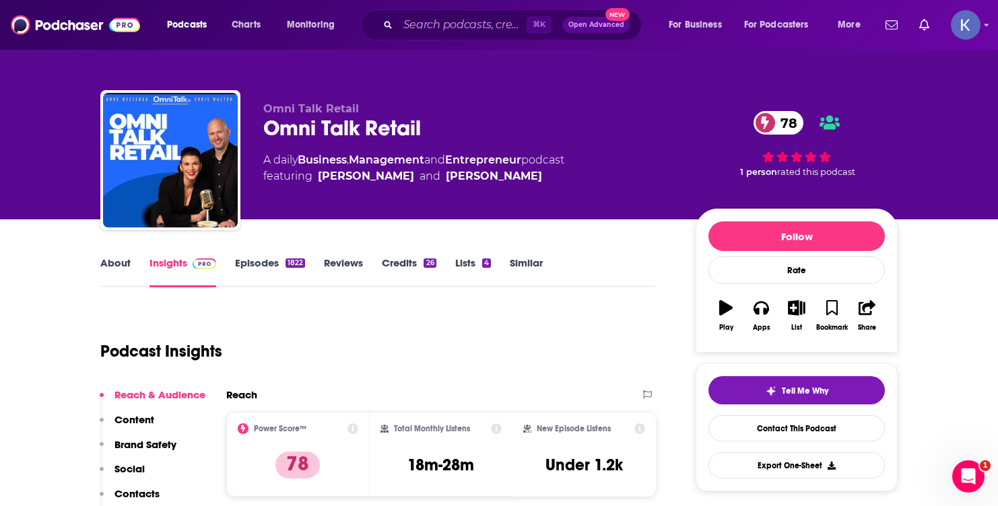
click at [124, 261] on link "About" at bounding box center [115, 271] width 30 height 31
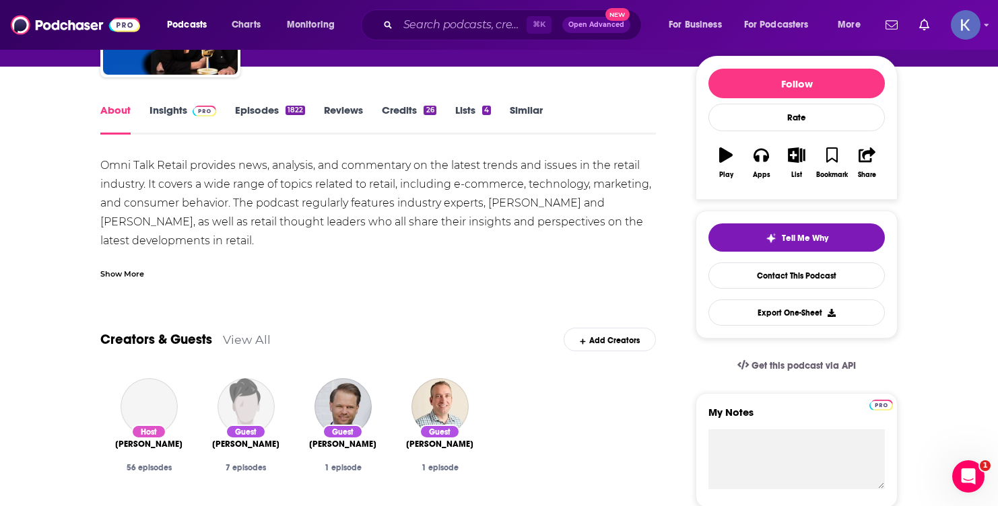
scroll to position [161, 0]
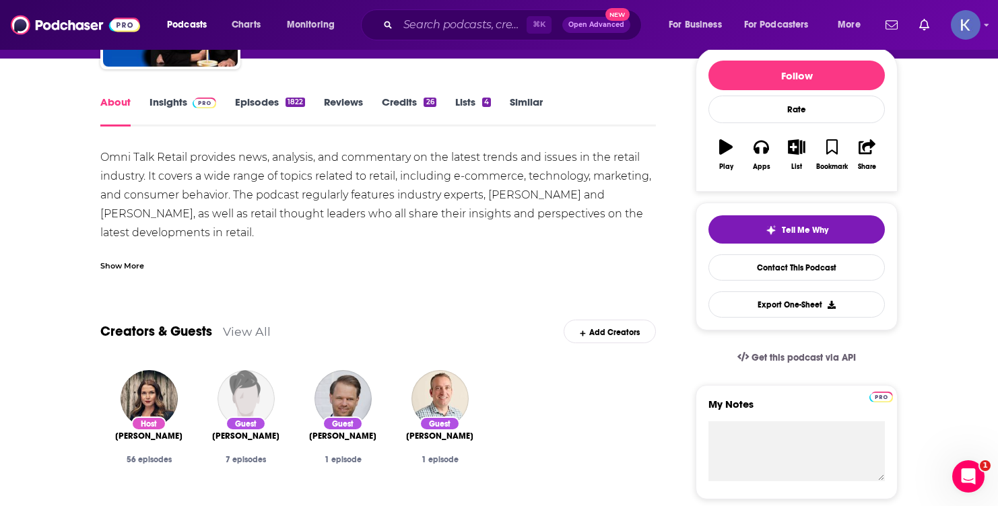
click at [268, 100] on link "Episodes 1822" at bounding box center [270, 111] width 70 height 31
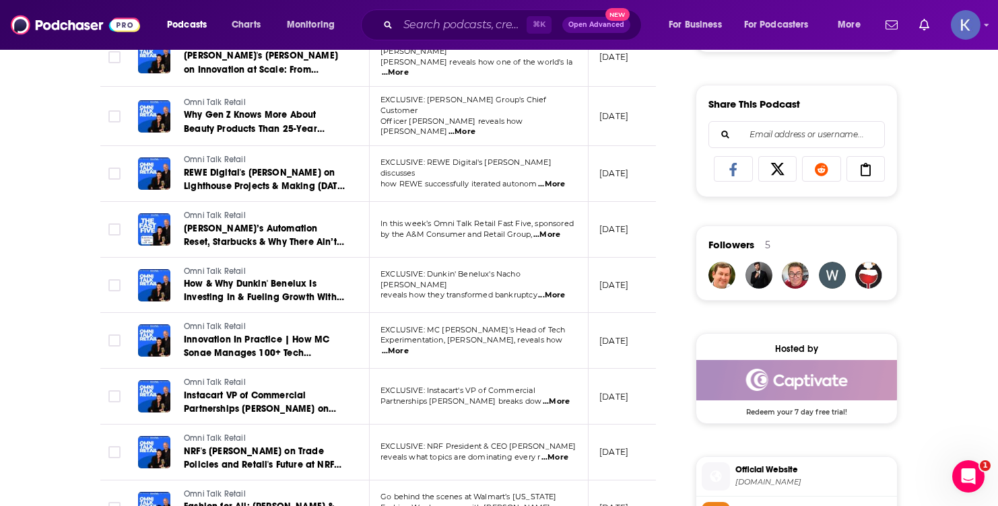
scroll to position [846, 0]
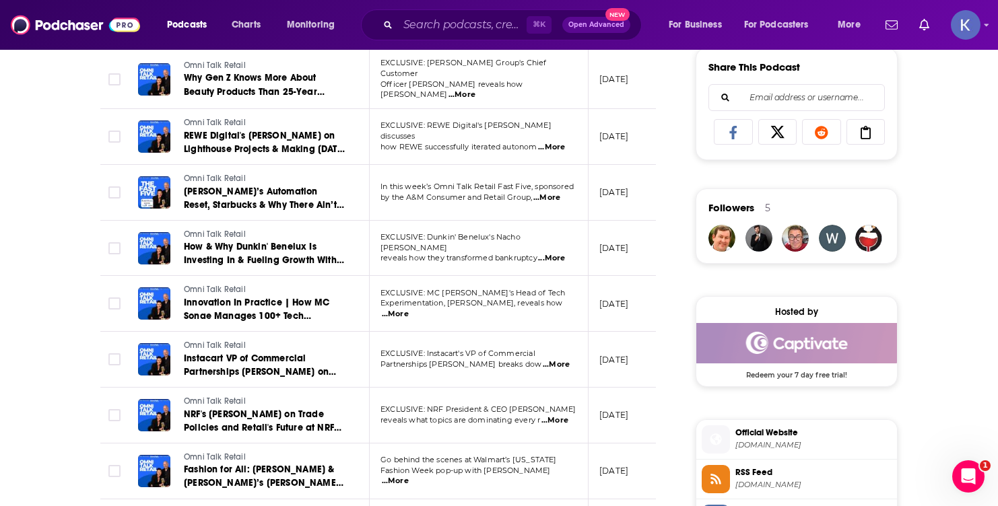
click at [763, 439] on span "Official Website" at bounding box center [813, 433] width 156 height 12
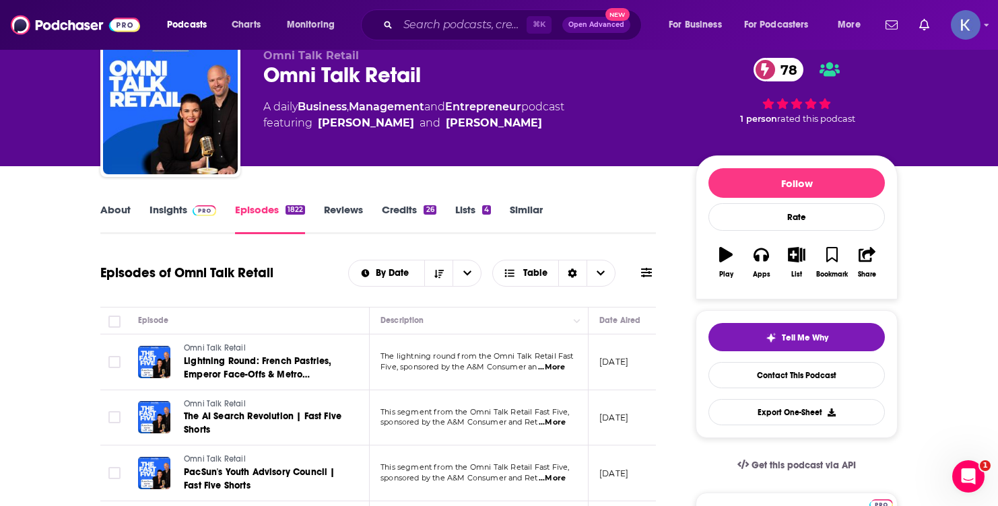
scroll to position [0, 0]
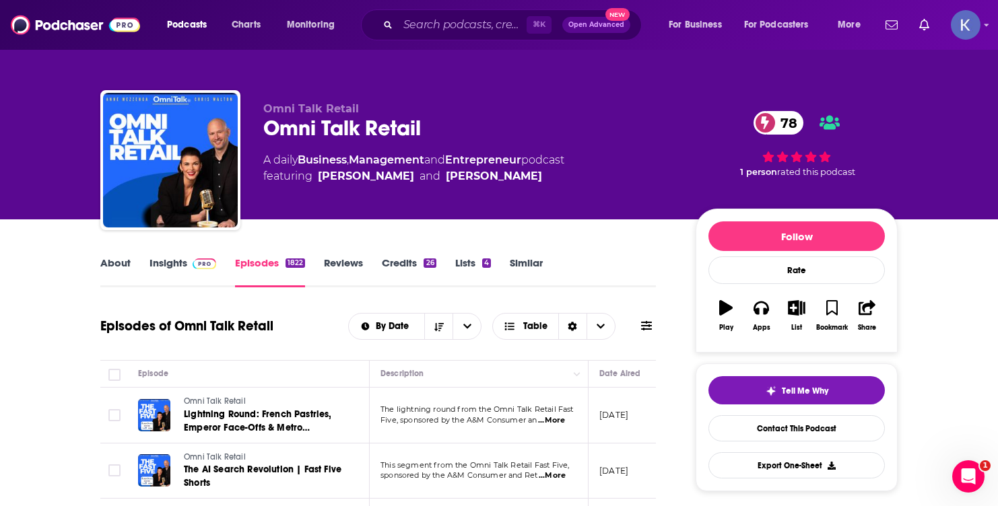
click at [166, 264] on link "Insights" at bounding box center [182, 271] width 67 height 31
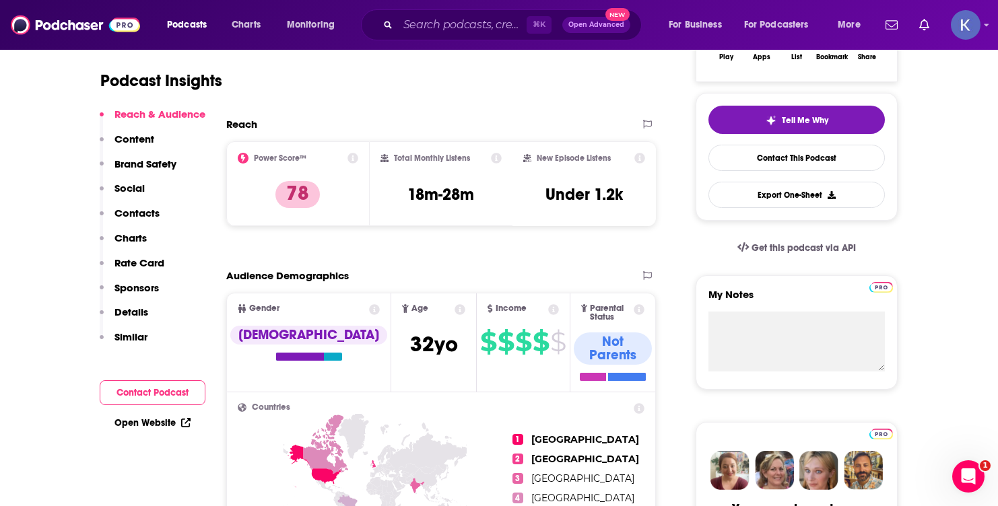
scroll to position [284, 0]
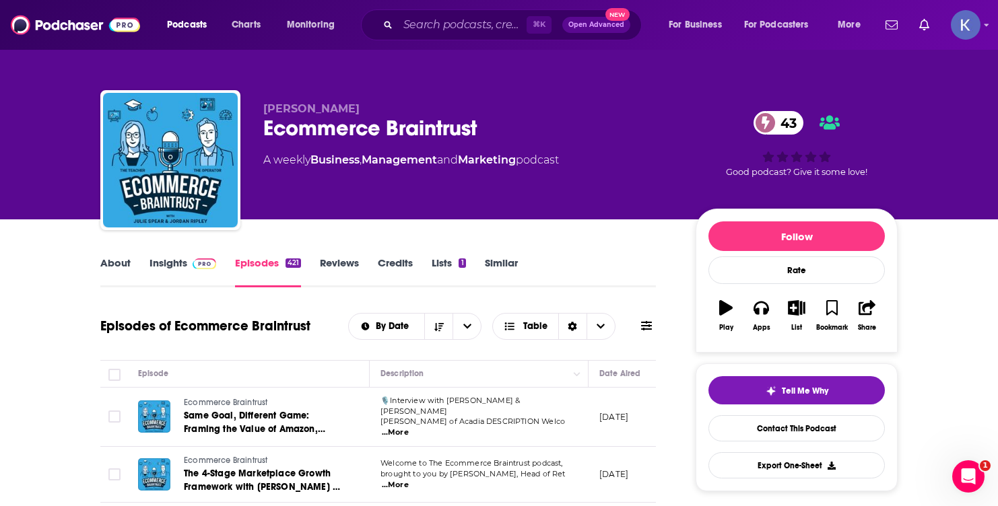
click at [158, 261] on link "Insights" at bounding box center [182, 271] width 67 height 31
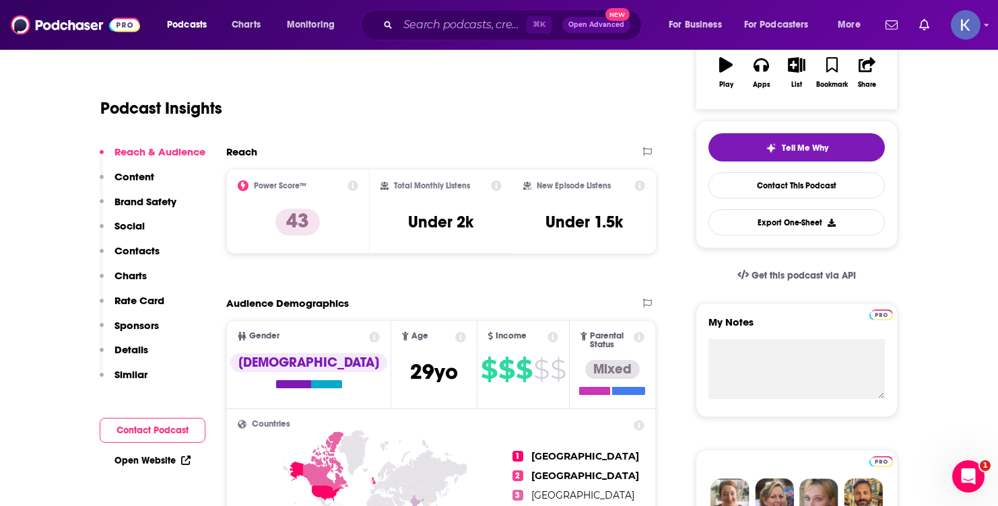
scroll to position [353, 0]
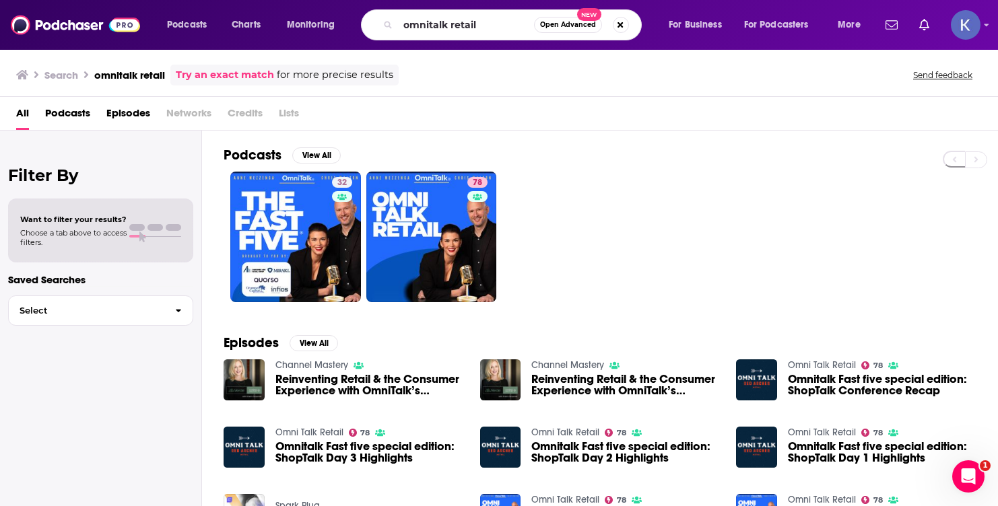
click at [384, 31] on div "omnitalk retail Open Advanced New" at bounding box center [501, 24] width 281 height 31
drag, startPoint x: 489, startPoint y: 28, endPoint x: 368, endPoint y: 28, distance: 120.5
click at [368, 28] on div "omnitalk retail Open Advanced New" at bounding box center [501, 24] width 281 height 31
type input "tactical and practical"
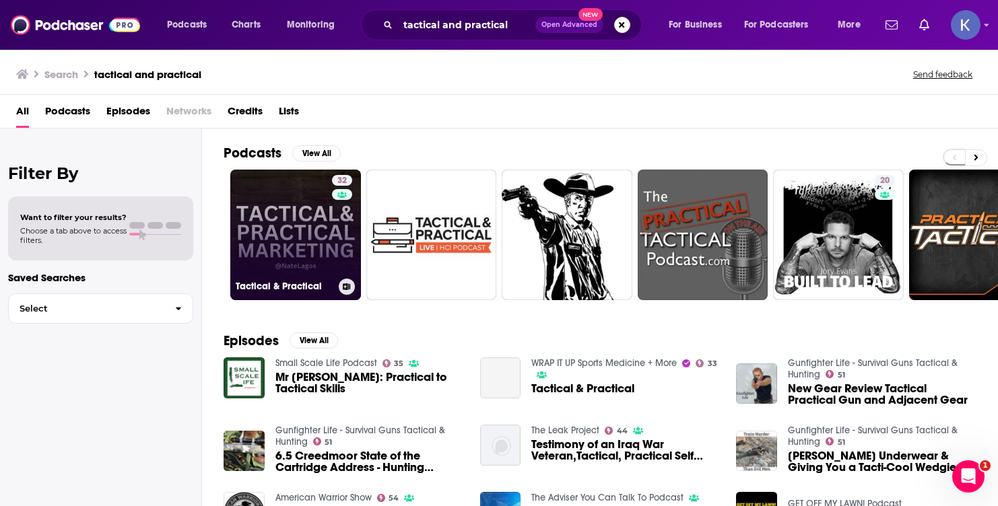
click at [291, 230] on link "32 Tactical & Practical" at bounding box center [295, 235] width 131 height 131
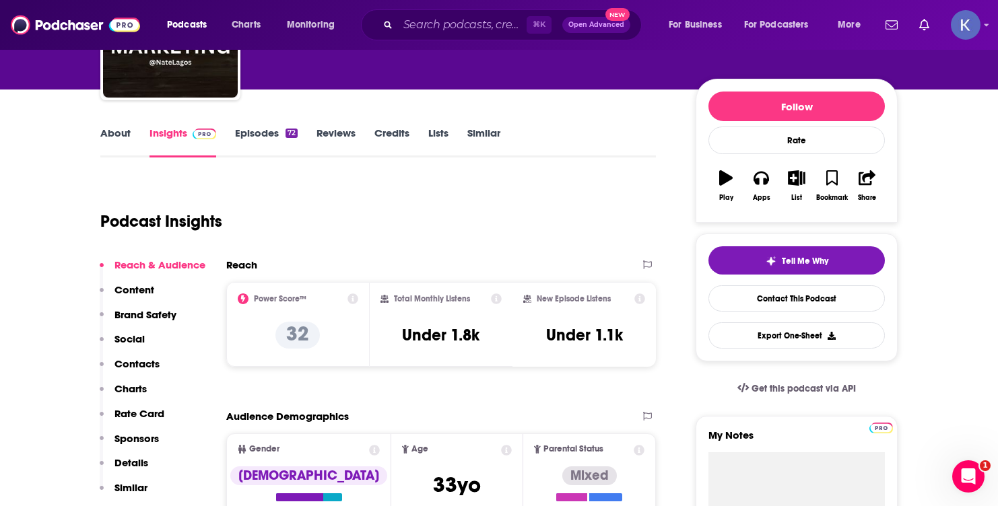
scroll to position [110, 0]
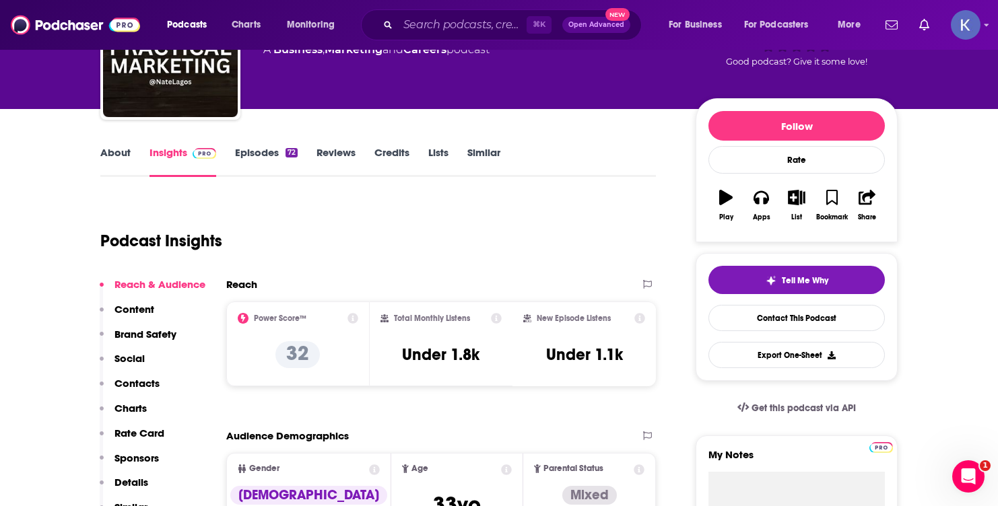
click at [252, 148] on link "Episodes 72" at bounding box center [266, 161] width 63 height 31
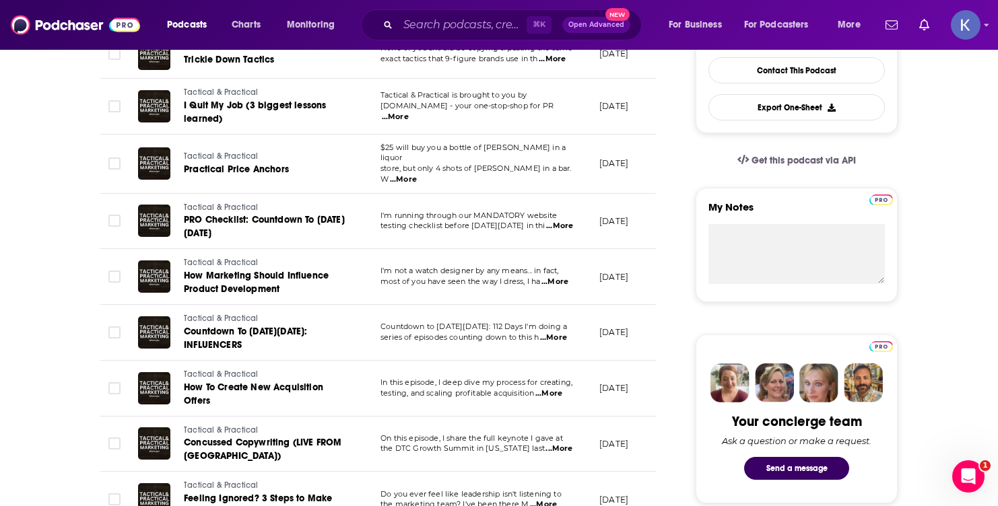
scroll to position [372, 0]
